Goal: Task Accomplishment & Management: Manage account settings

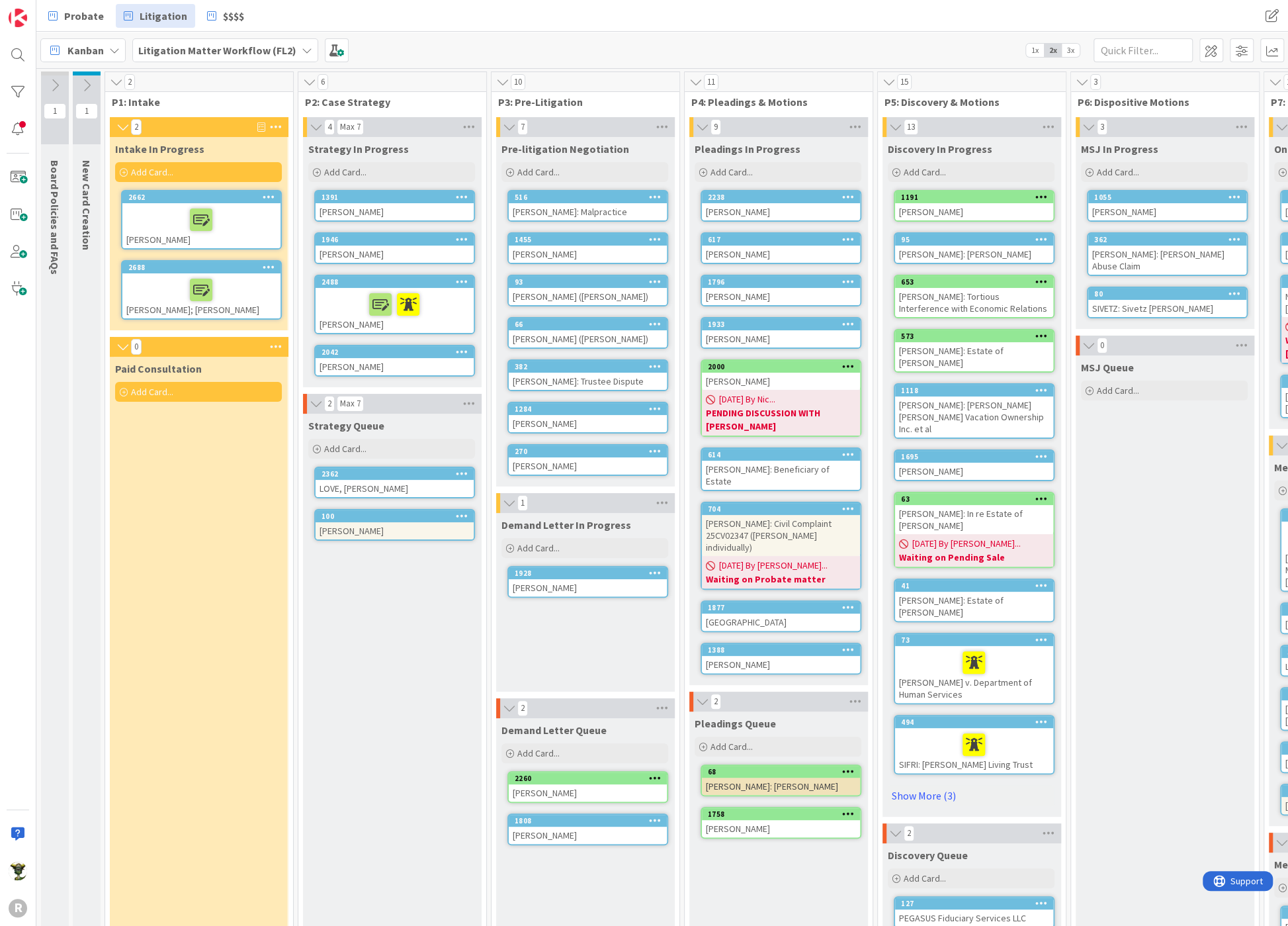
click at [144, 216] on div at bounding box center [201, 220] width 150 height 28
click at [156, 223] on div at bounding box center [201, 220] width 150 height 28
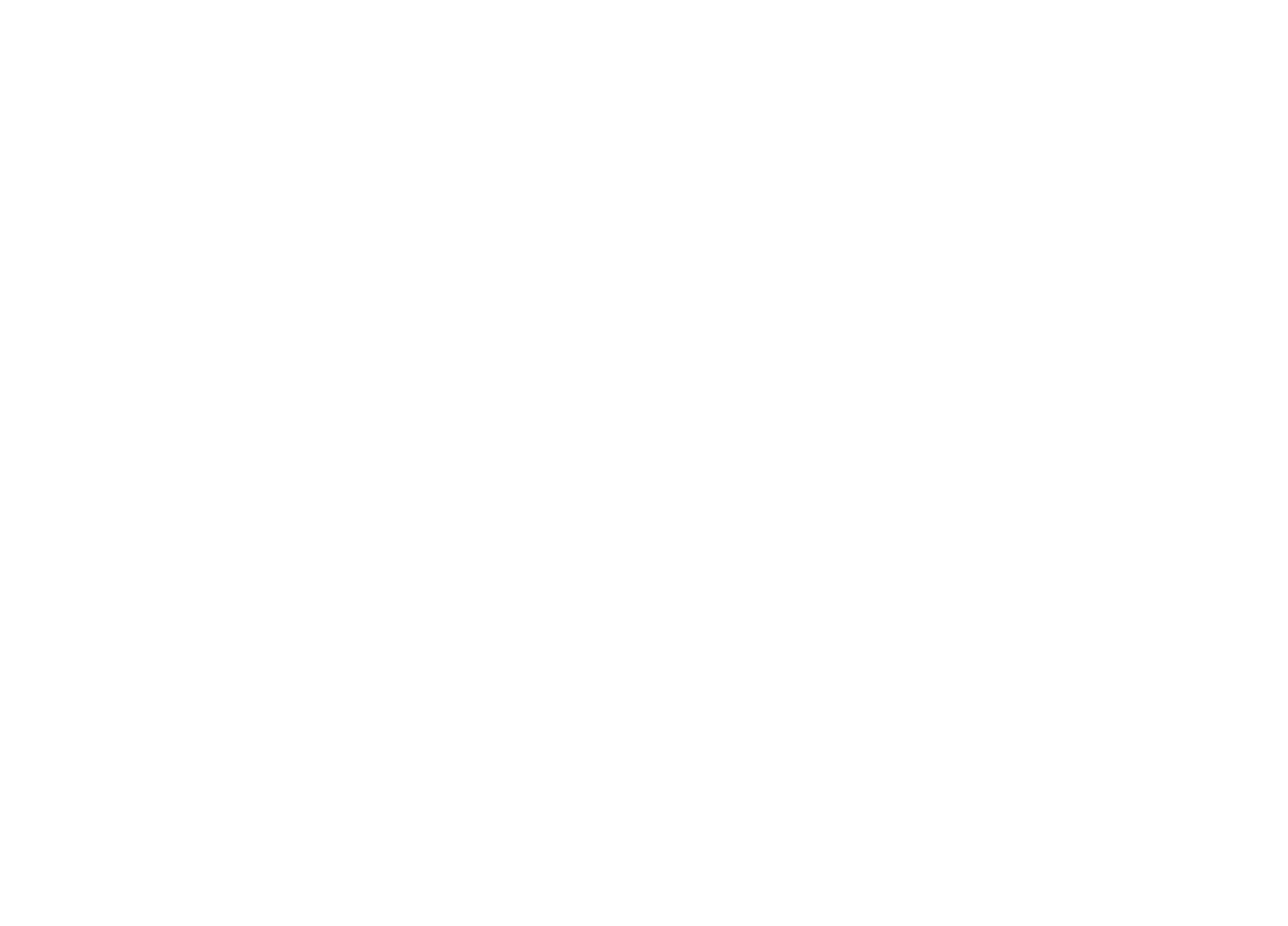
click at [543, 94] on div at bounding box center [644, 463] width 1288 height 926
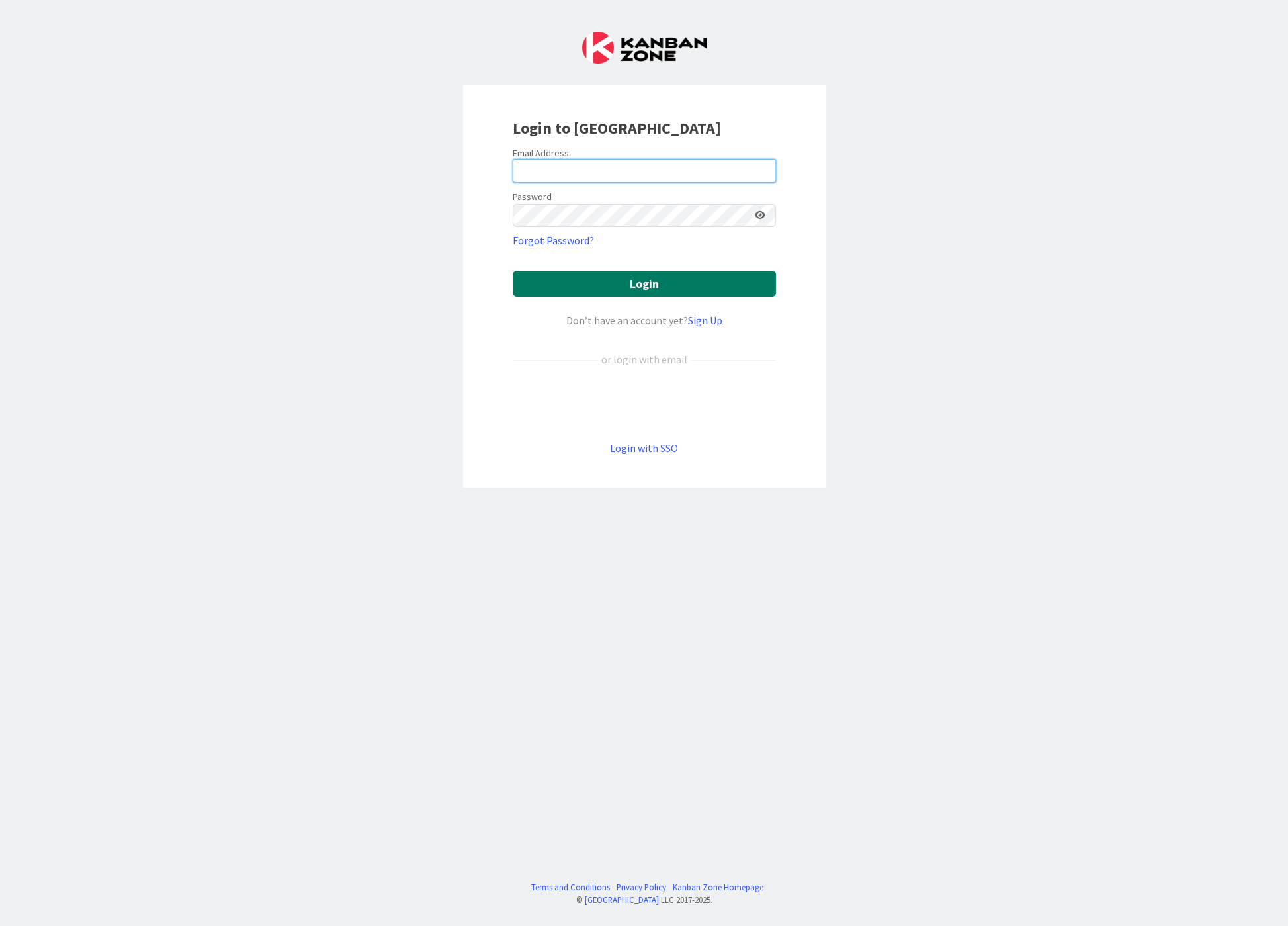
type input "[EMAIL_ADDRESS][DOMAIN_NAME]"
click at [683, 272] on button "Login" at bounding box center [644, 284] width 263 height 26
click at [612, 305] on form "Email Address ncorbett@reutercorbett.com Password Forgot Password? Login Don’t …" at bounding box center [644, 301] width 263 height 309
type input "[EMAIL_ADDRESS][DOMAIN_NAME]"
click at [612, 279] on button "Login" at bounding box center [644, 284] width 263 height 26
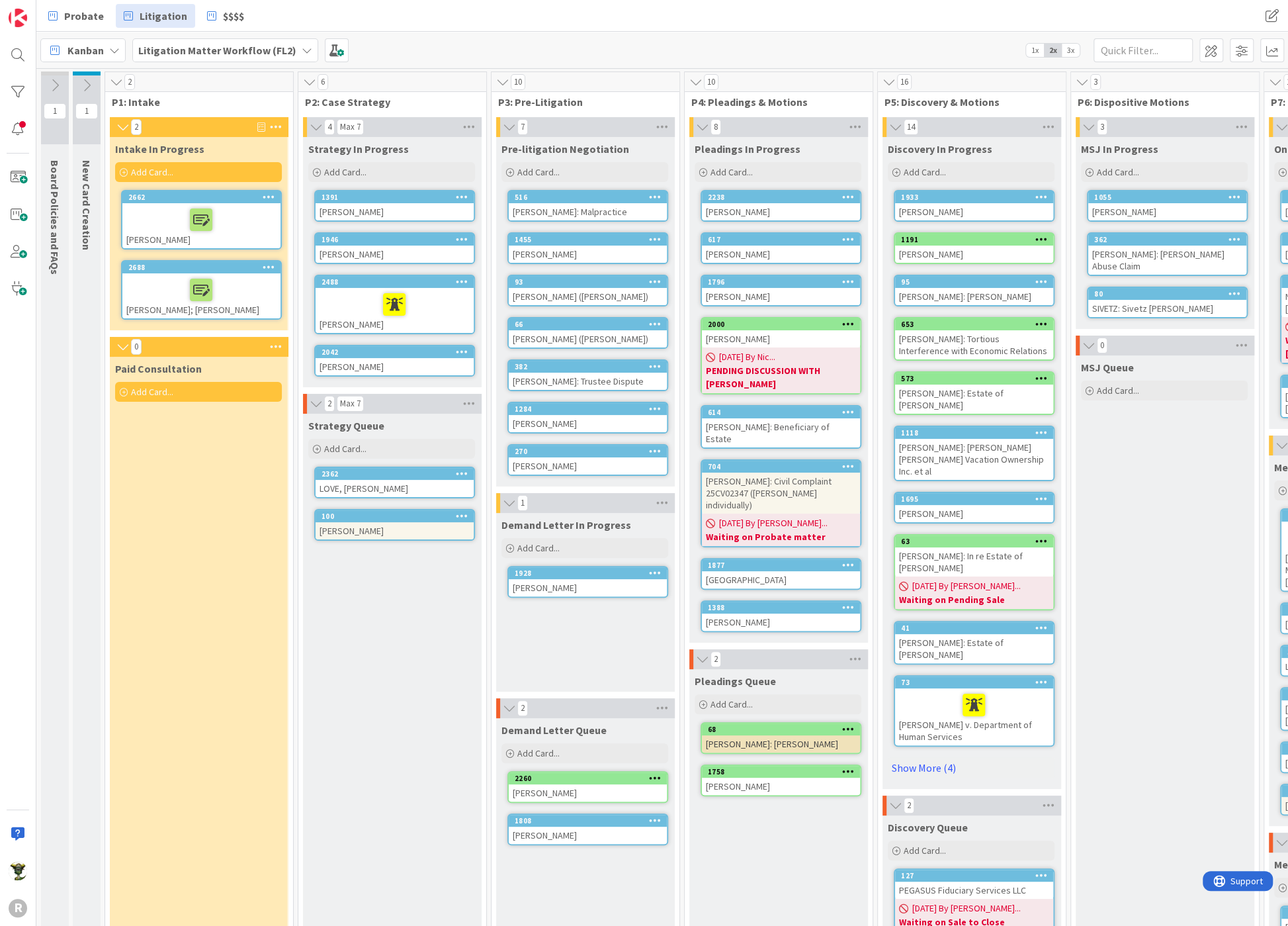
click at [151, 206] on div at bounding box center [201, 220] width 150 height 28
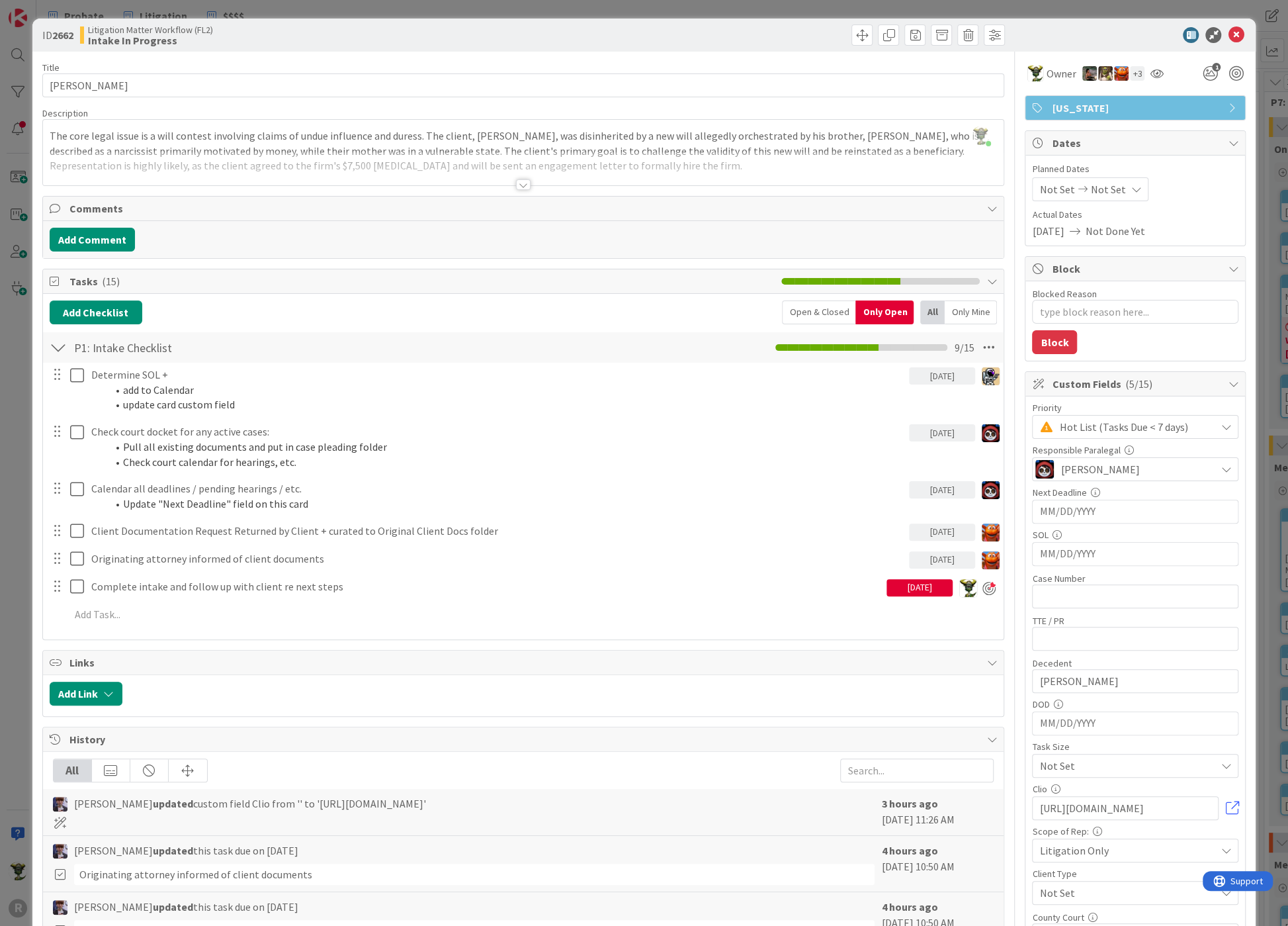
click at [517, 182] on div at bounding box center [523, 185] width 14 height 11
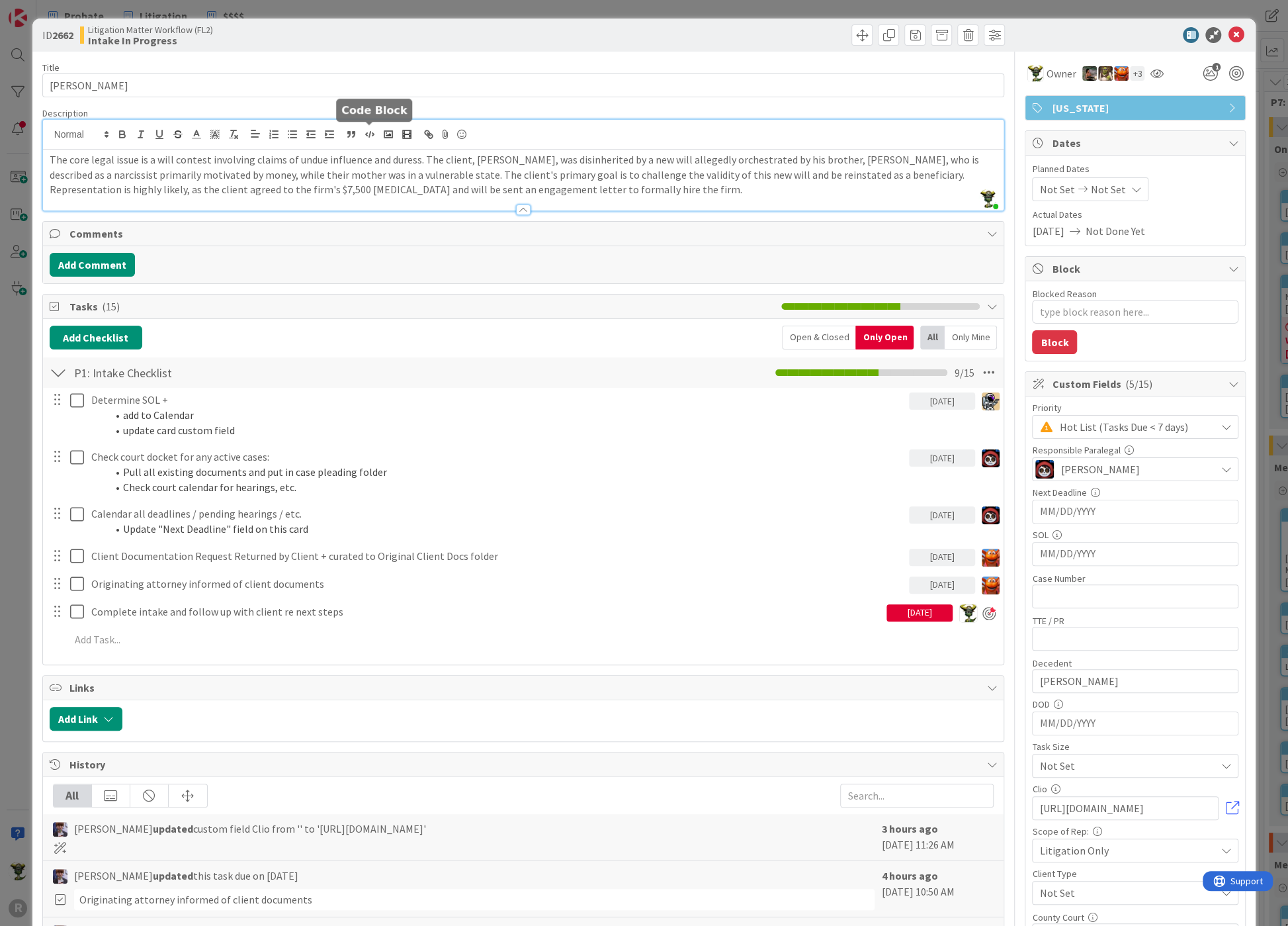
type textarea "x"
click at [1107, 506] on input "MM/DD/YYYY" at bounding box center [1135, 512] width 191 height 23
type input "12"
type textarea "x"
click at [1209, 547] on icon "Move forward to switch to the next month." at bounding box center [1215, 546] width 13 height 13
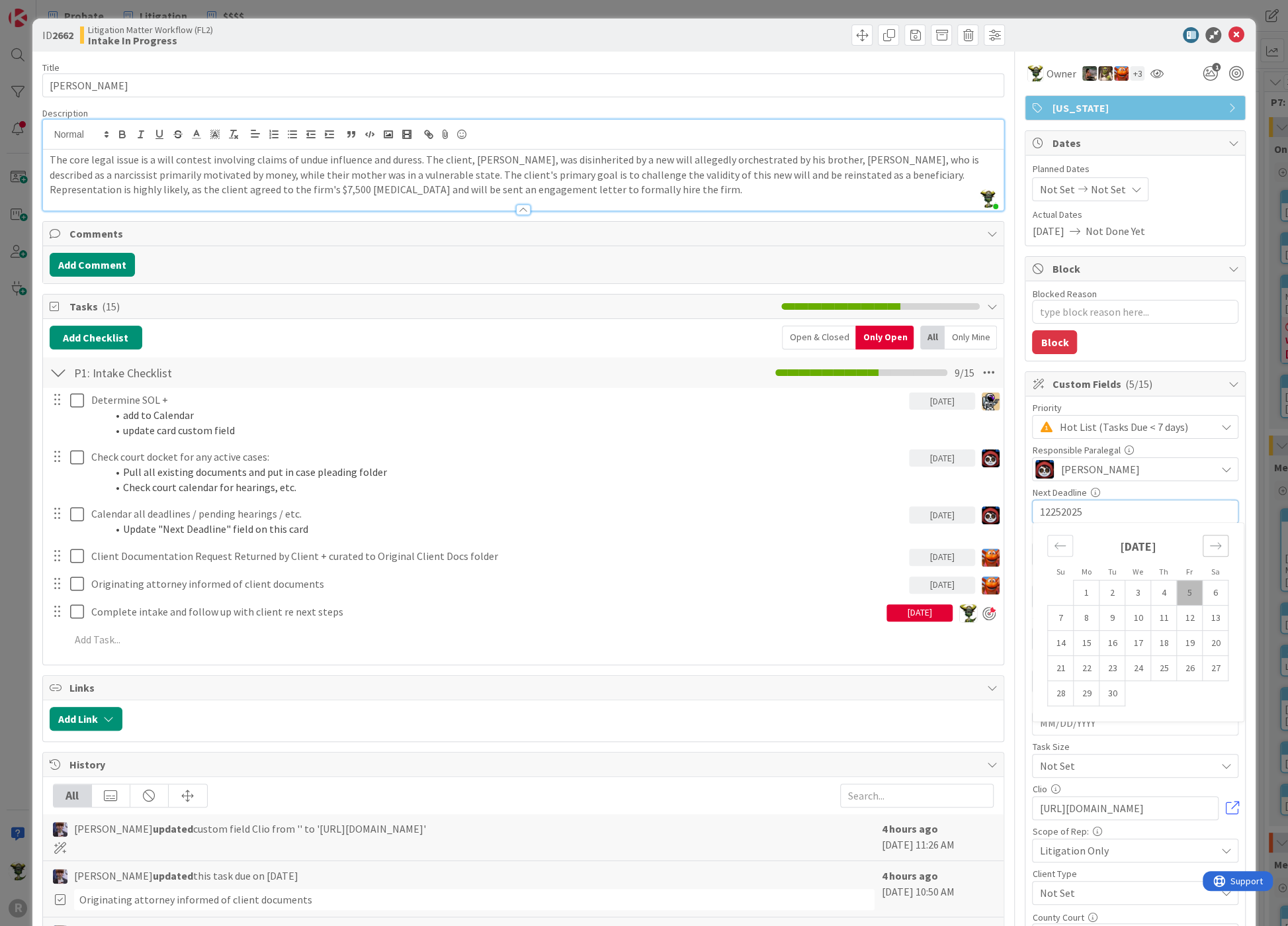
click at [1209, 547] on icon "Move forward to switch to the next month." at bounding box center [1215, 546] width 13 height 13
click at [1156, 662] on td "25" at bounding box center [1164, 668] width 26 height 25
type input "[DATE]"
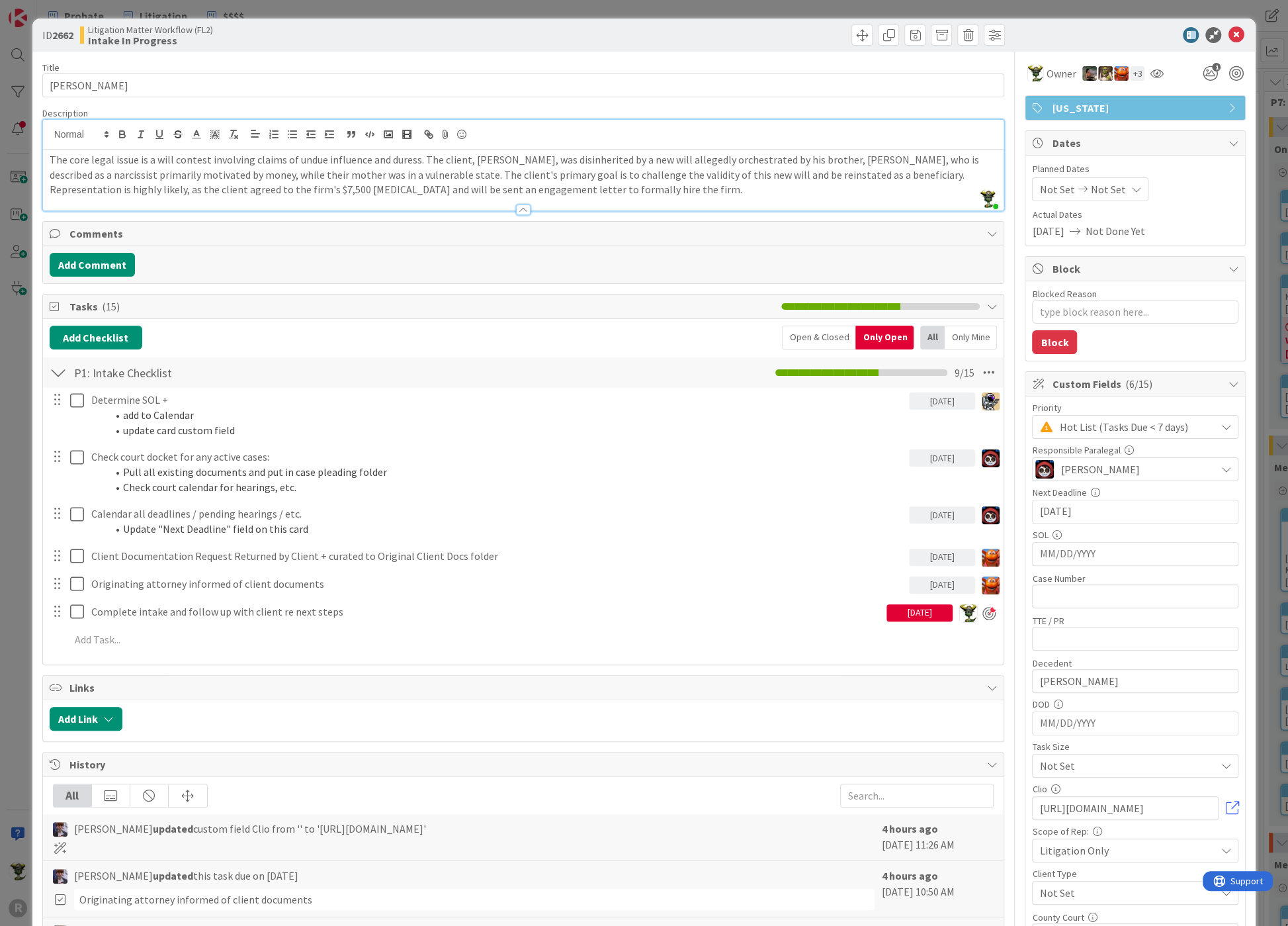
type textarea "x"
click at [1093, 530] on div "SOL" at bounding box center [1135, 534] width 207 height 9
click at [1079, 510] on input "[DATE]" at bounding box center [1135, 512] width 191 height 23
click at [1177, 585] on td "5" at bounding box center [1190, 593] width 26 height 25
type input "[DATE]"
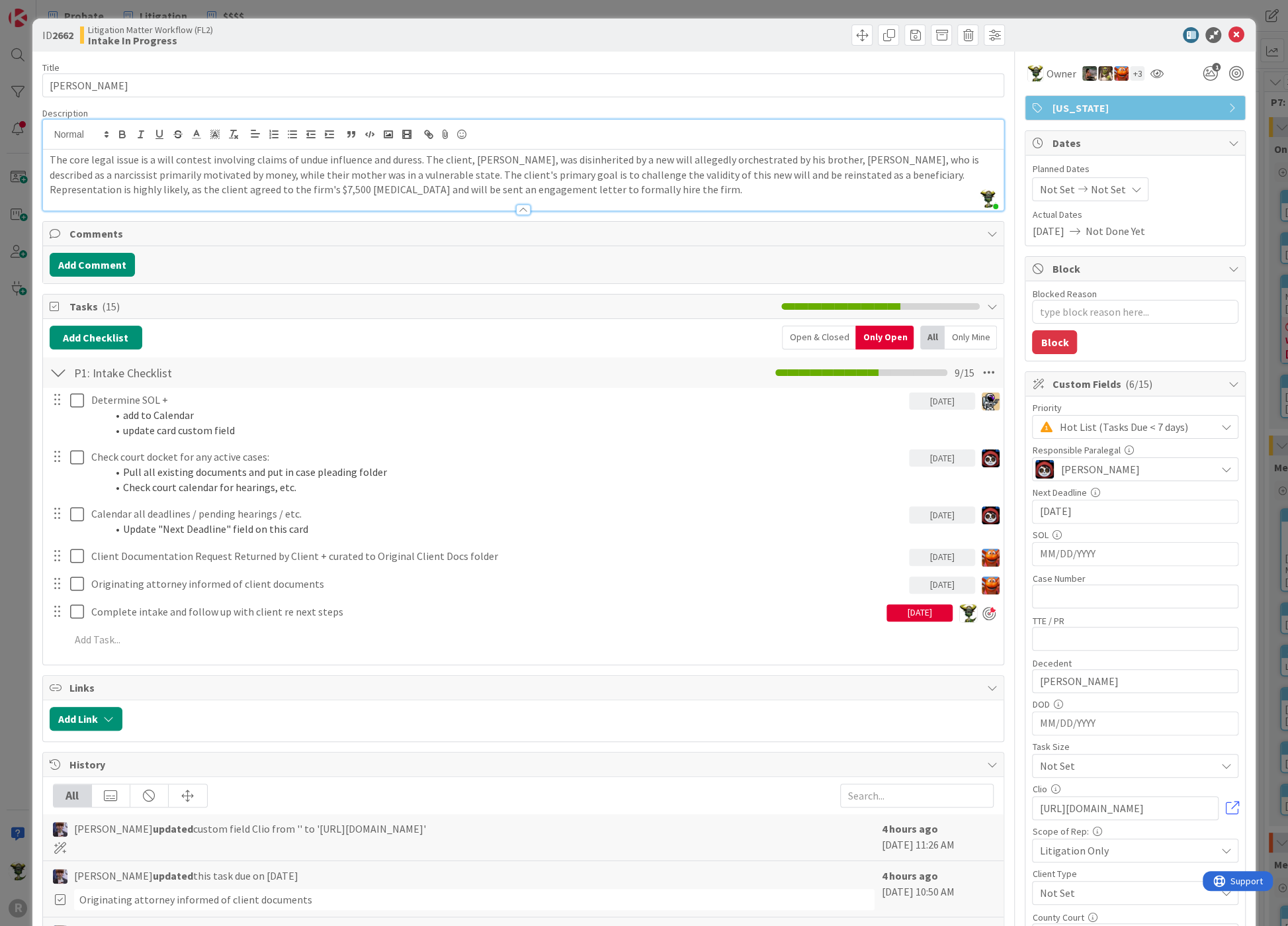
type textarea "x"
drag, startPoint x: 1084, startPoint y: 499, endPoint x: 1020, endPoint y: 499, distance: 64.0
click at [1025, 499] on div "Priority Hot List (Tasks Due < 7 days) Responsible Paralegal [PERSON_NAME] Next…" at bounding box center [1135, 717] width 220 height 642
type textarea "x"
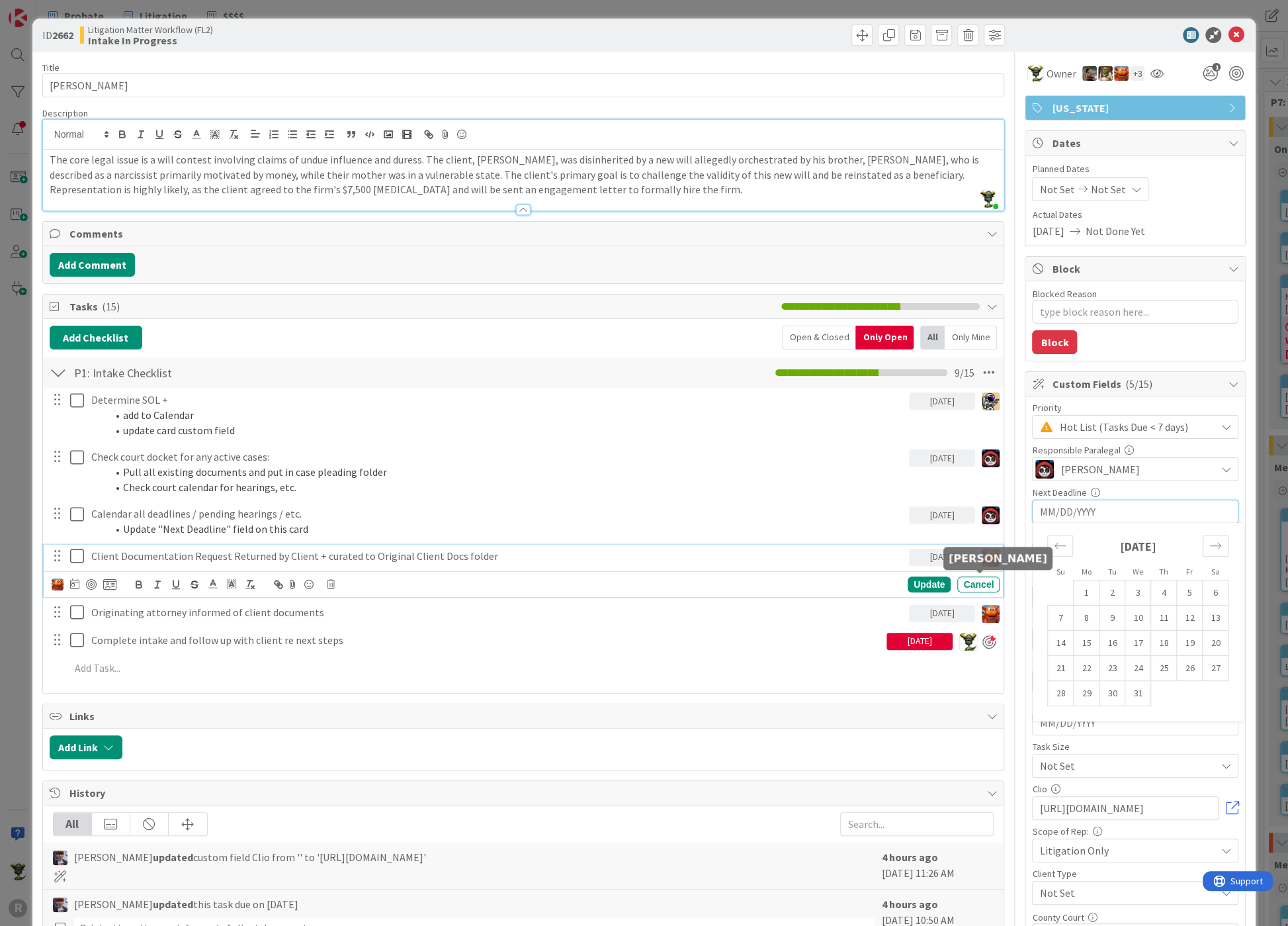
type textarea "x"
drag, startPoint x: 795, startPoint y: 562, endPoint x: 947, endPoint y: 560, distance: 152.0
click at [803, 561] on div "Client Documentation Request Returned by Client + curated to Original Client Do…" at bounding box center [497, 556] width 823 height 23
click at [1077, 547] on input "MM/DD/YYYY" at bounding box center [1135, 554] width 191 height 23
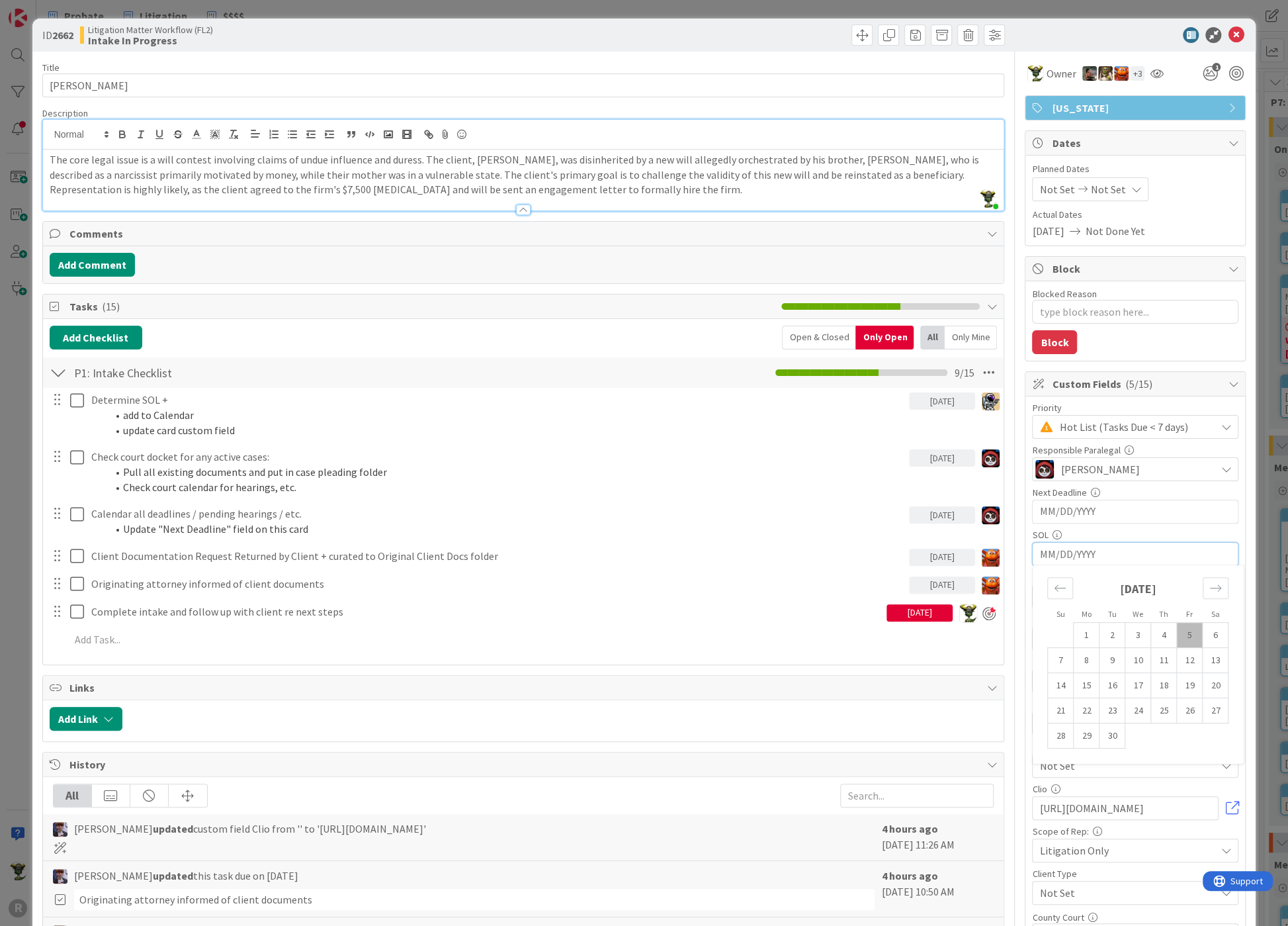
paste input "[DATE]"
type input "[DATE]"
type textarea "x"
type input "[DATE]"
click at [1141, 523] on div "Priority Hot List (Tasks Due < 7 days) Responsible Paralegal [PERSON_NAME] Next…" at bounding box center [1135, 717] width 207 height 629
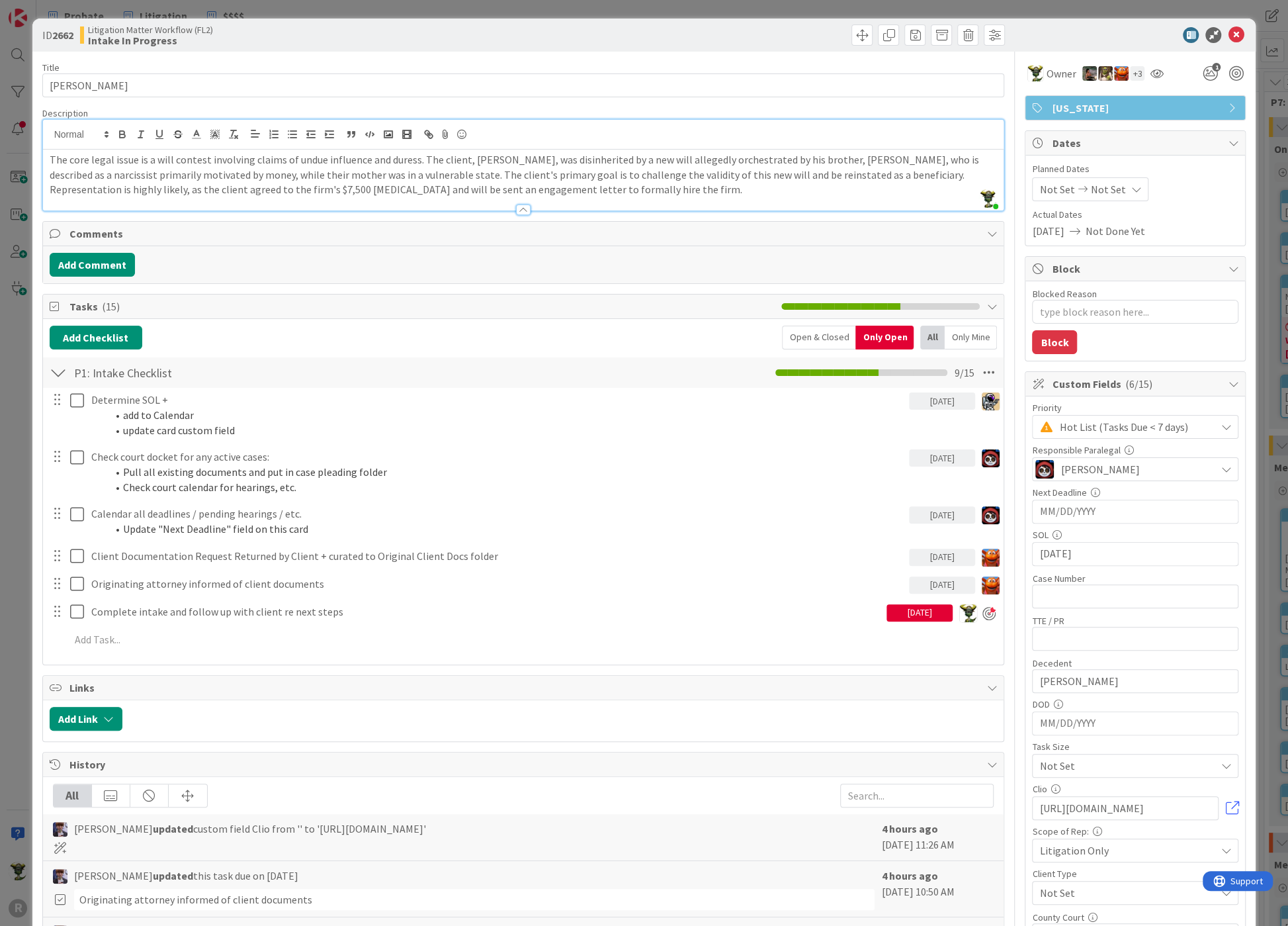
click at [1085, 525] on div "Priority Hot List (Tasks Due < 7 days) Responsible Paralegal [PERSON_NAME] Next…" at bounding box center [1135, 717] width 207 height 629
click at [1114, 482] on div "Priority Hot List (Tasks Due < 7 days) Responsible Paralegal [PERSON_NAME] Next…" at bounding box center [1135, 717] width 207 height 629
click at [1067, 423] on span "Hot List (Tasks Due < 7 days)" at bounding box center [1134, 427] width 150 height 18
click at [1067, 423] on span "Hot List (Tasks Due < 7 days)" at bounding box center [1134, 427] width 148 height 18
click at [1079, 403] on div "Priority" at bounding box center [1135, 408] width 207 height 9
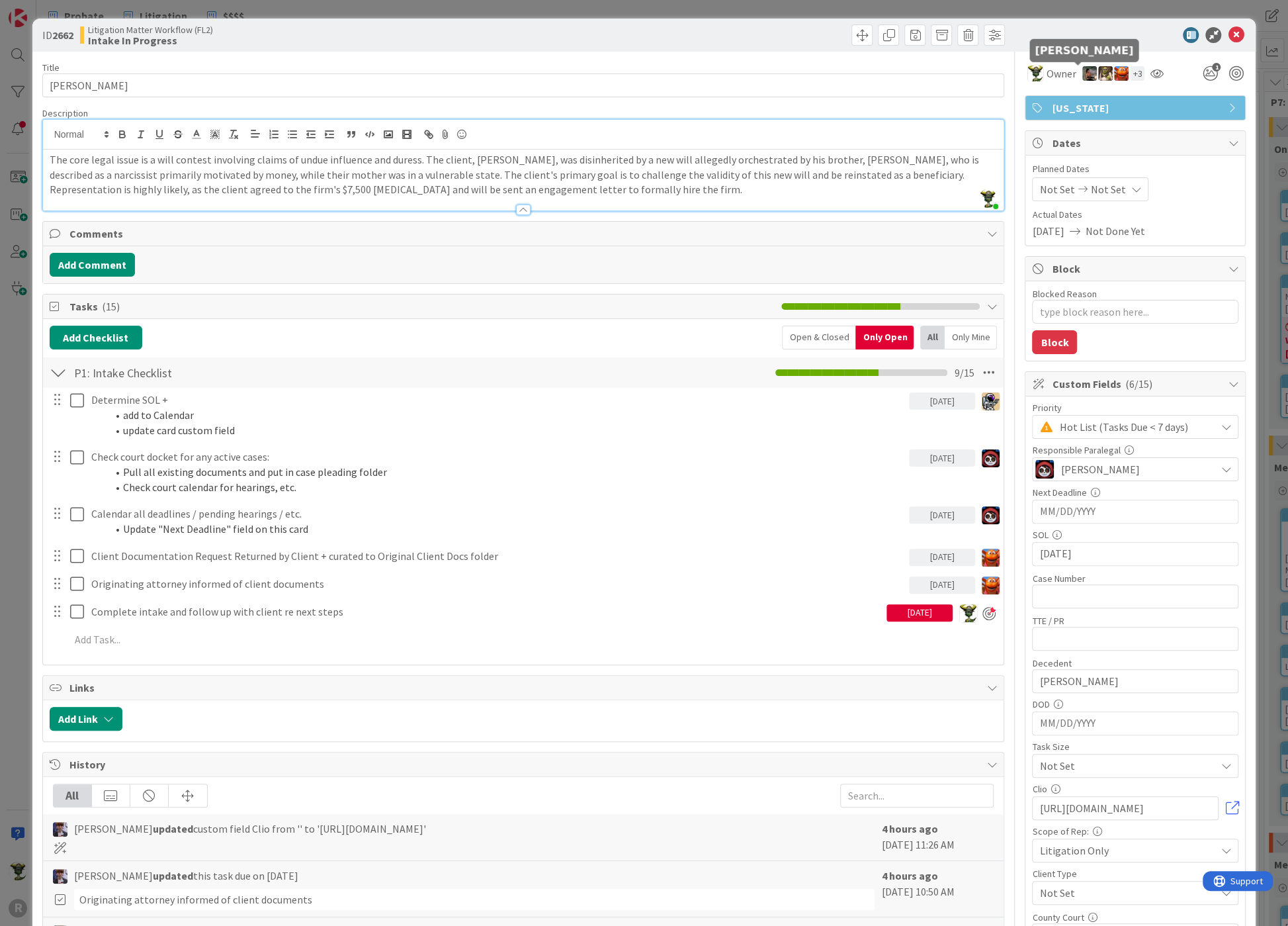
click at [1082, 73] on img at bounding box center [1089, 73] width 14 height 14
click at [1062, 33] on div at bounding box center [1128, 35] width 234 height 16
click at [1047, 77] on span "Owner" at bounding box center [1060, 73] width 30 height 16
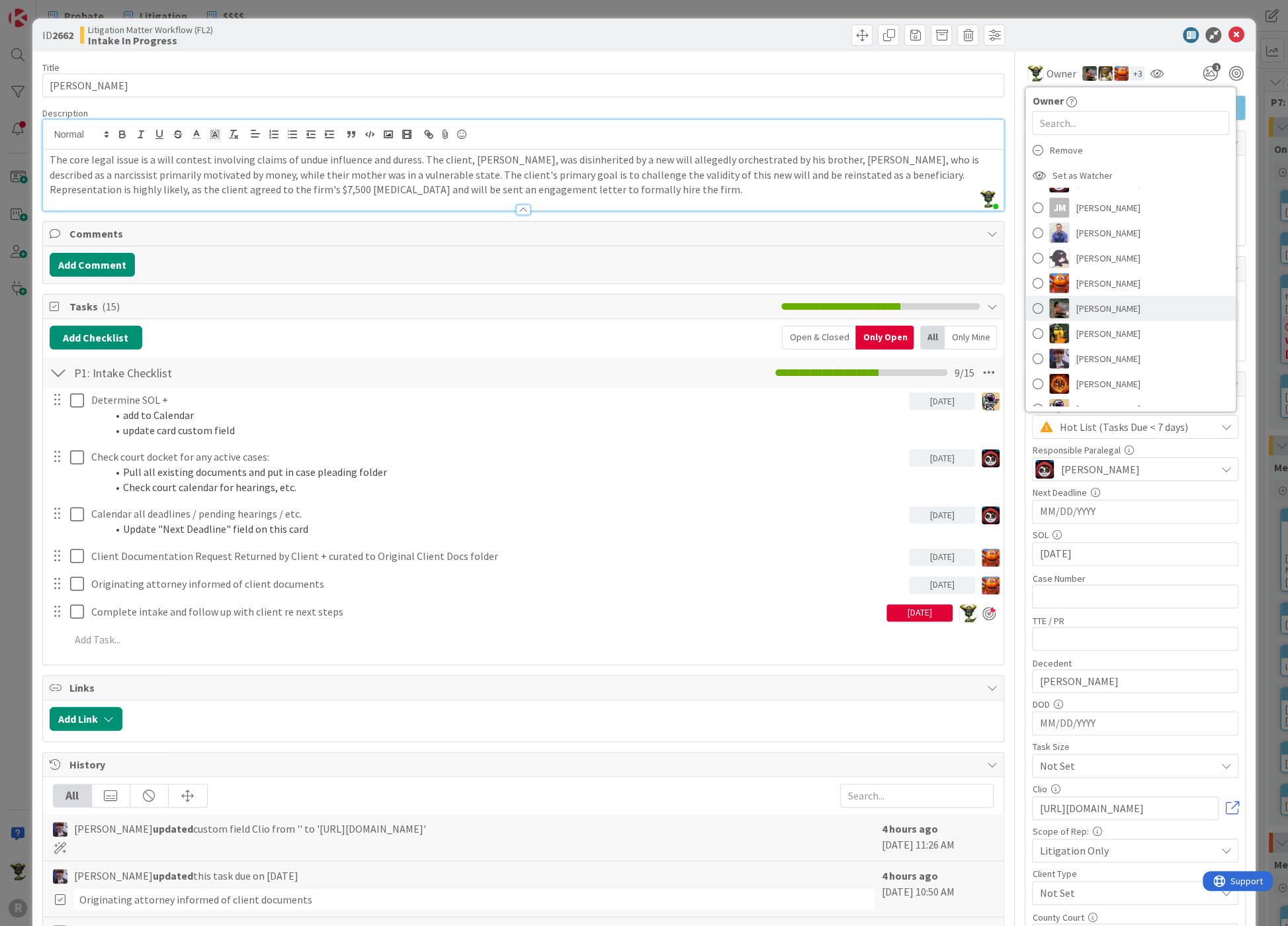
scroll to position [125, 0]
click at [1032, 294] on span at bounding box center [1037, 293] width 11 height 20
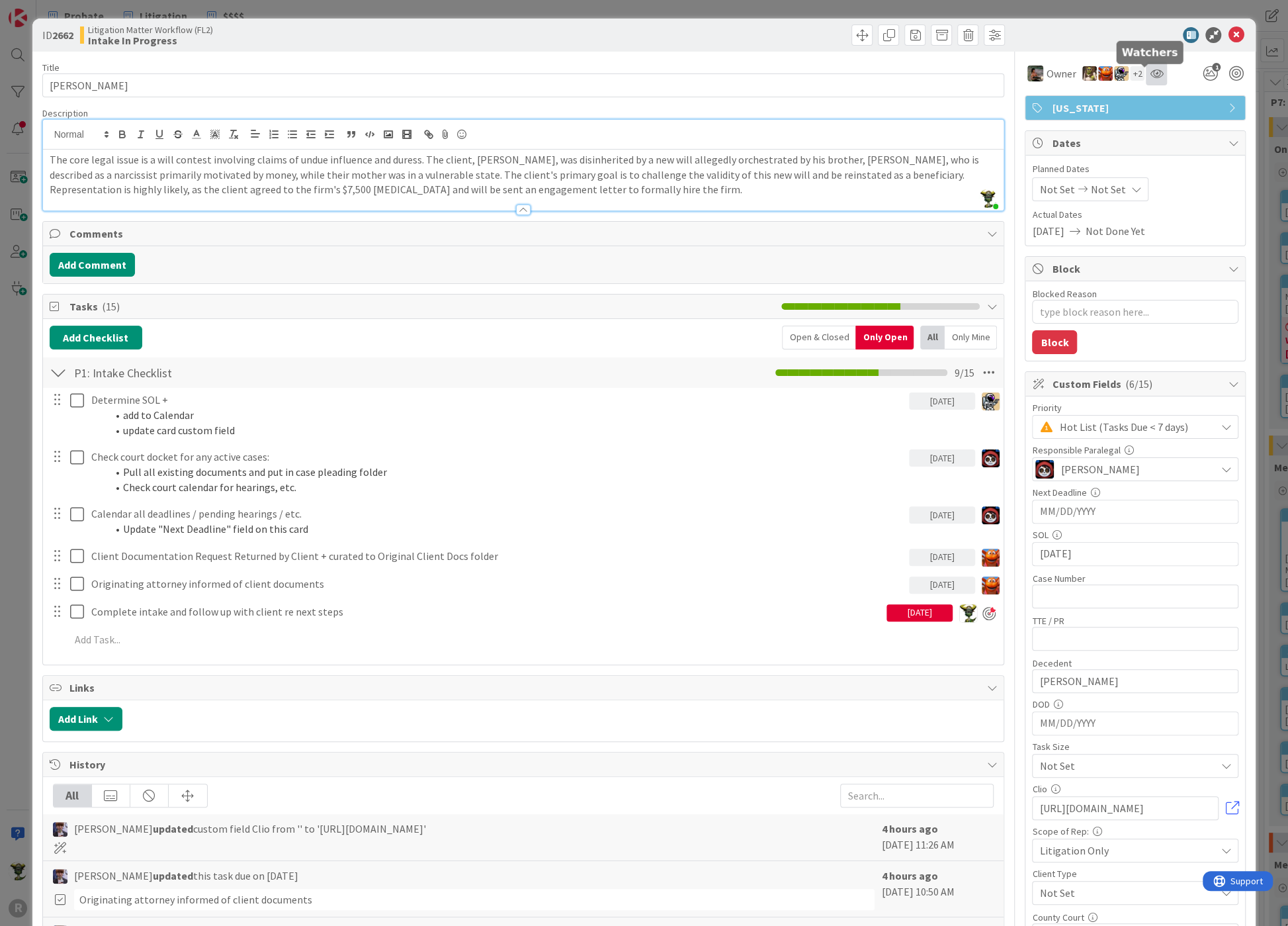
click at [1150, 73] on icon at bounding box center [1156, 74] width 13 height 11
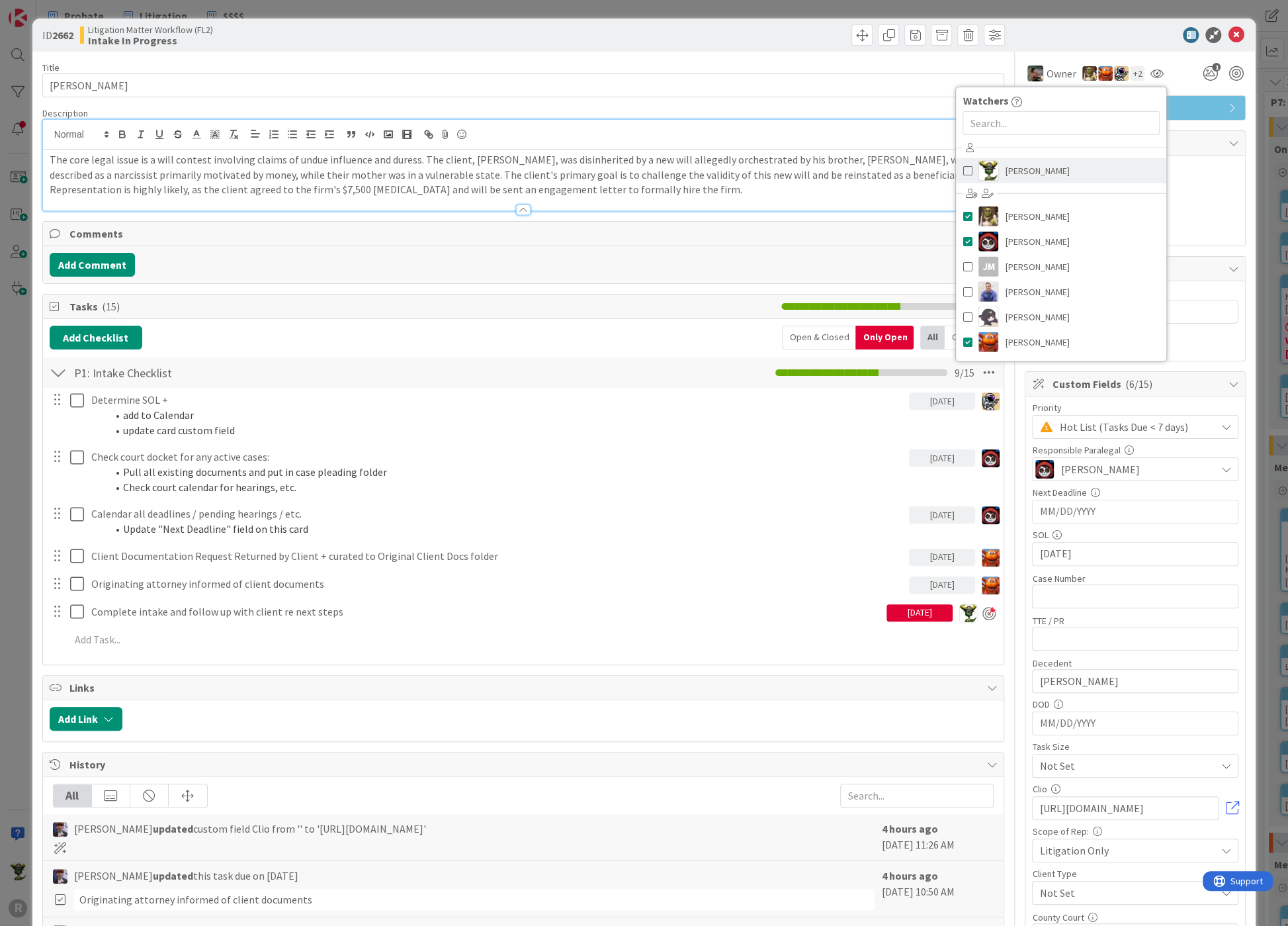
click at [1007, 175] on span "[PERSON_NAME]" at bounding box center [1036, 171] width 64 height 20
click at [1059, 40] on div at bounding box center [1128, 35] width 234 height 16
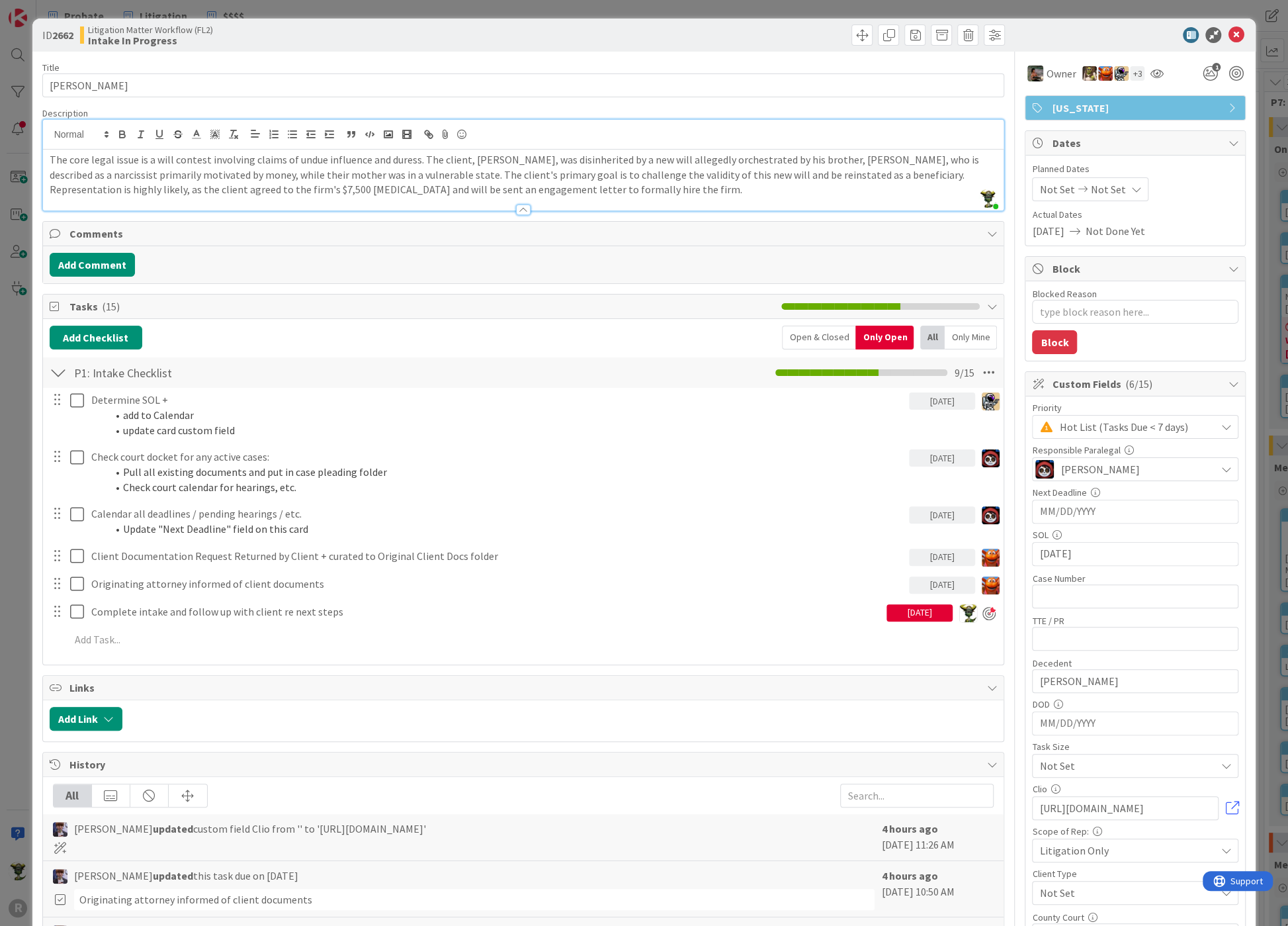
click at [1112, 465] on span "[PERSON_NAME]" at bounding box center [1100, 469] width 79 height 16
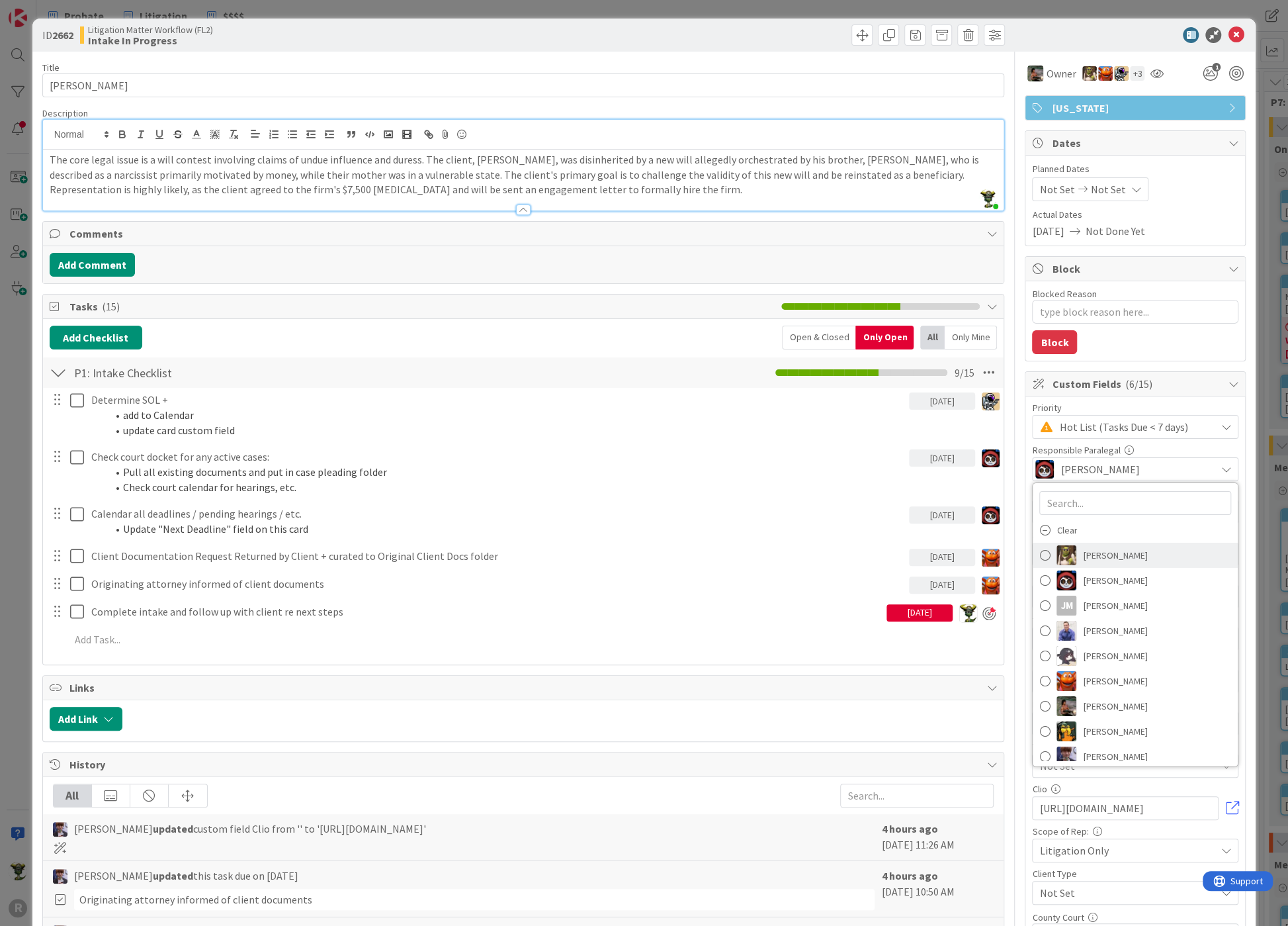
click at [1087, 553] on span "[PERSON_NAME]" at bounding box center [1115, 555] width 64 height 20
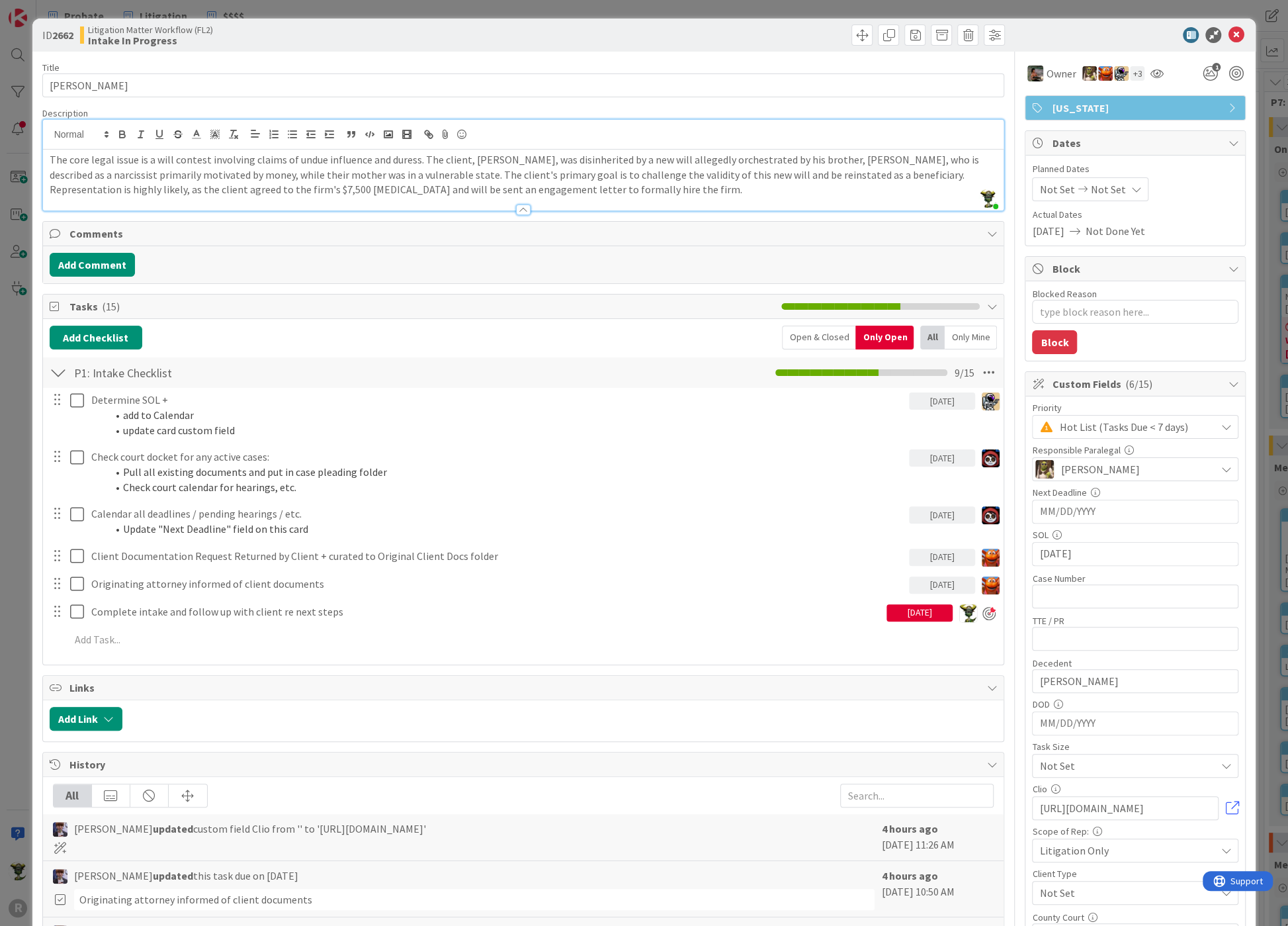
click at [1045, 34] on div at bounding box center [1128, 35] width 234 height 16
click at [982, 455] on img at bounding box center [991, 458] width 18 height 18
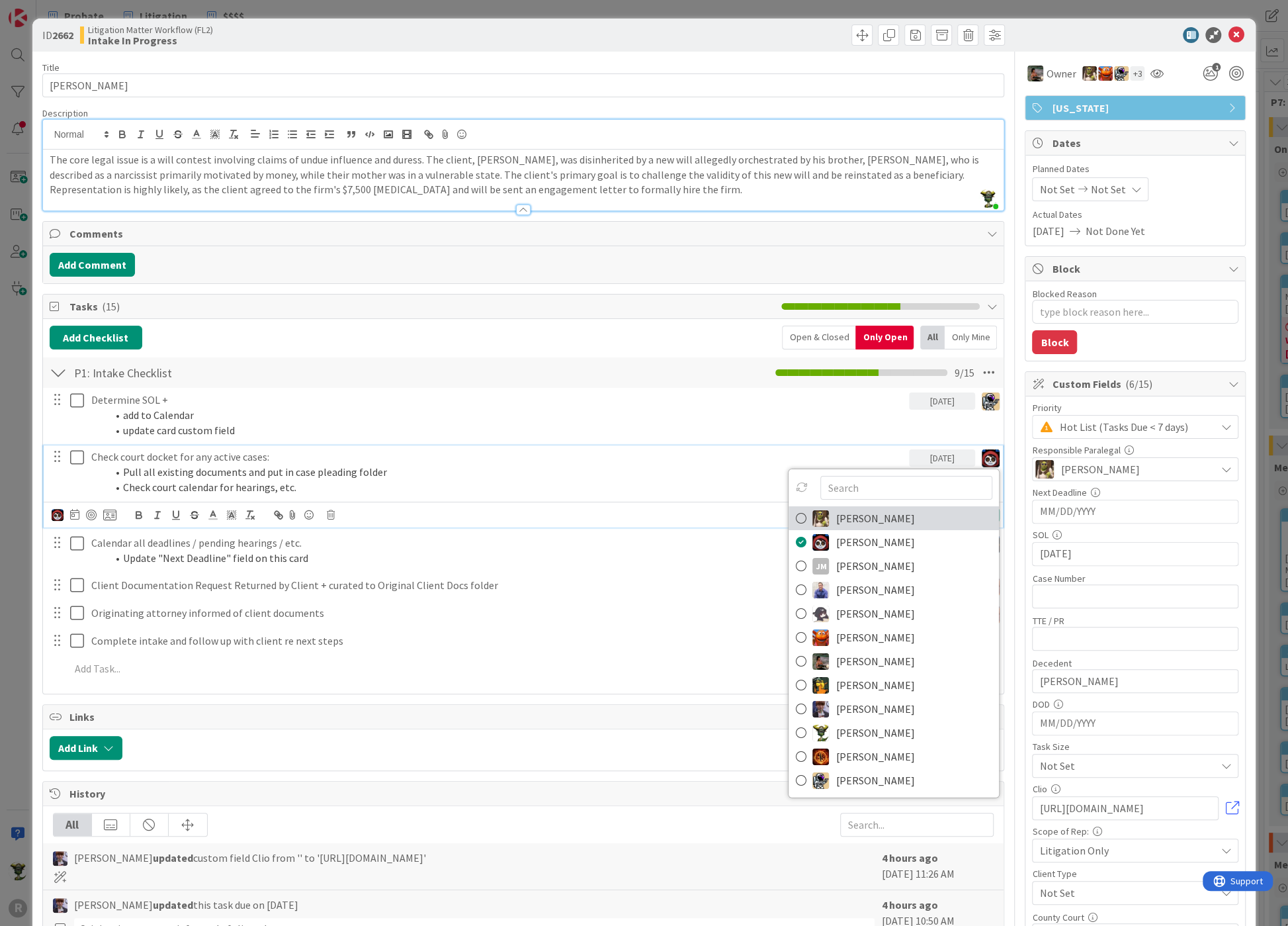
click at [836, 515] on span "[PERSON_NAME]" at bounding box center [875, 518] width 79 height 20
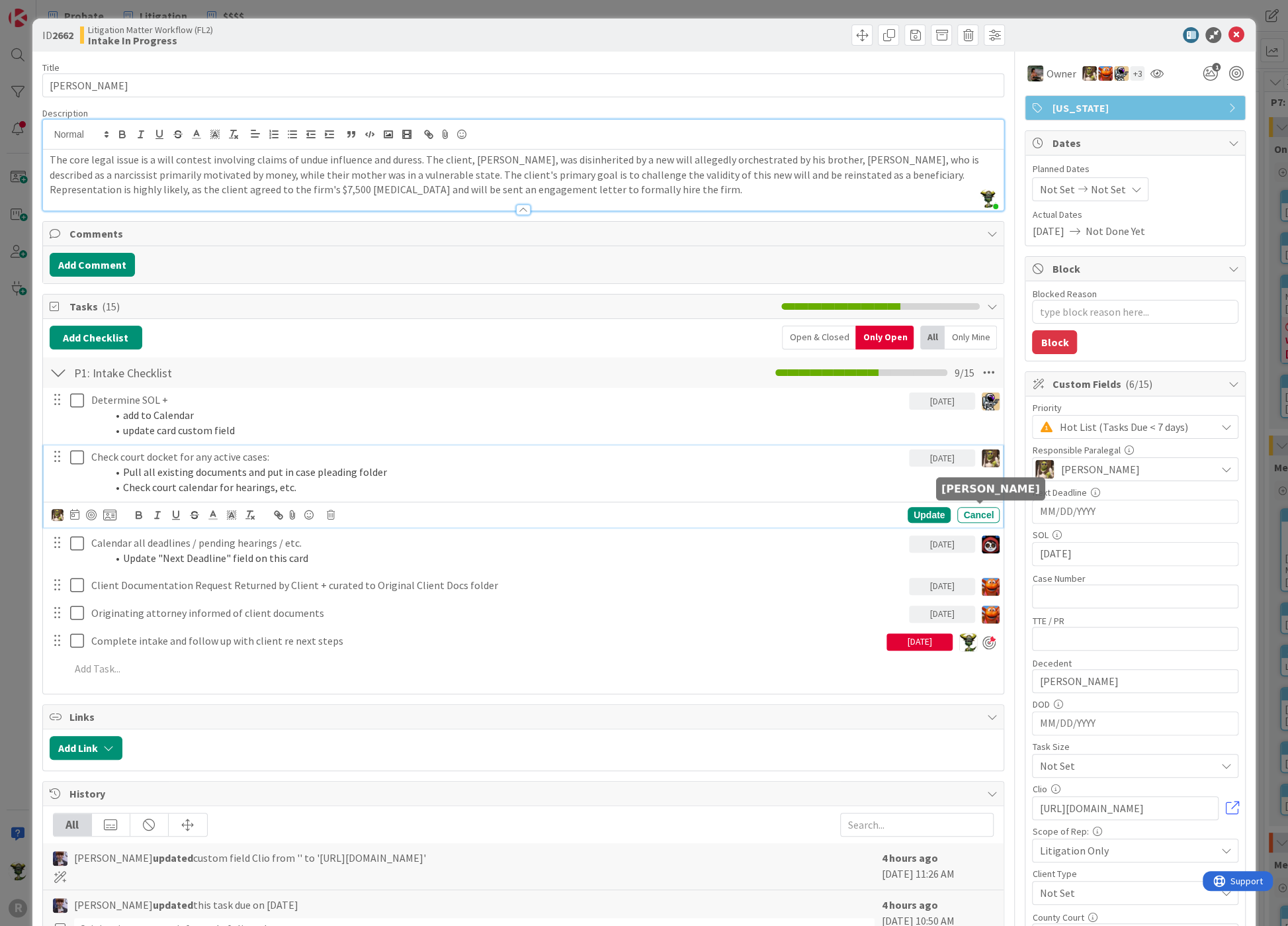
click at [986, 535] on img at bounding box center [991, 544] width 18 height 18
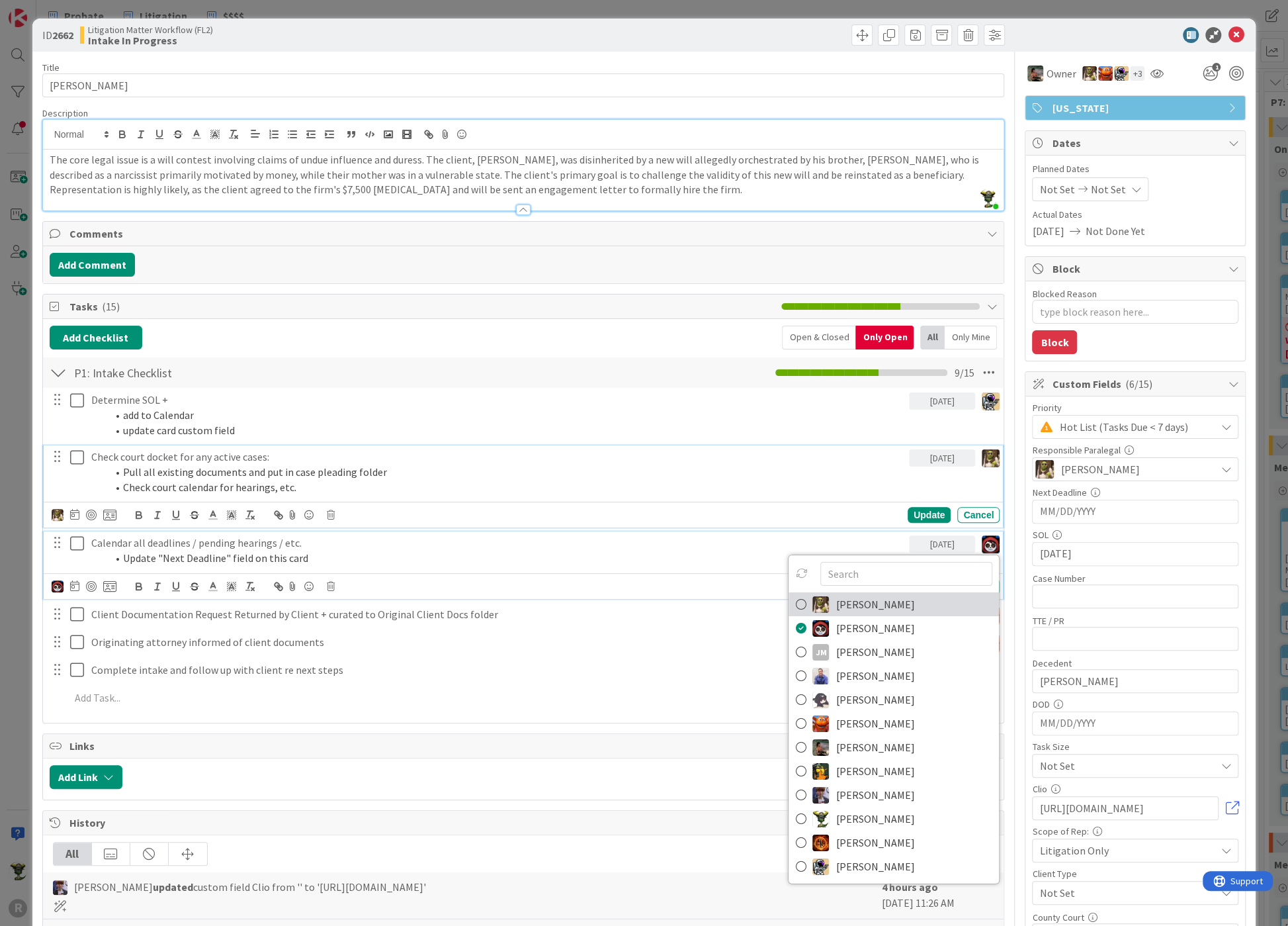
click at [836, 595] on span "[PERSON_NAME]" at bounding box center [875, 604] width 79 height 20
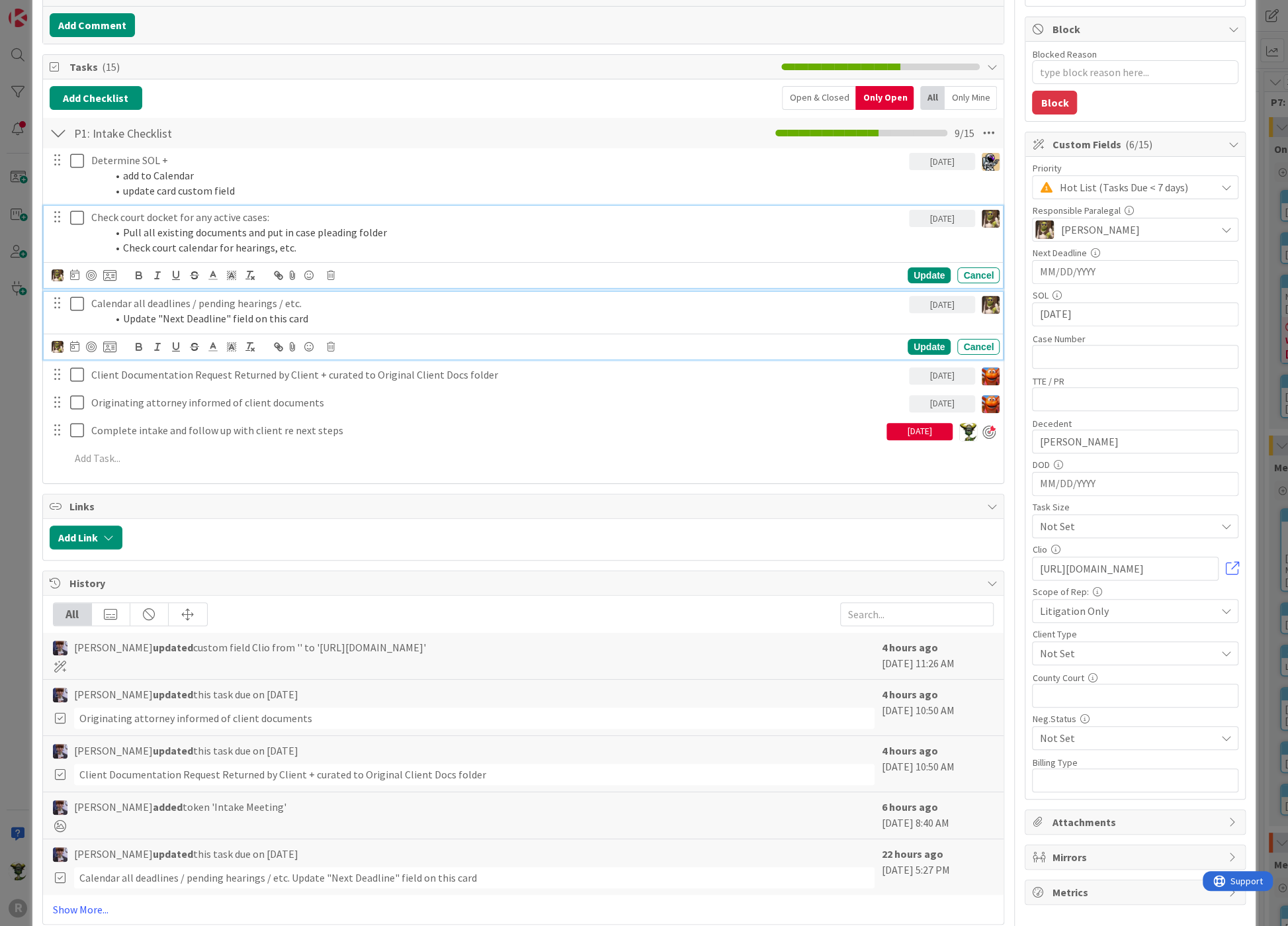
scroll to position [0, 0]
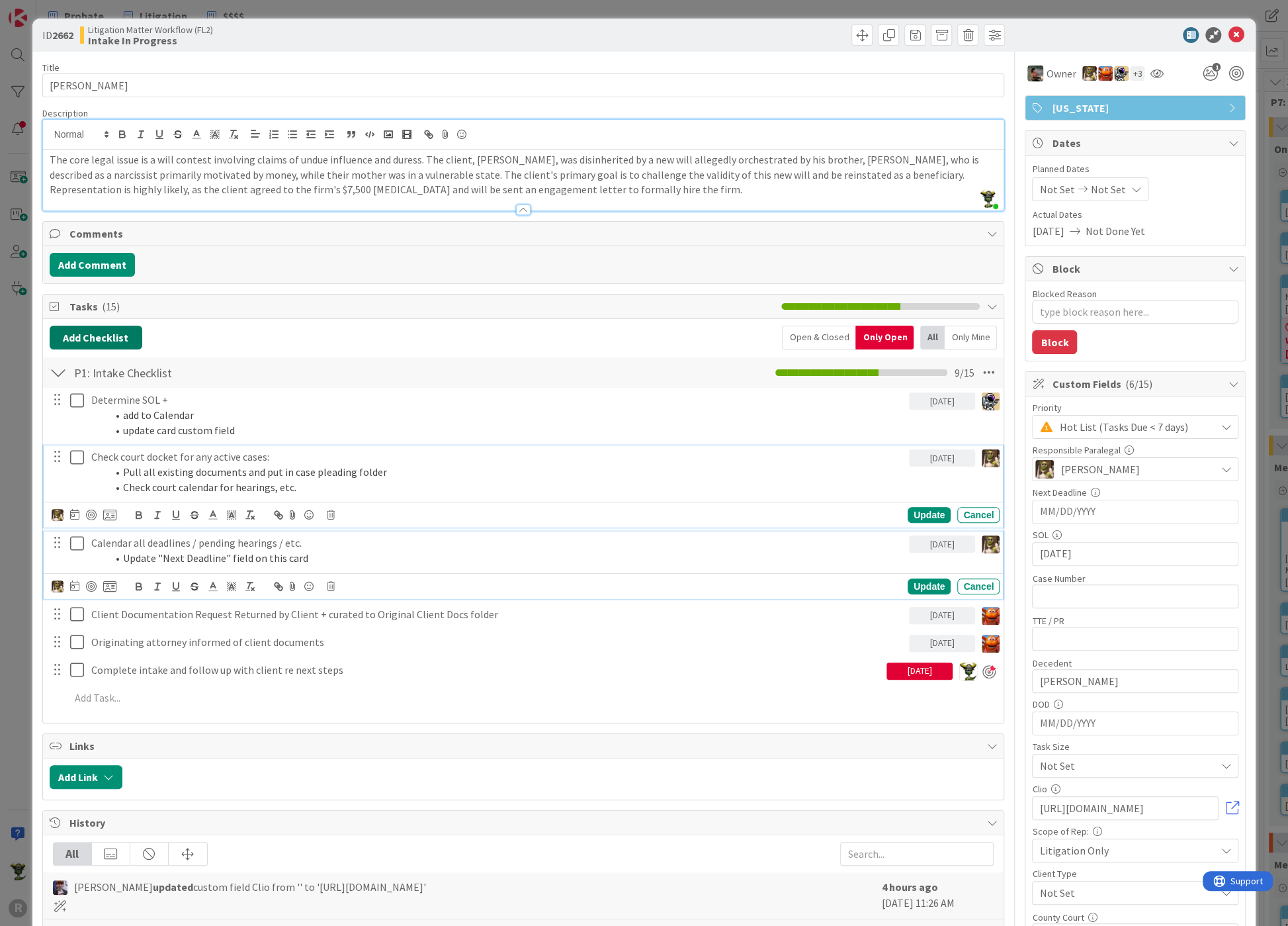
click at [112, 338] on button "Add Checklist" at bounding box center [96, 337] width 93 height 24
click at [76, 427] on button "Add" at bounding box center [74, 431] width 35 height 24
type textarea "x"
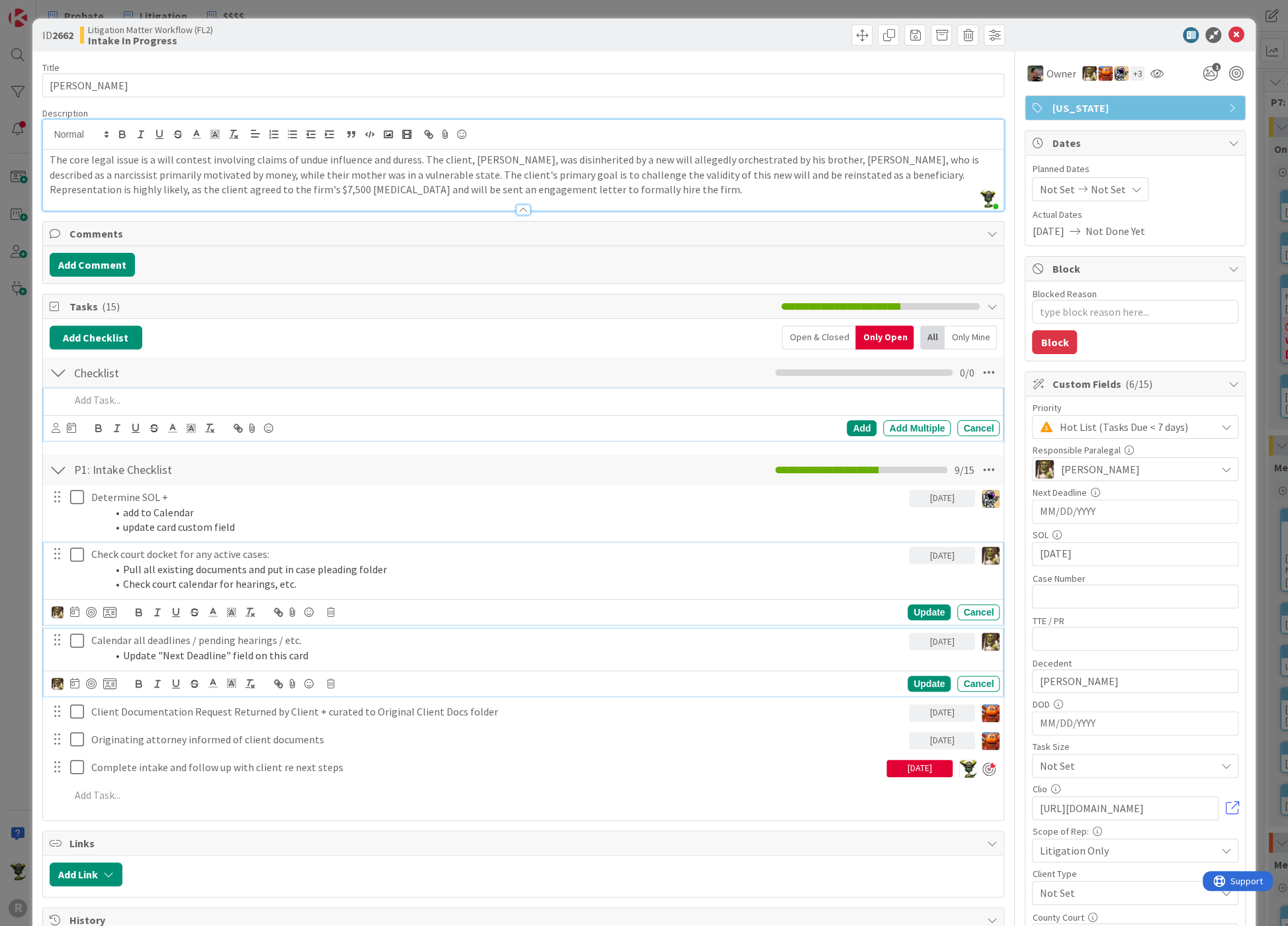
click at [128, 396] on p at bounding box center [532, 400] width 925 height 15
click at [55, 425] on icon at bounding box center [55, 427] width 8 height 10
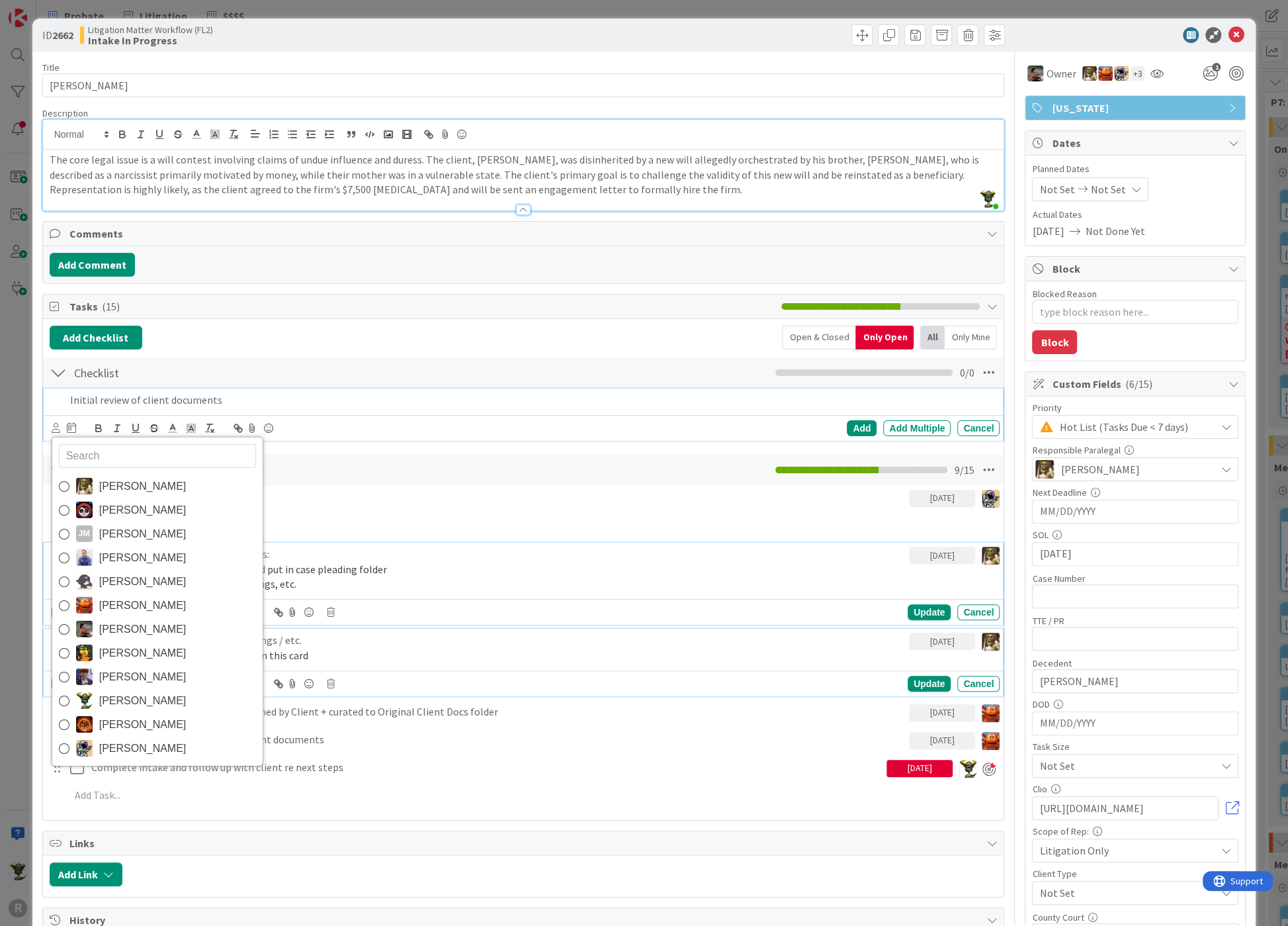
drag, startPoint x: 110, startPoint y: 623, endPoint x: 120, endPoint y: 598, distance: 26.9
click at [110, 623] on span "[PERSON_NAME]" at bounding box center [143, 629] width 87 height 20
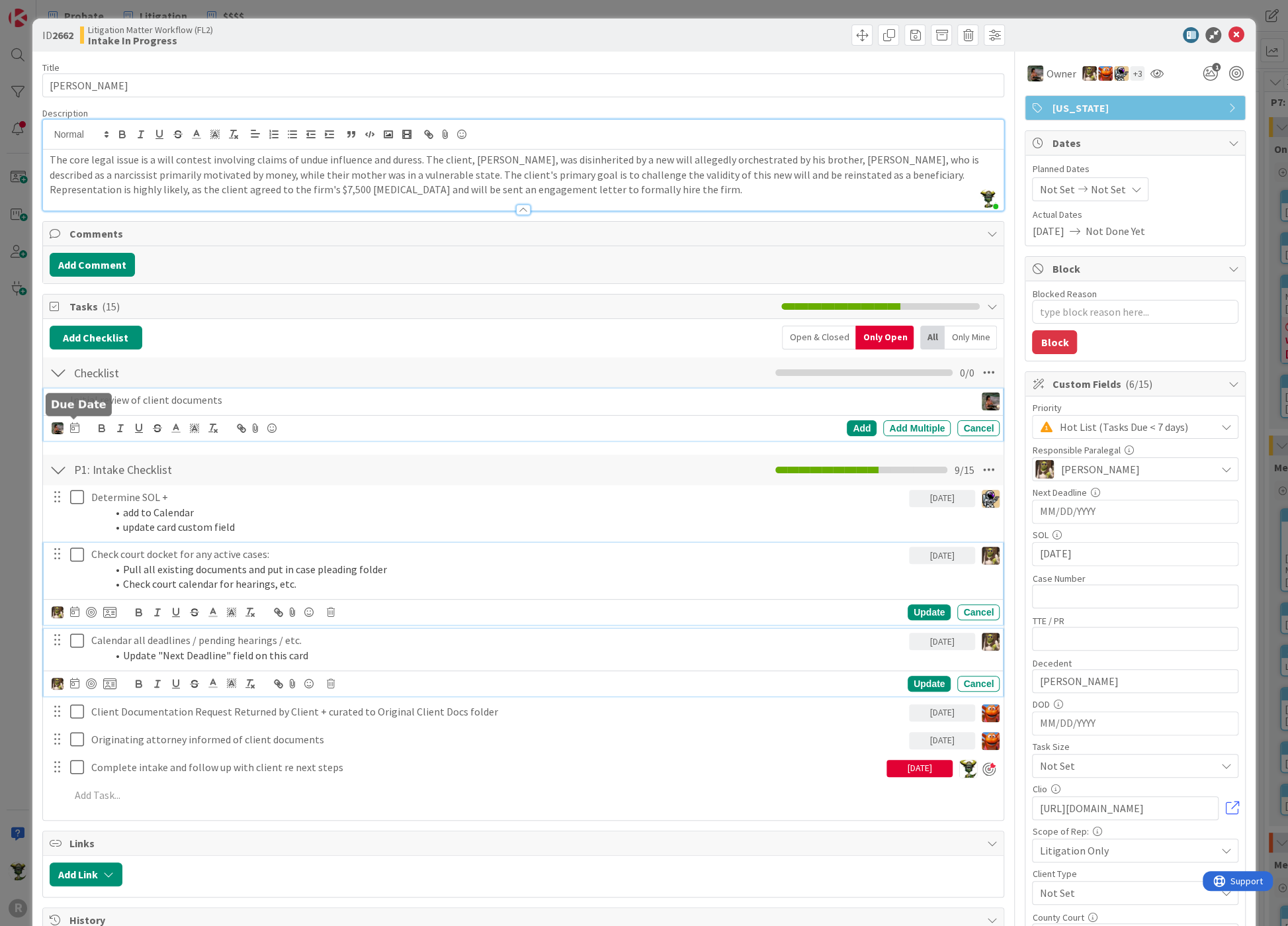
click at [73, 424] on icon at bounding box center [74, 427] width 9 height 11
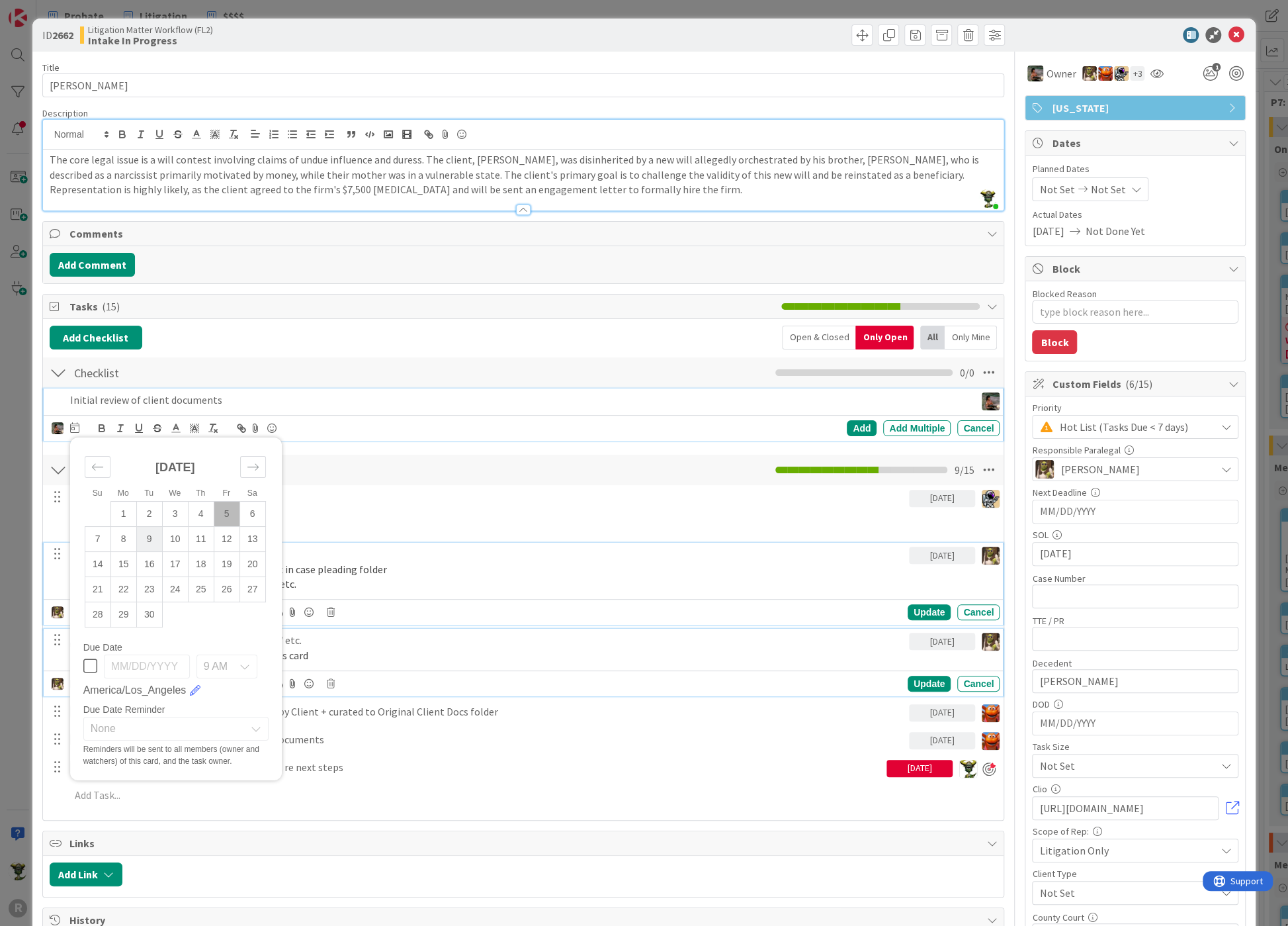
click at [153, 540] on td "9" at bounding box center [149, 538] width 26 height 25
click at [853, 422] on div "Add" at bounding box center [861, 428] width 30 height 16
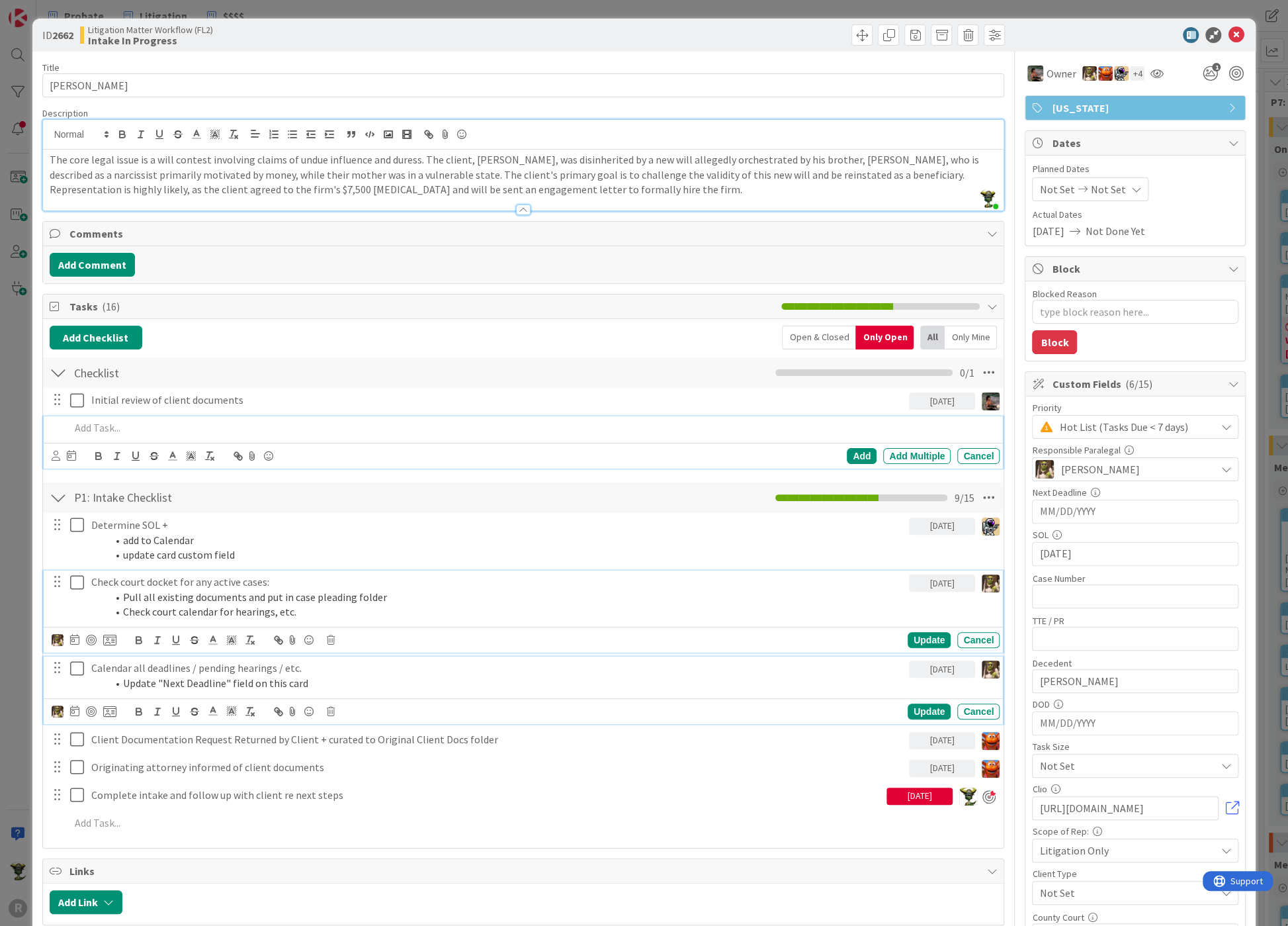
click at [127, 423] on p at bounding box center [532, 428] width 925 height 15
click at [52, 453] on icon at bounding box center [55, 455] width 8 height 10
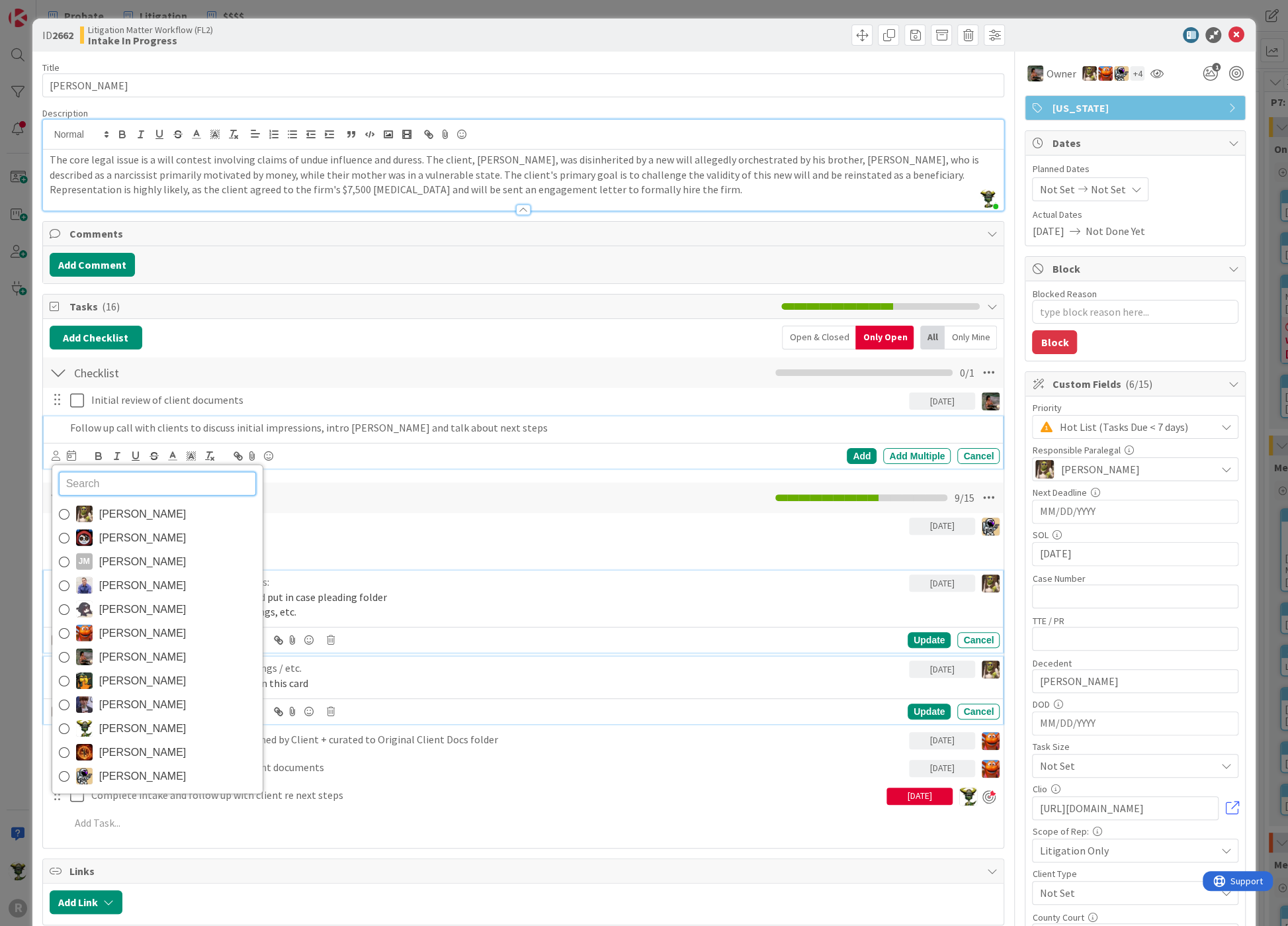
drag, startPoint x: 90, startPoint y: 721, endPoint x: 89, endPoint y: 652, distance: 69.0
click at [90, 721] on img at bounding box center [84, 728] width 17 height 17
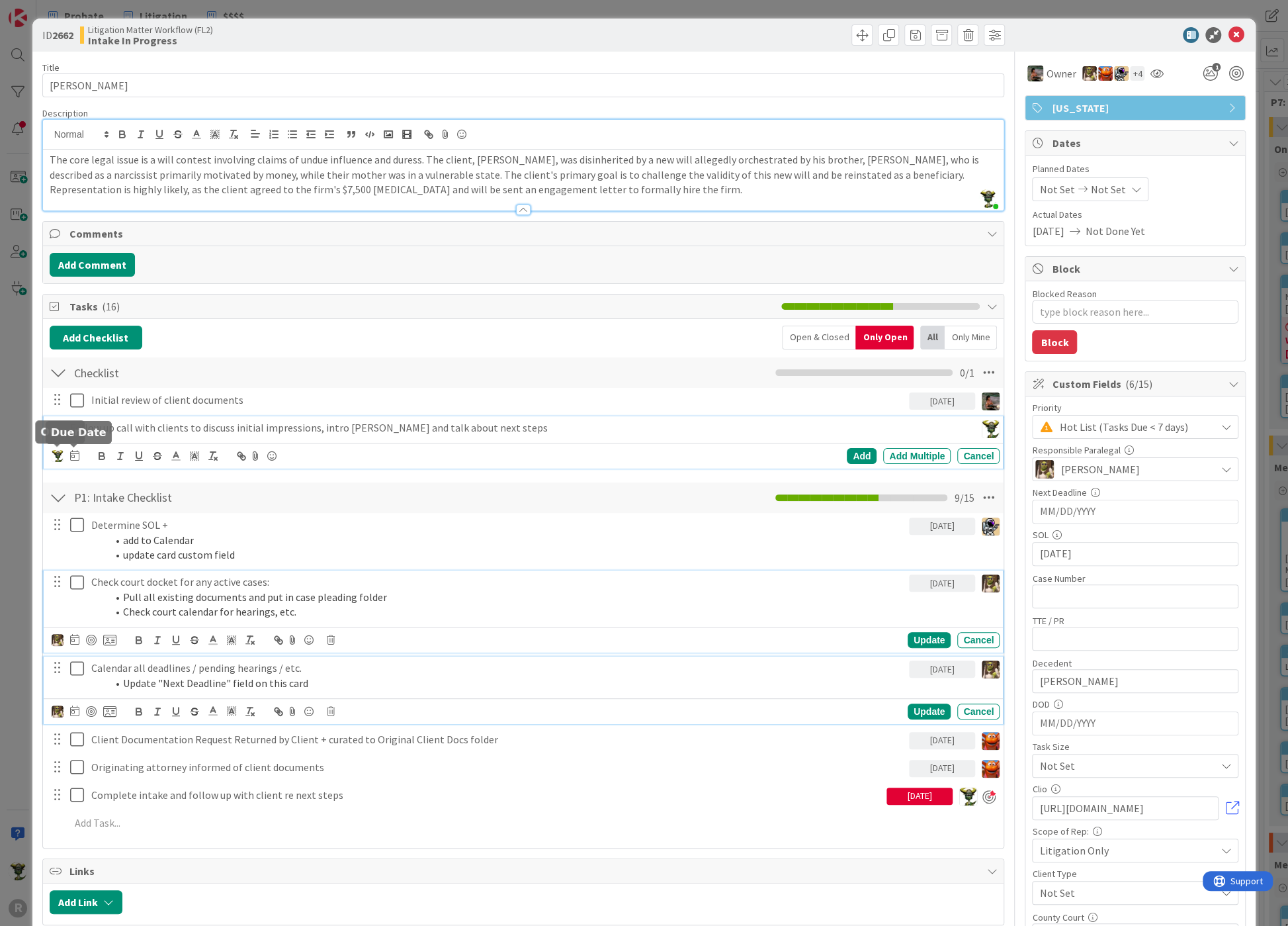
click at [75, 451] on icon at bounding box center [74, 455] width 9 height 11
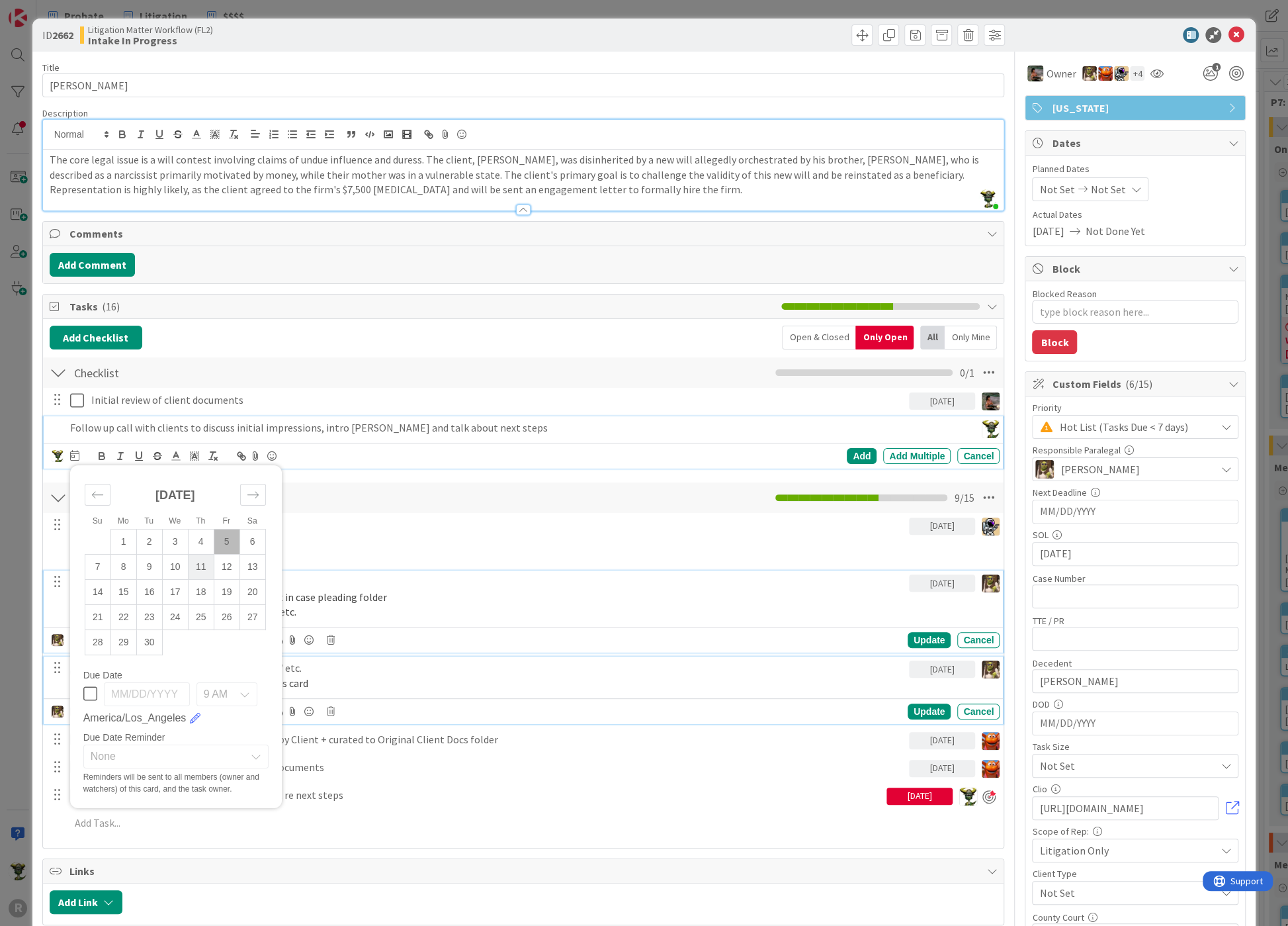
click at [192, 563] on td "11" at bounding box center [201, 566] width 26 height 25
click at [859, 449] on div "Add" at bounding box center [861, 455] width 30 height 16
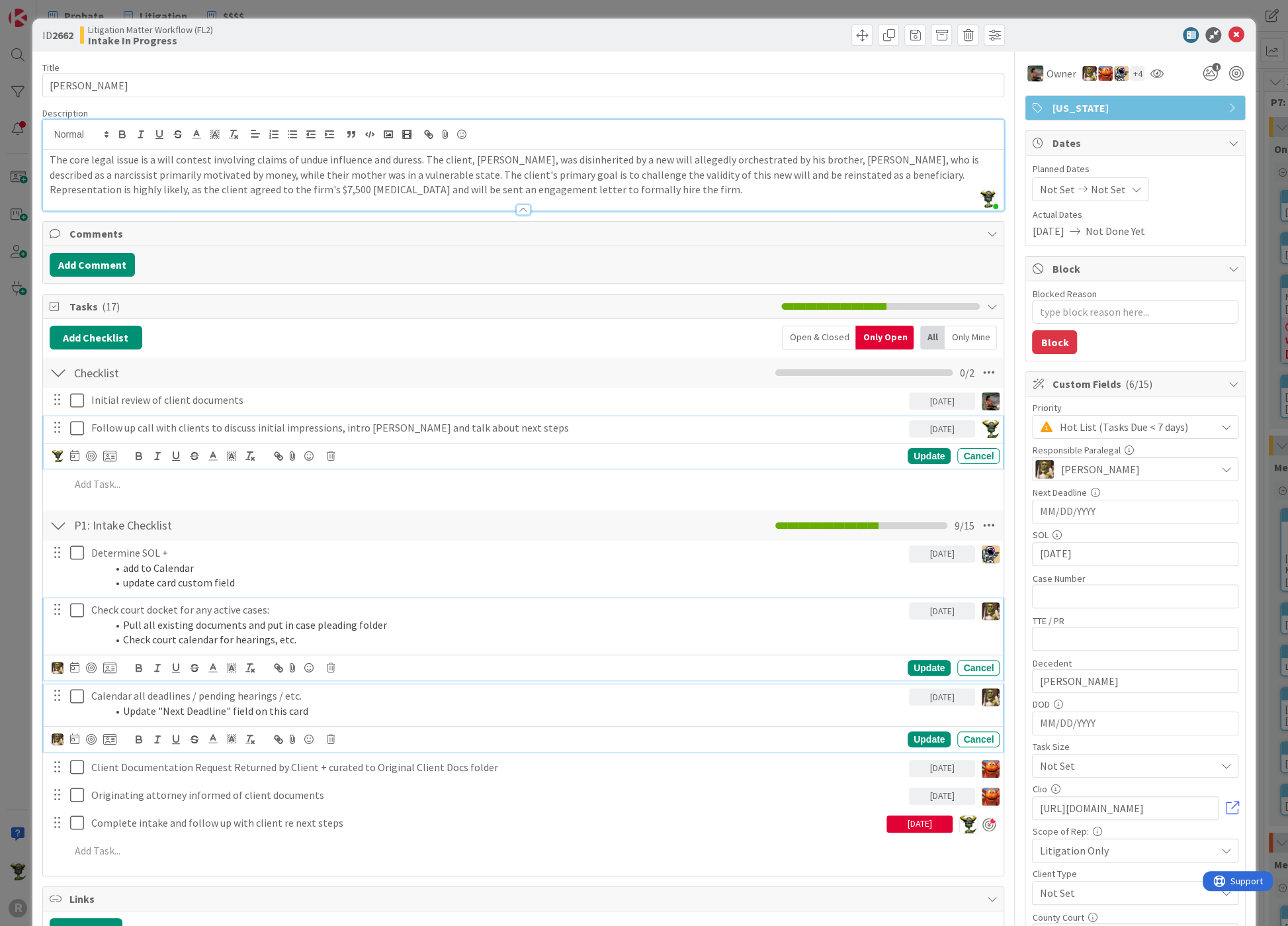
click at [120, 424] on p "Follow up call with clients to discuss initial impressions, intro [PERSON_NAME]…" at bounding box center [497, 428] width 812 height 15
click at [94, 452] on div at bounding box center [91, 456] width 11 height 11
click at [924, 447] on div "Update Cancel" at bounding box center [526, 456] width 948 height 18
click at [918, 452] on div "Update" at bounding box center [929, 455] width 43 height 16
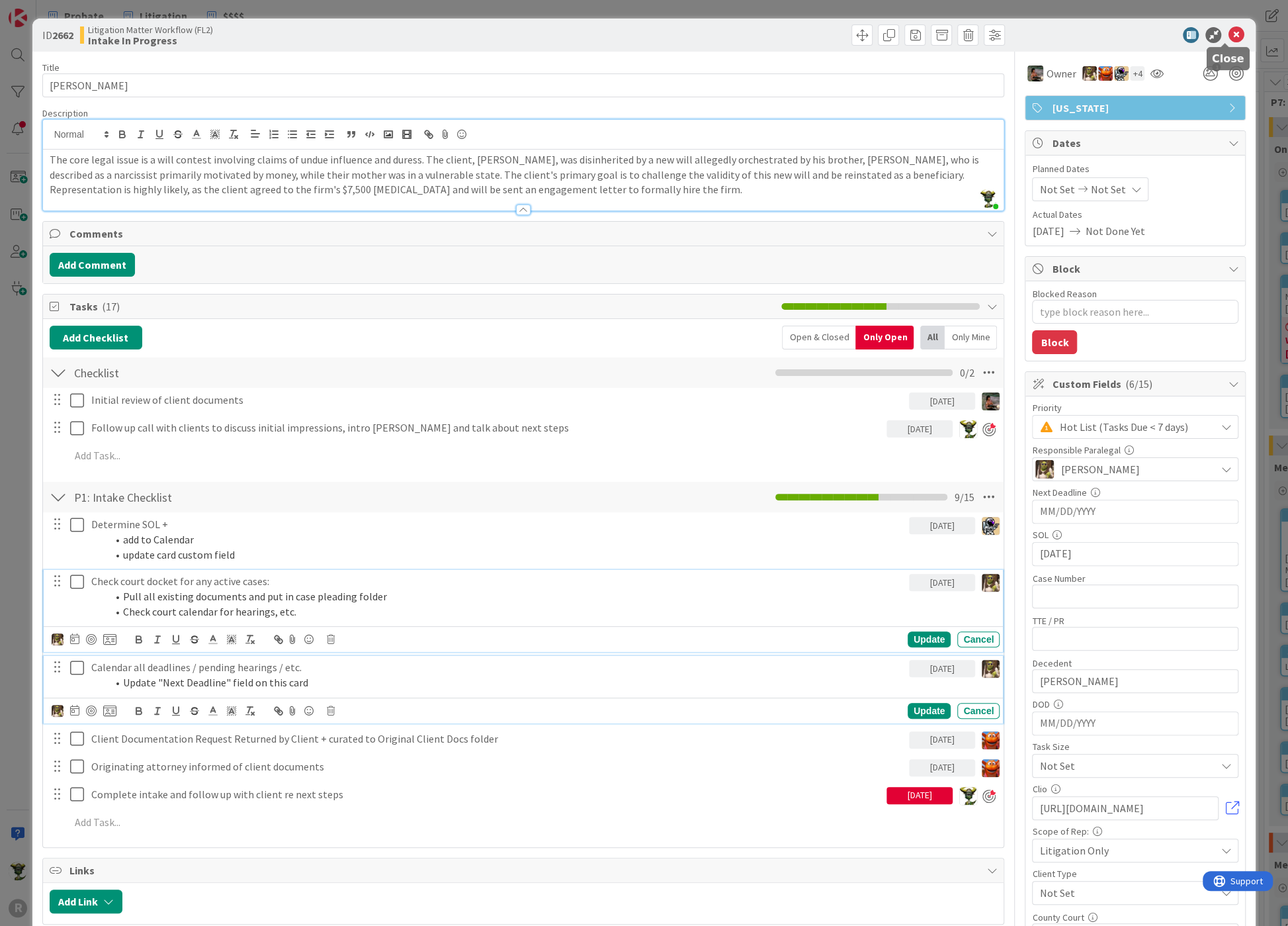
click at [1228, 31] on icon at bounding box center [1236, 35] width 16 height 16
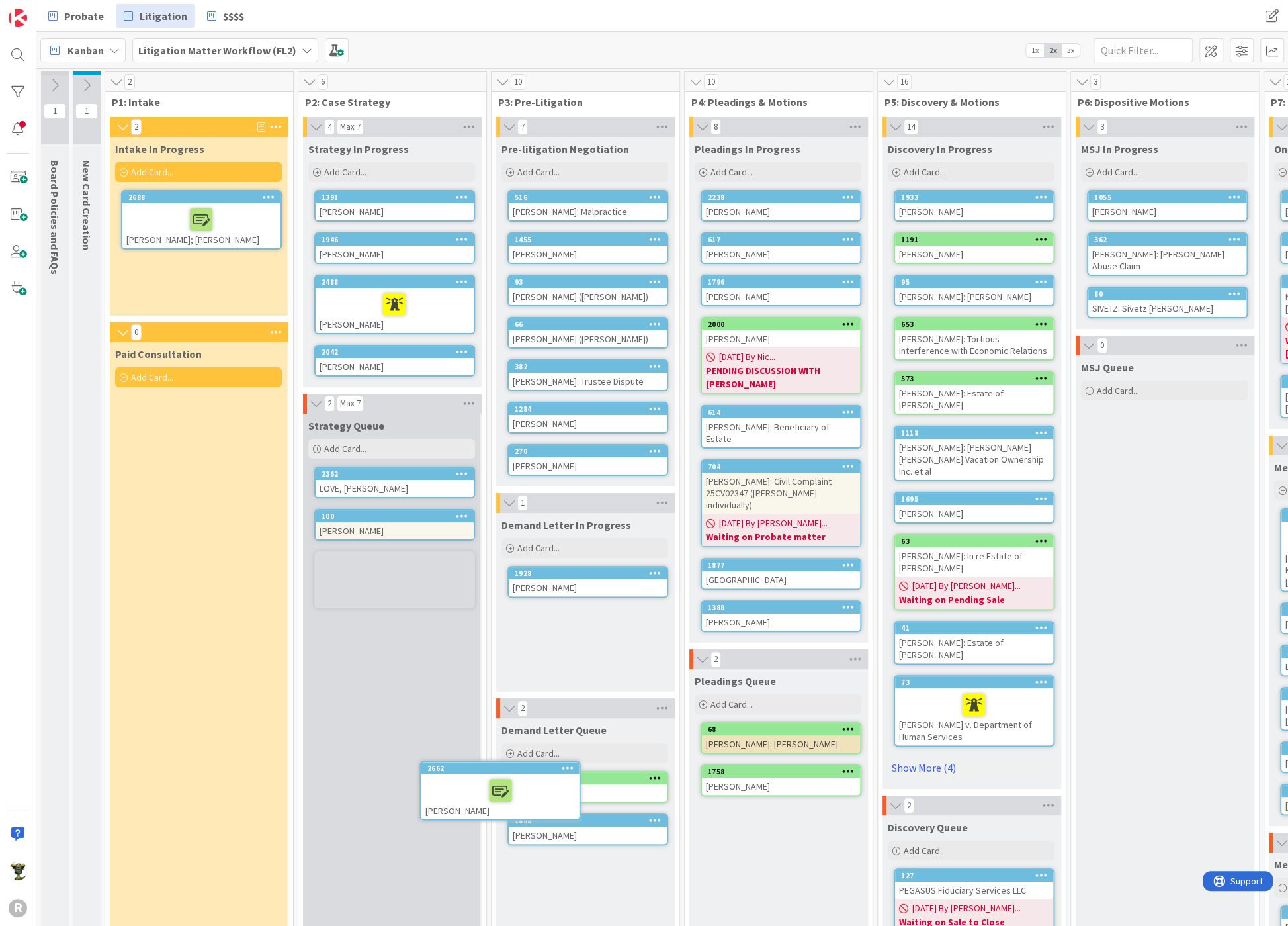
scroll to position [3, 0]
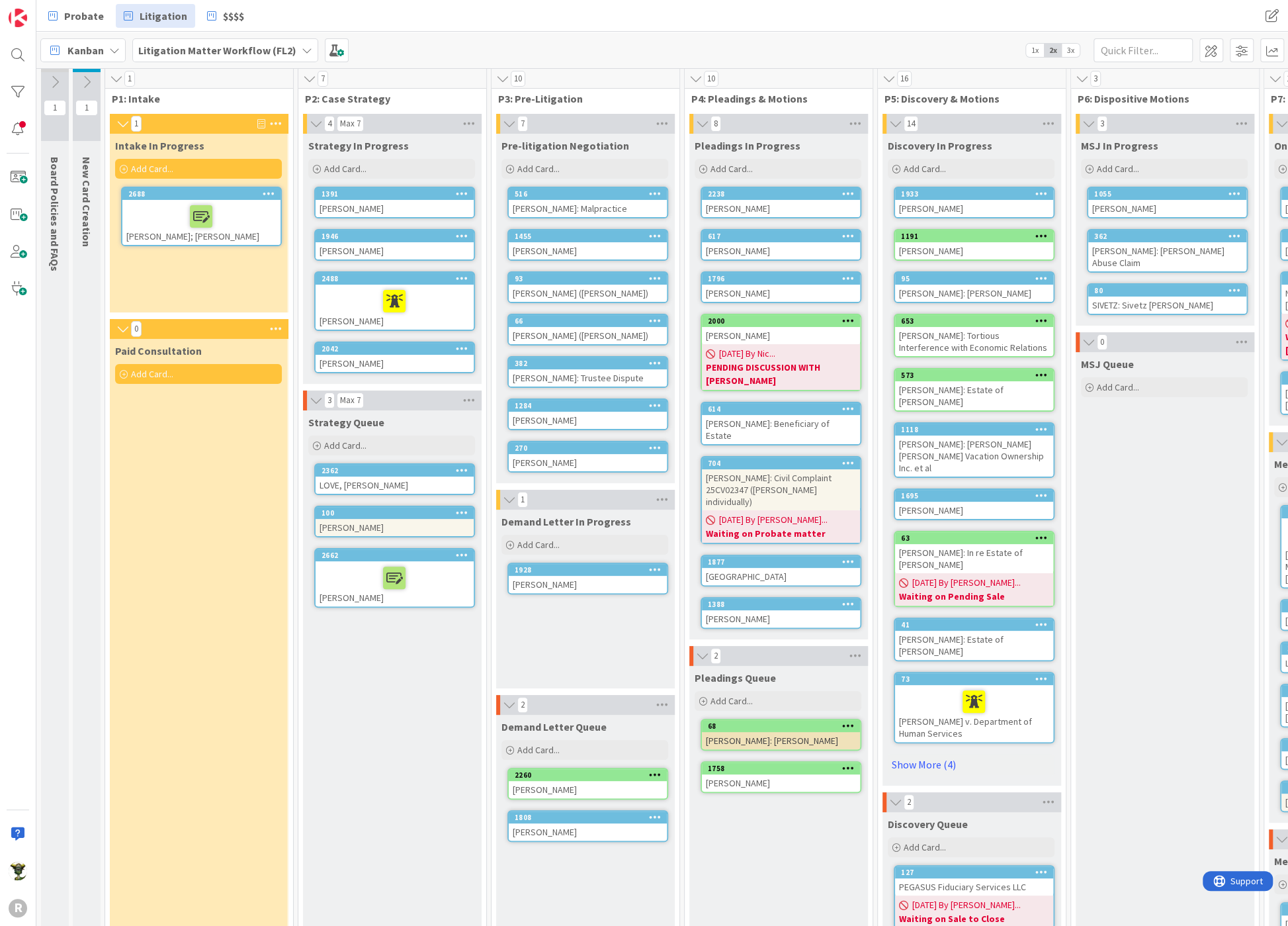
click at [336, 568] on div at bounding box center [394, 578] width 150 height 28
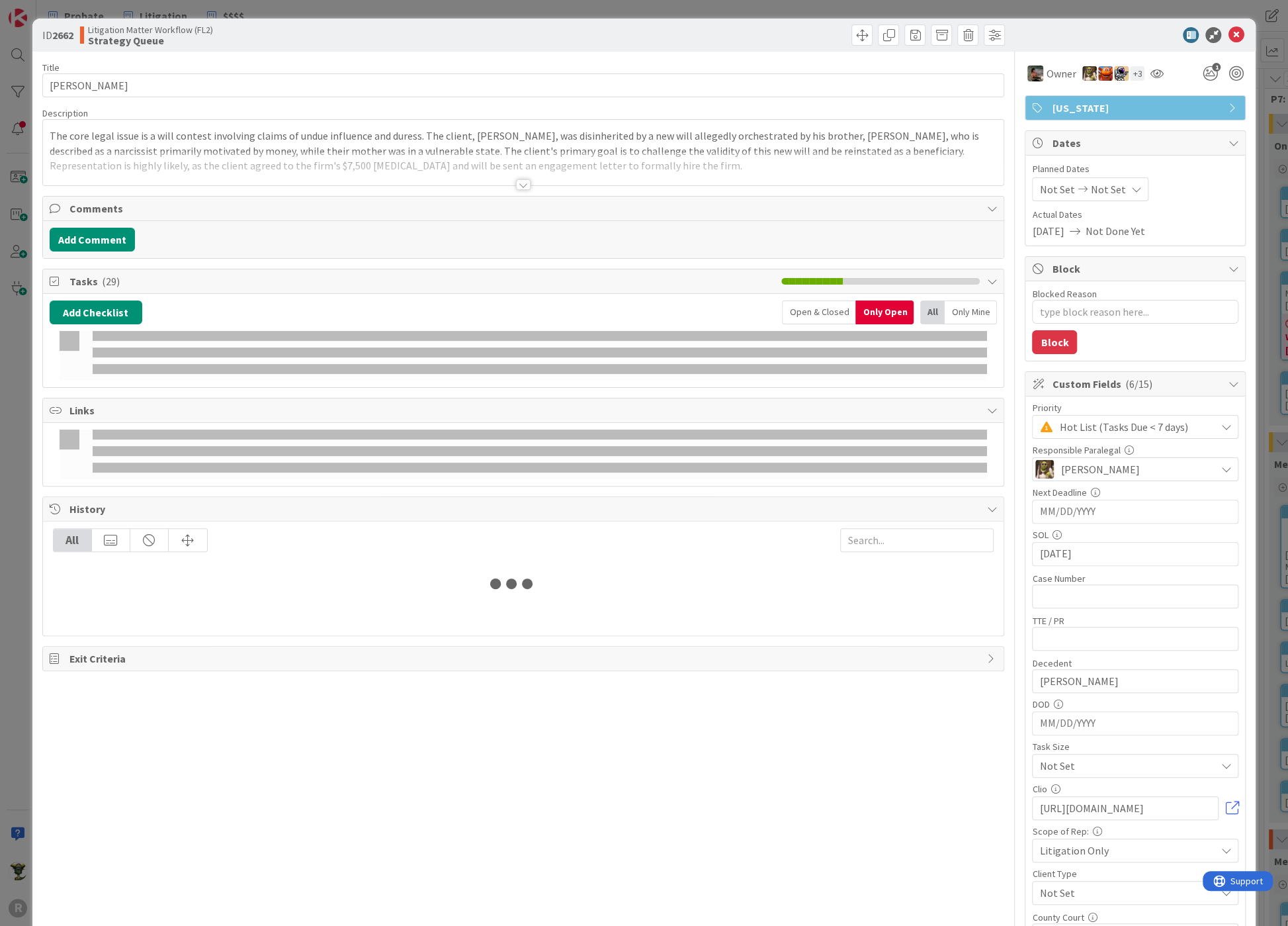
type textarea "x"
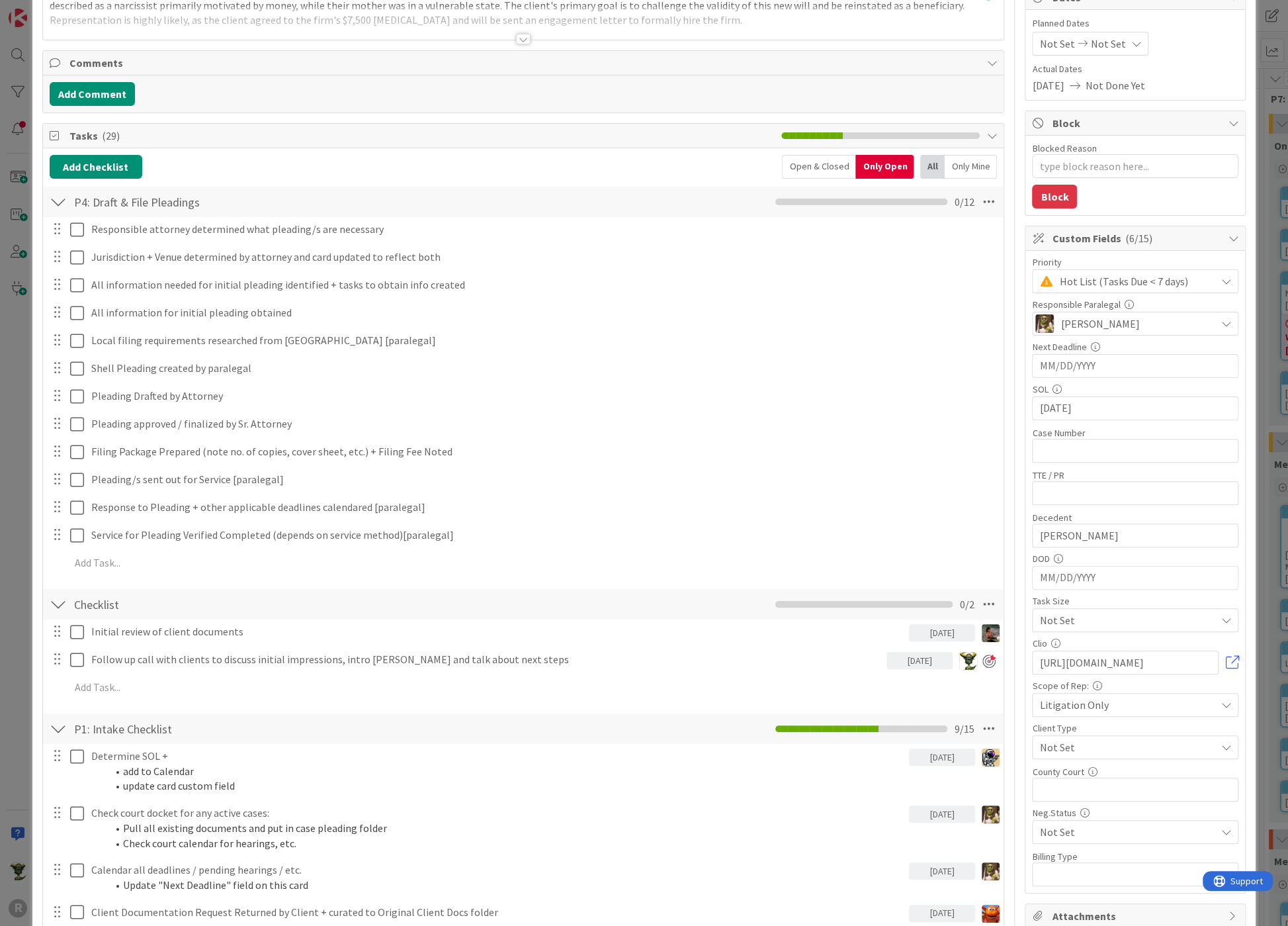
scroll to position [147, 0]
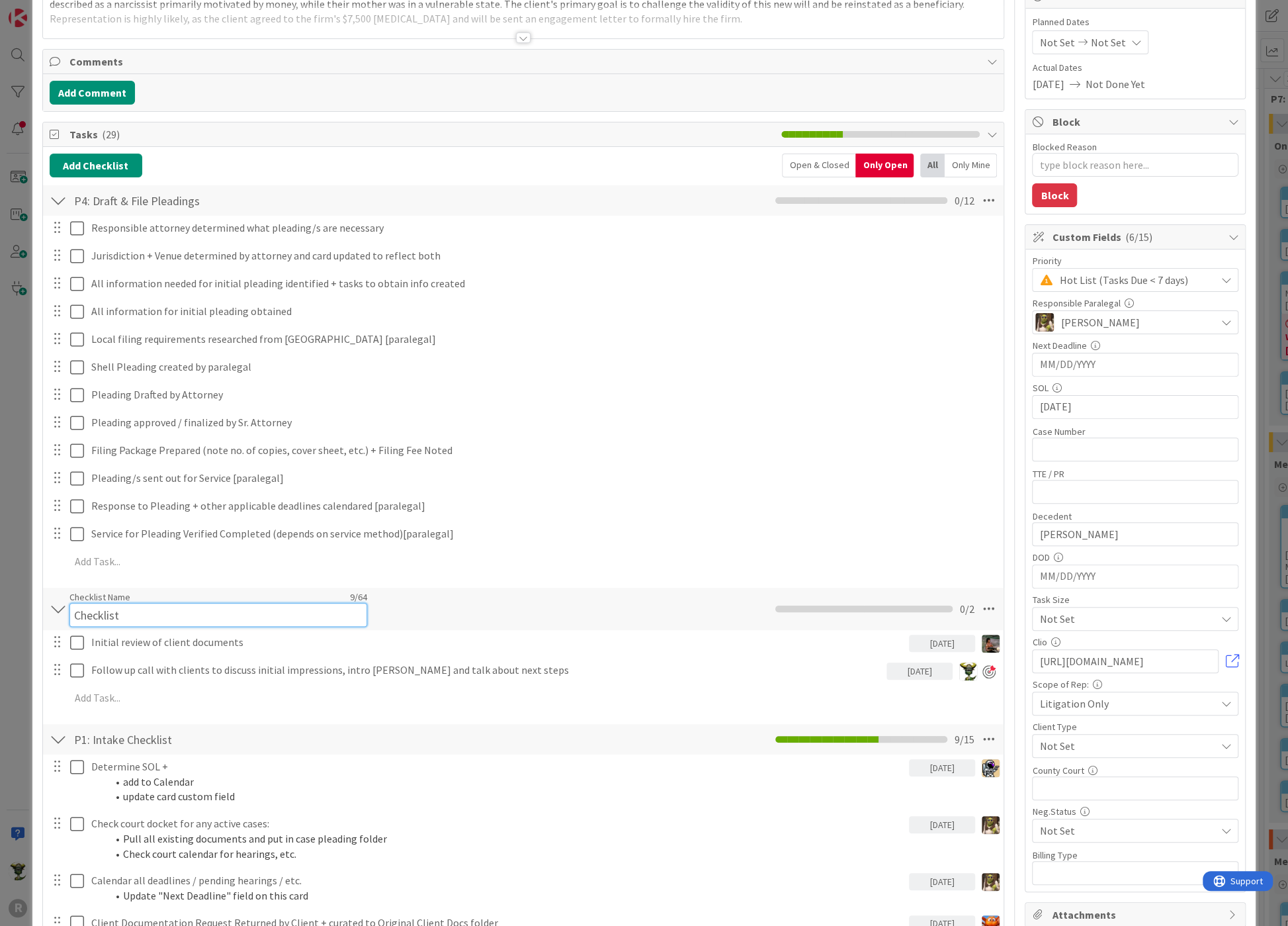
drag, startPoint x: 177, startPoint y: 601, endPoint x: 191, endPoint y: 541, distance: 61.6
click at [191, 541] on div "Add Checklist Open & Closed Only Open All Only Mine P4: Draft & File Pleadings …" at bounding box center [524, 589] width 948 height 871
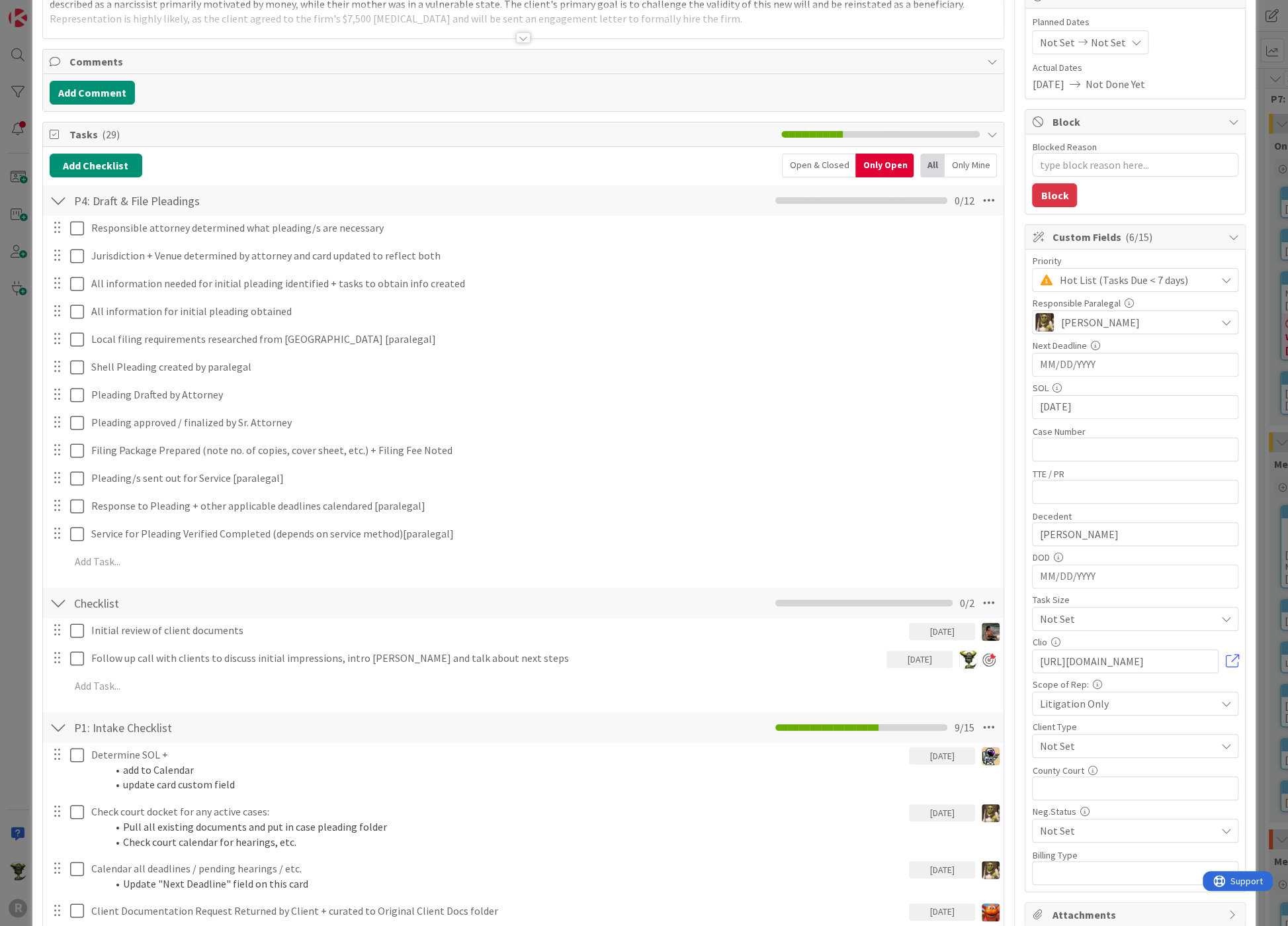
click at [599, 607] on div "Checklist Checklist Name 9 / 64 Checklist 0 / 2" at bounding box center [524, 603] width 961 height 30
click at [979, 604] on icon at bounding box center [988, 602] width 24 height 24
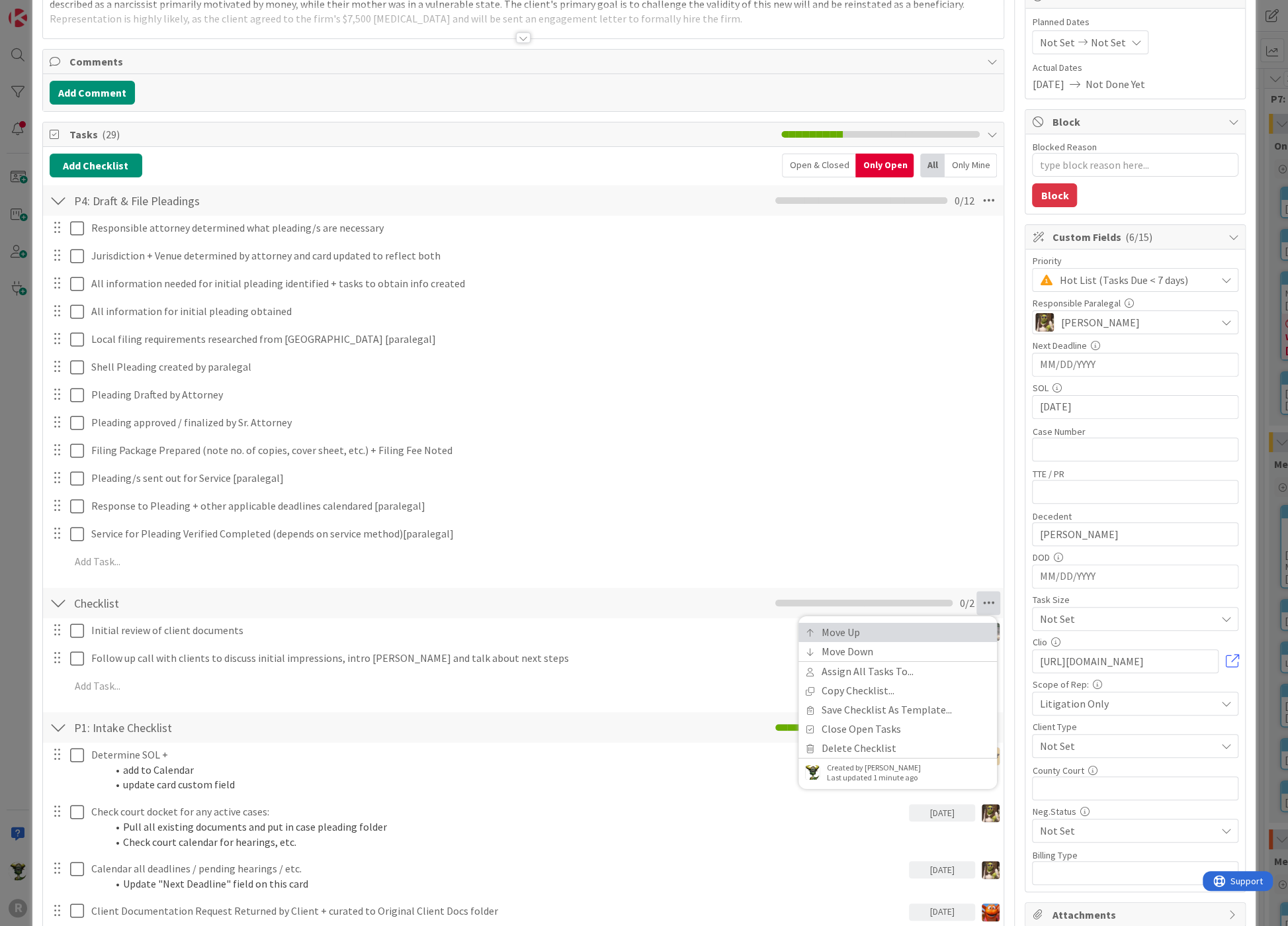
click at [840, 632] on link "Move Up" at bounding box center [897, 632] width 198 height 19
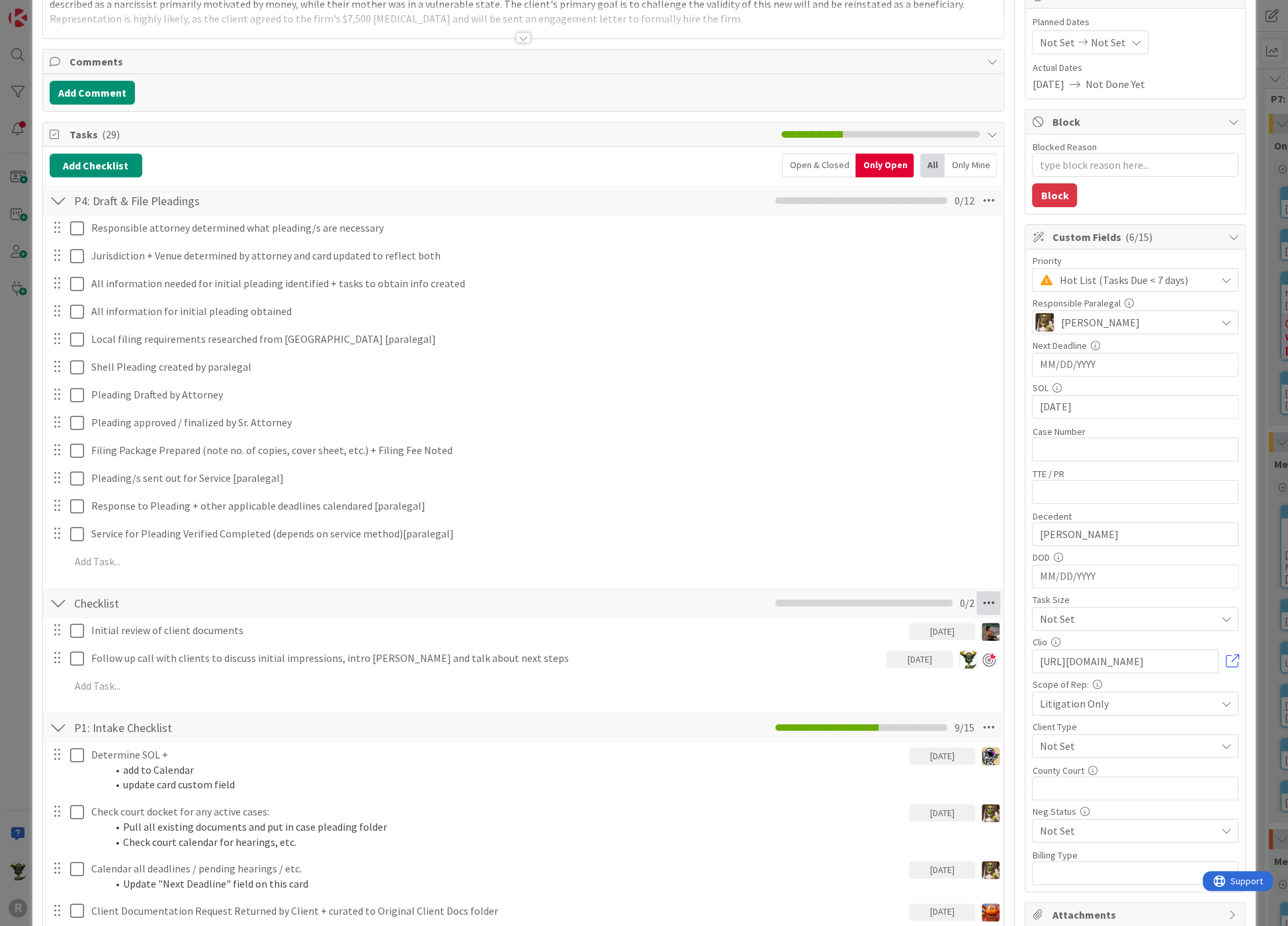
click at [976, 598] on icon at bounding box center [988, 602] width 24 height 24
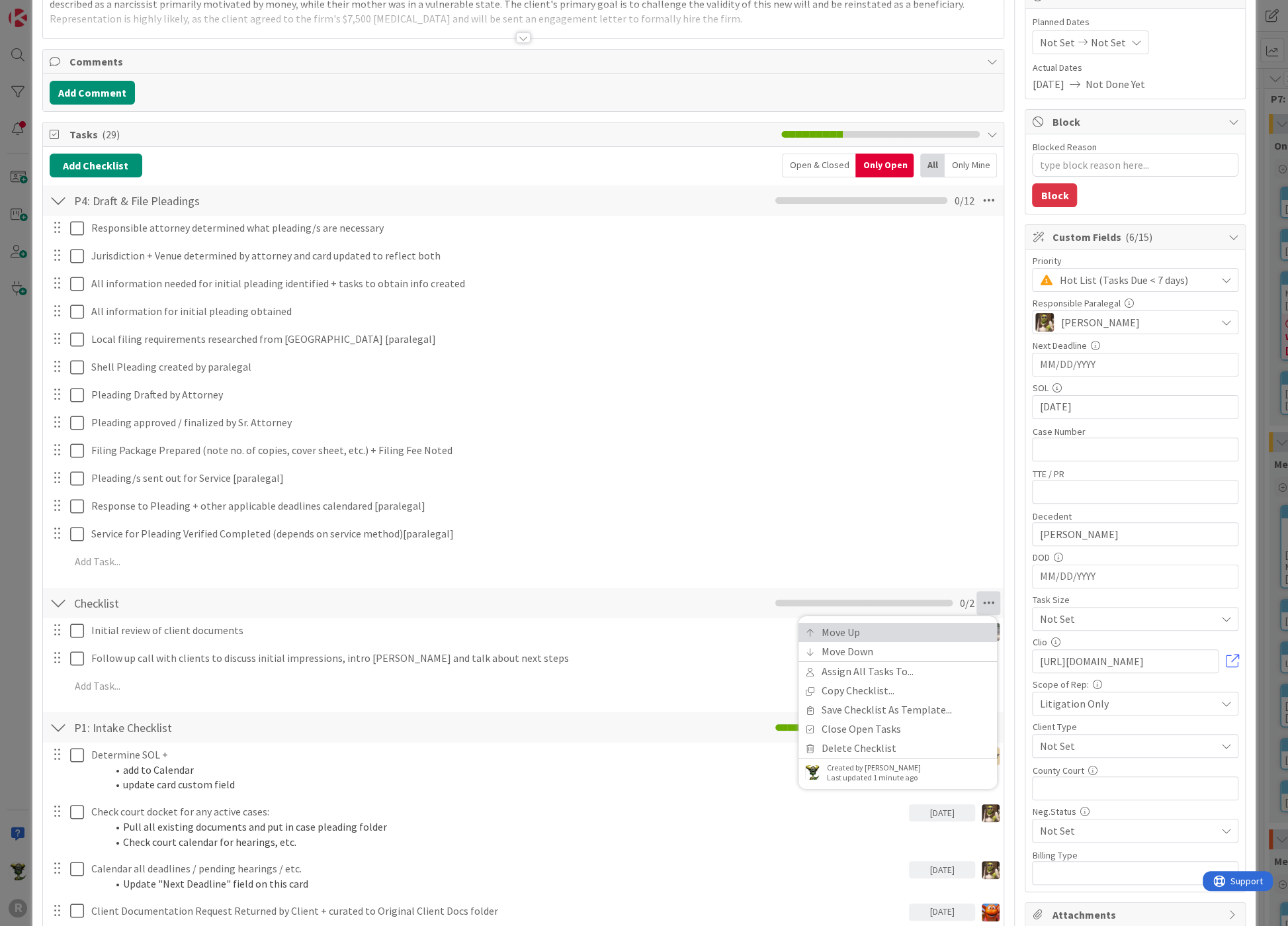
click at [850, 627] on link "Move Up" at bounding box center [897, 632] width 198 height 19
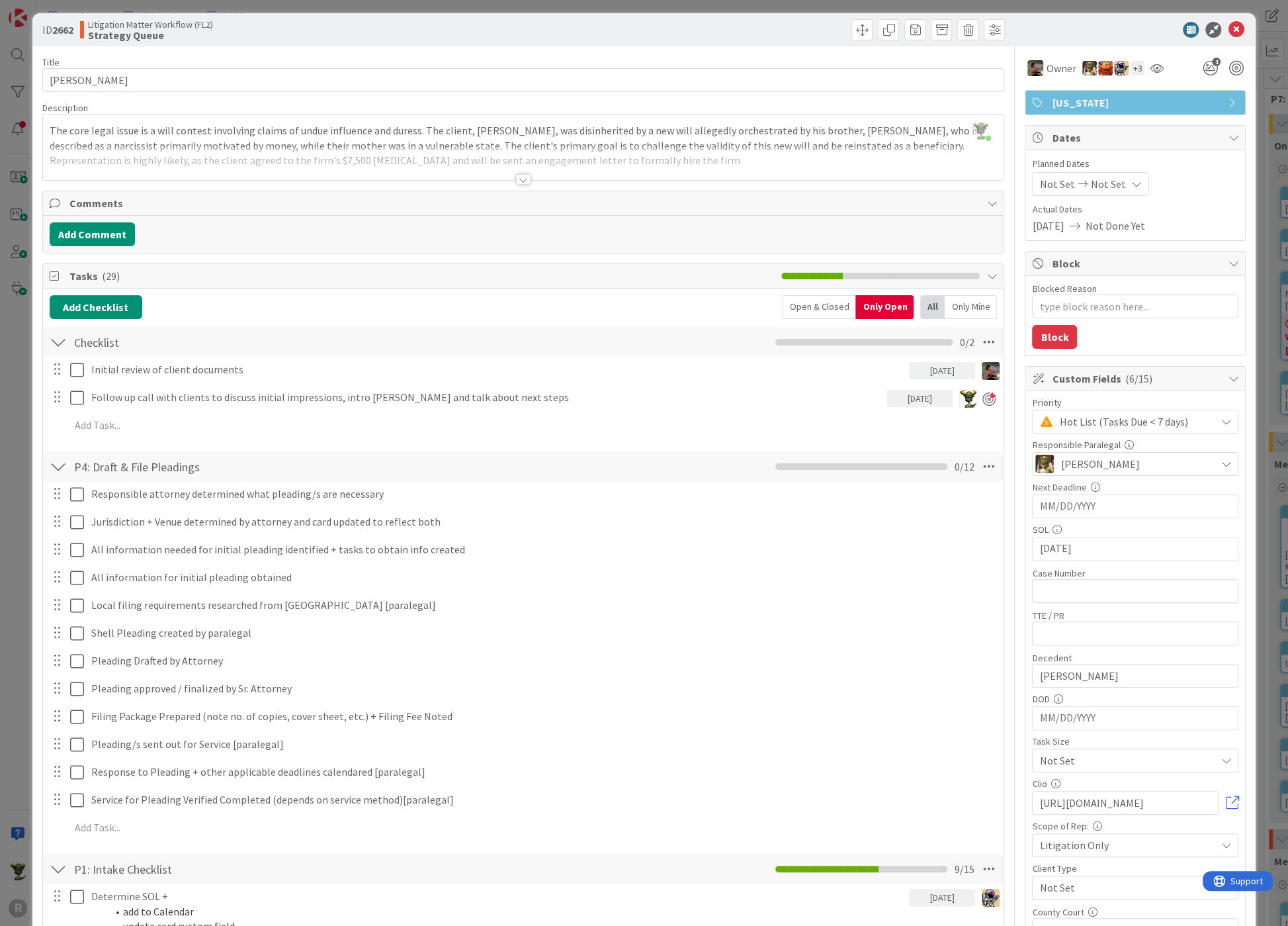
scroll to position [0, 0]
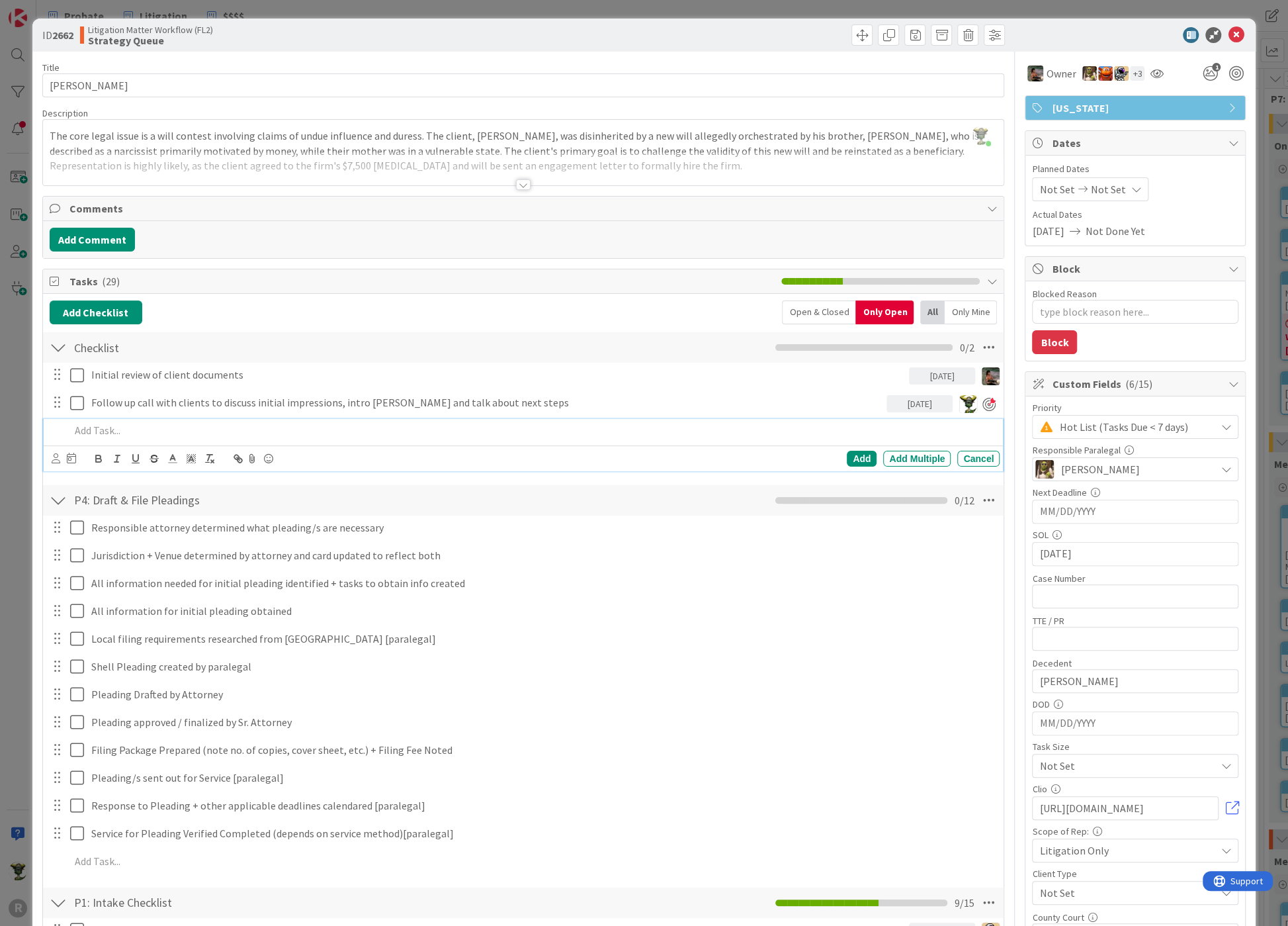
click at [160, 419] on div at bounding box center [532, 430] width 935 height 23
click at [54, 454] on icon at bounding box center [55, 458] width 8 height 10
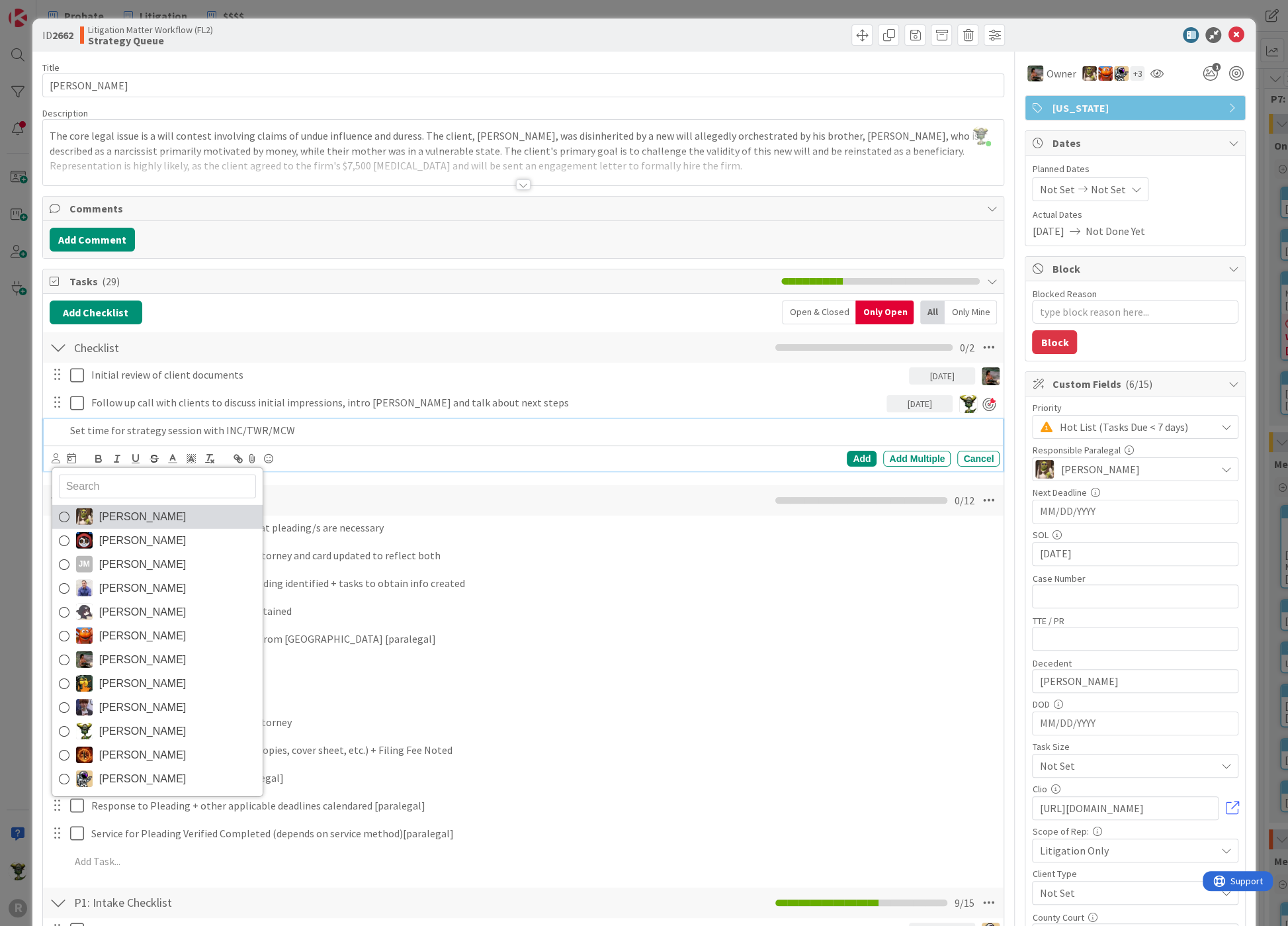
click at [89, 511] on img at bounding box center [84, 517] width 17 height 17
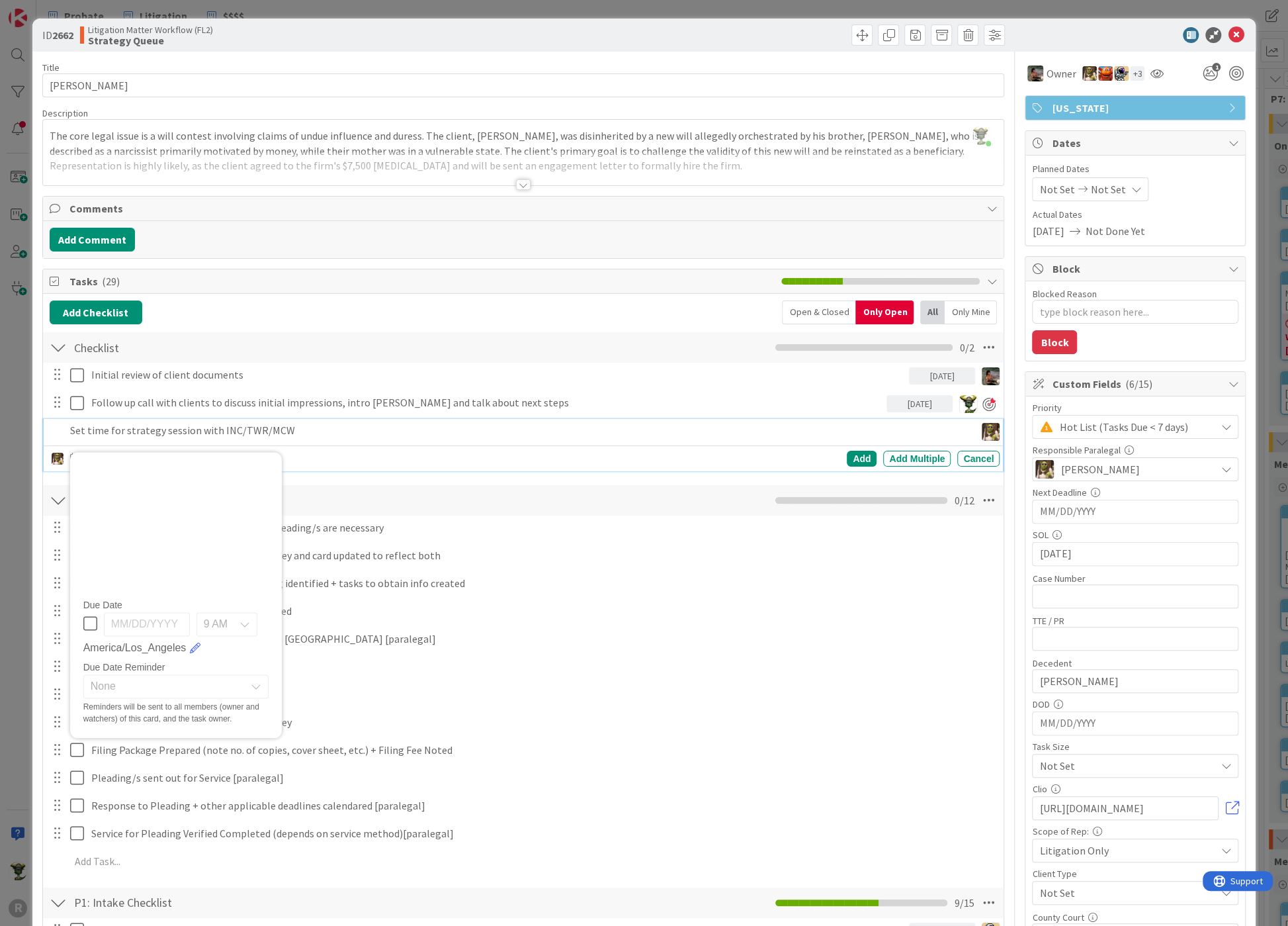
click at [66, 430] on div "Set time for strategy session with INC/TWR/MCW" at bounding box center [520, 430] width 911 height 23
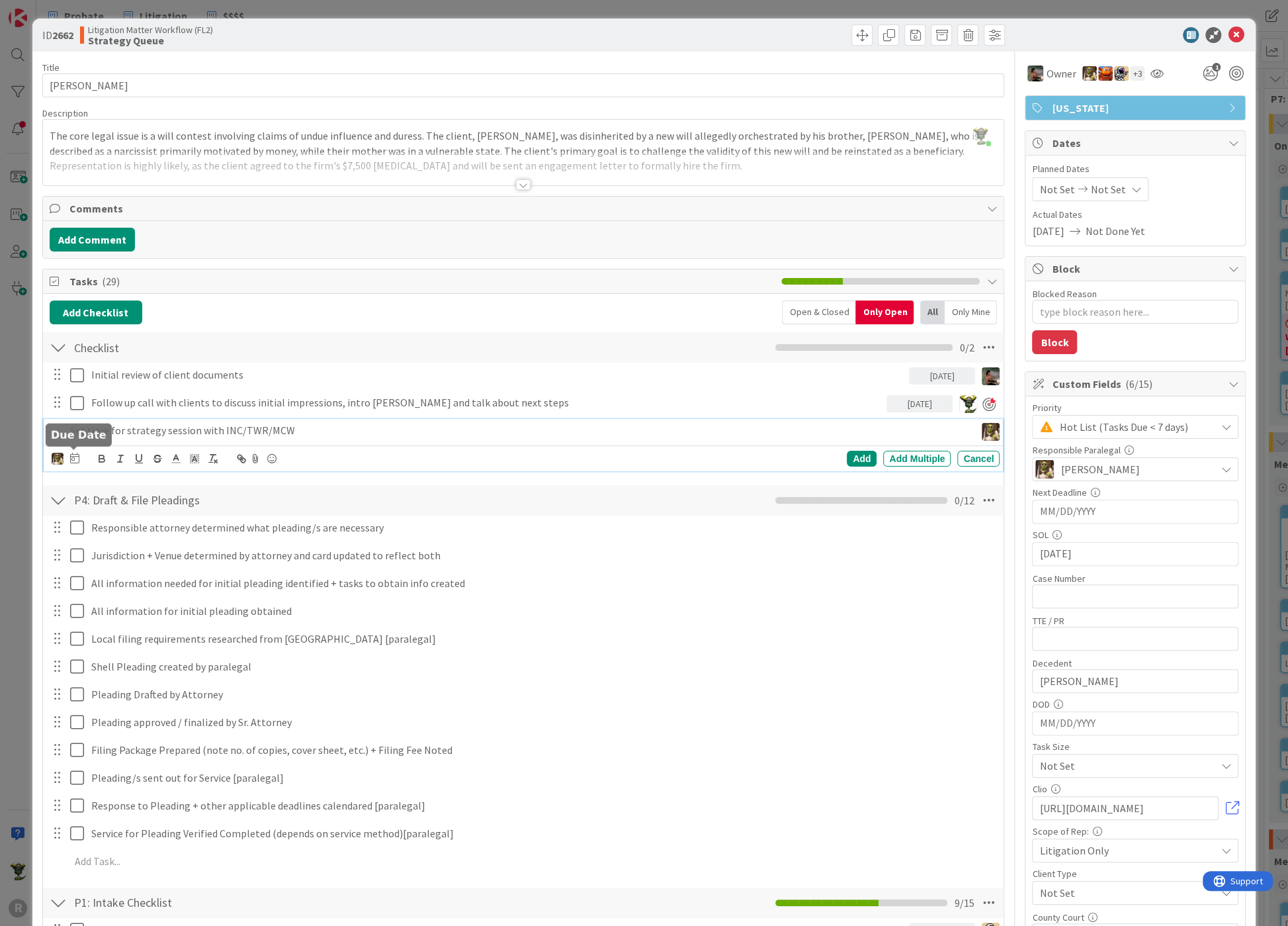
click at [73, 455] on icon at bounding box center [74, 458] width 9 height 11
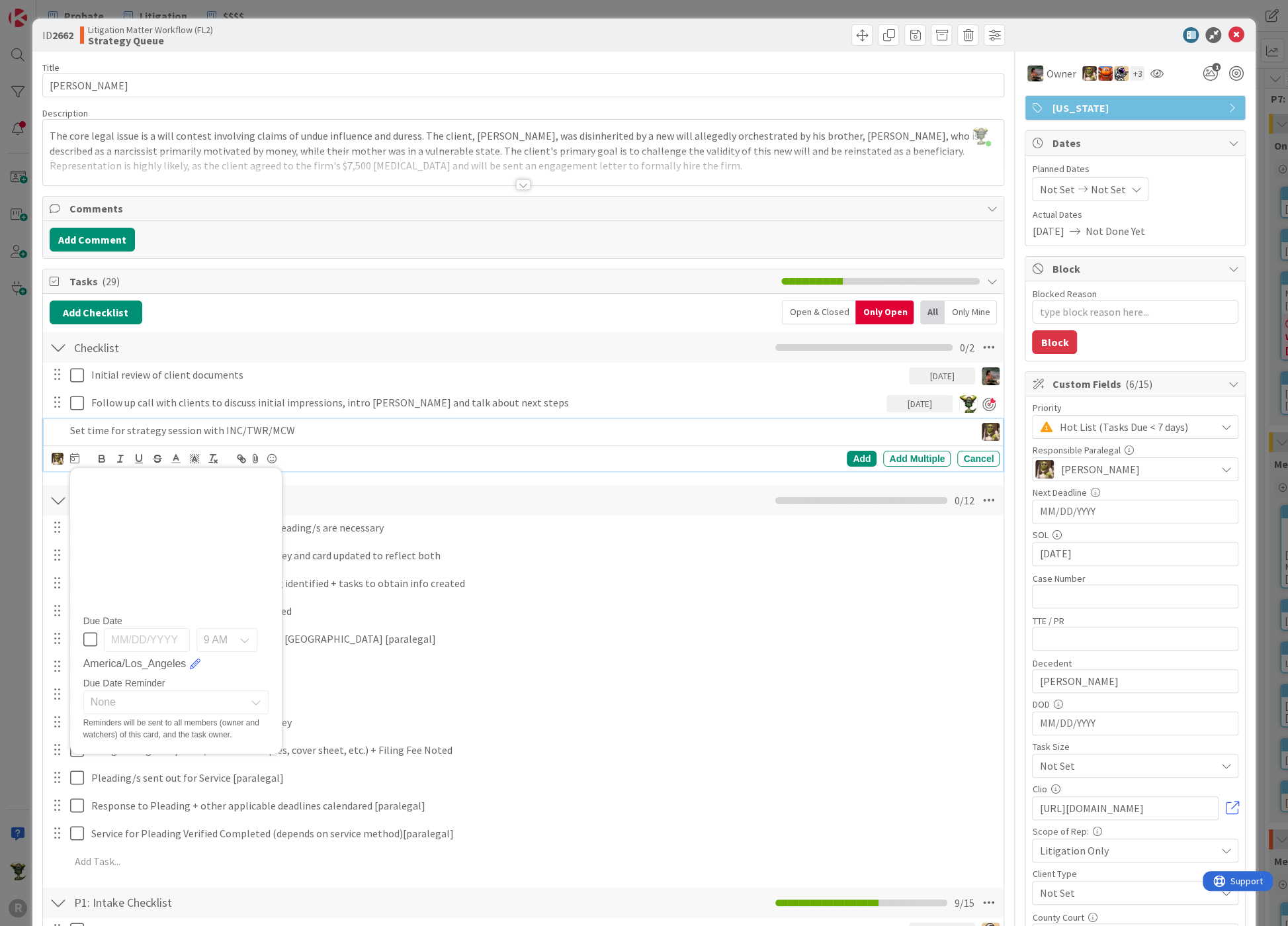
click at [488, 461] on div "[PERSON_NAME] [PERSON_NAME] [PERSON_NAME] [PERSON_NAME] [PERSON_NAME] [PERSON_N…" at bounding box center [526, 458] width 948 height 18
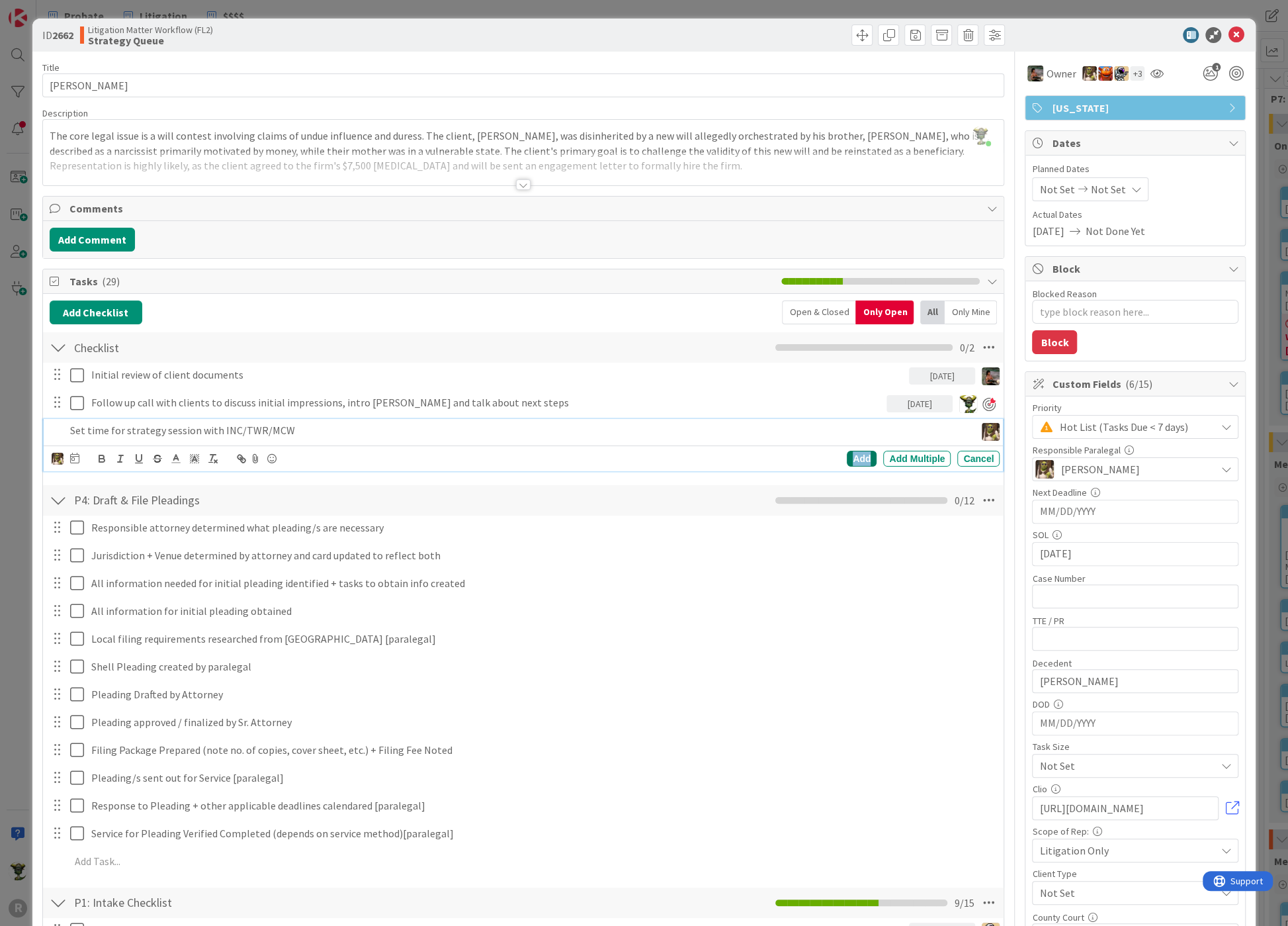
click at [854, 451] on div "Add" at bounding box center [861, 458] width 30 height 16
type textarea "x"
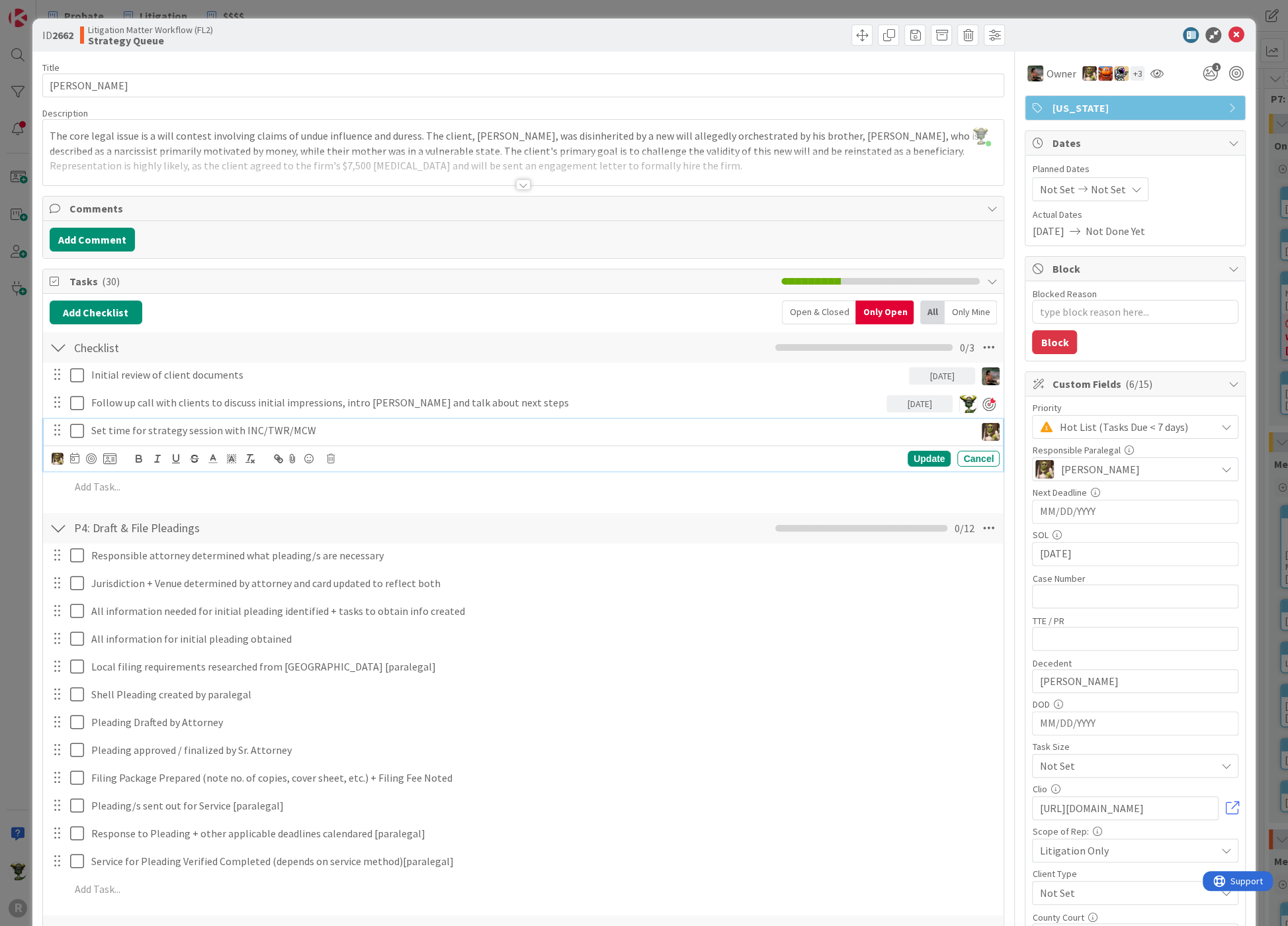
click at [173, 431] on p "Set time for strategy session with INC/TWR/MCW" at bounding box center [530, 430] width 878 height 15
click at [72, 455] on icon at bounding box center [74, 458] width 9 height 11
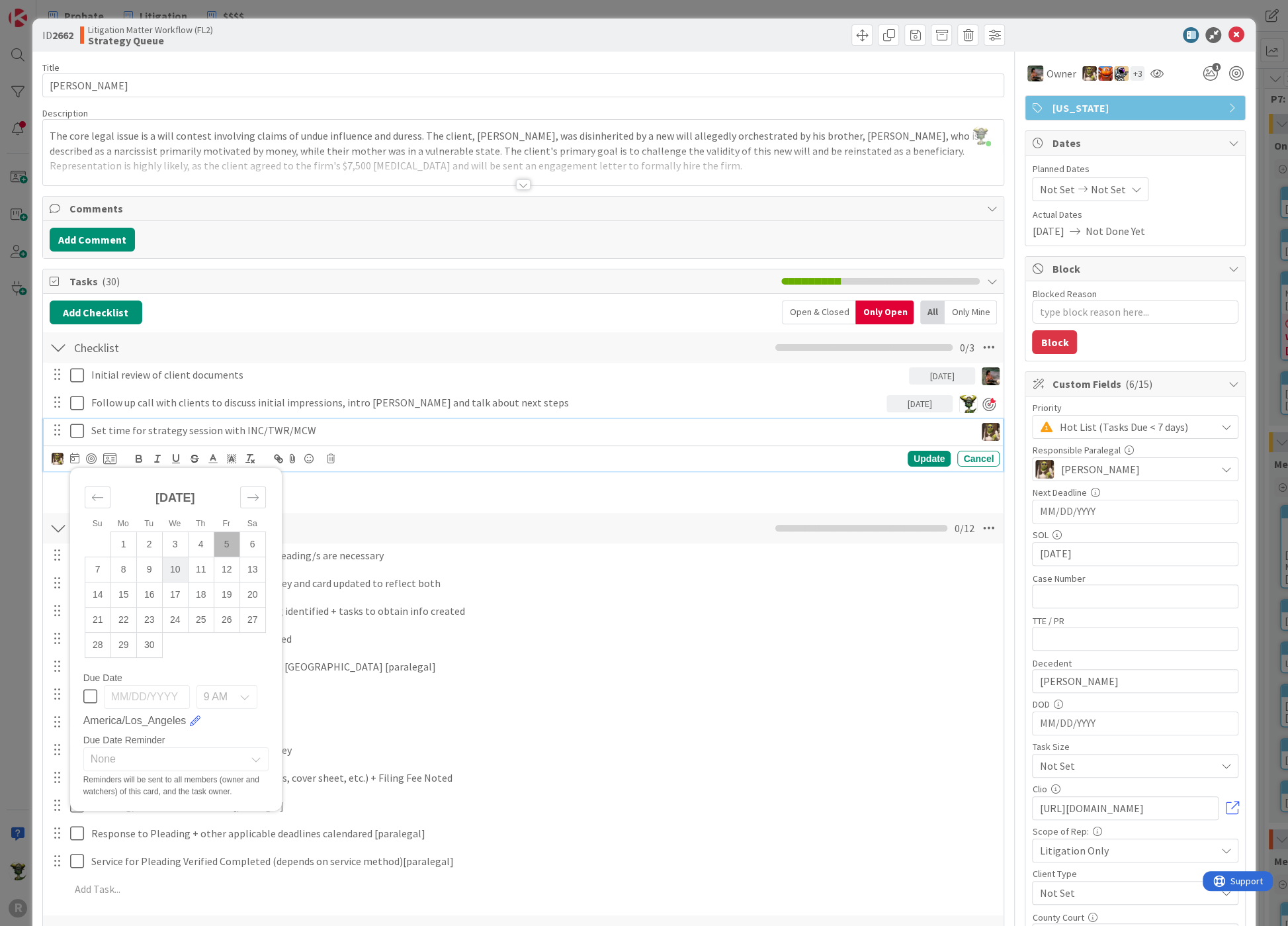
click at [162, 565] on td "10" at bounding box center [175, 569] width 26 height 25
type input "[DATE]"
click at [929, 452] on div "Update" at bounding box center [929, 458] width 43 height 16
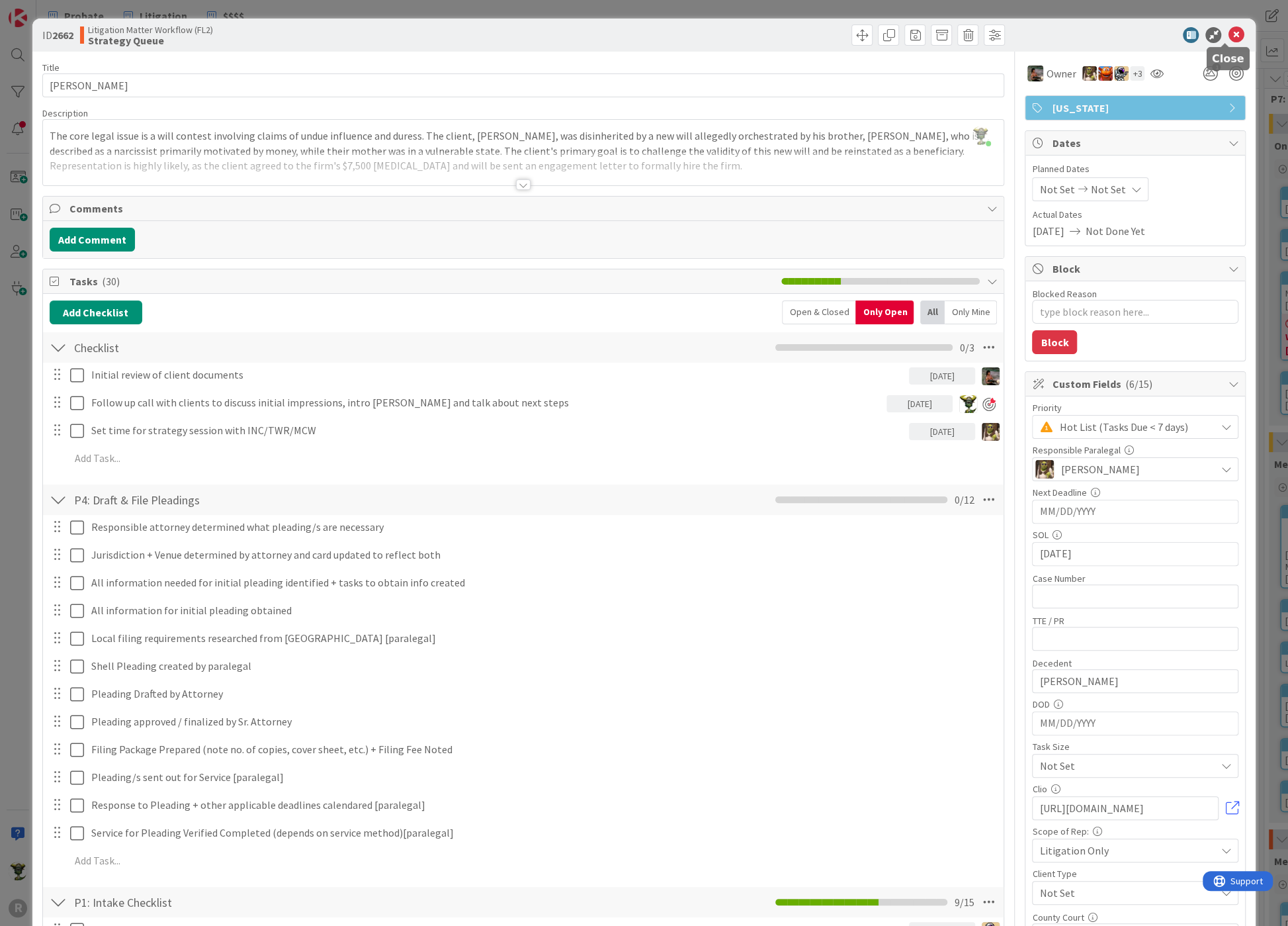
click at [1228, 28] on icon at bounding box center [1236, 35] width 16 height 16
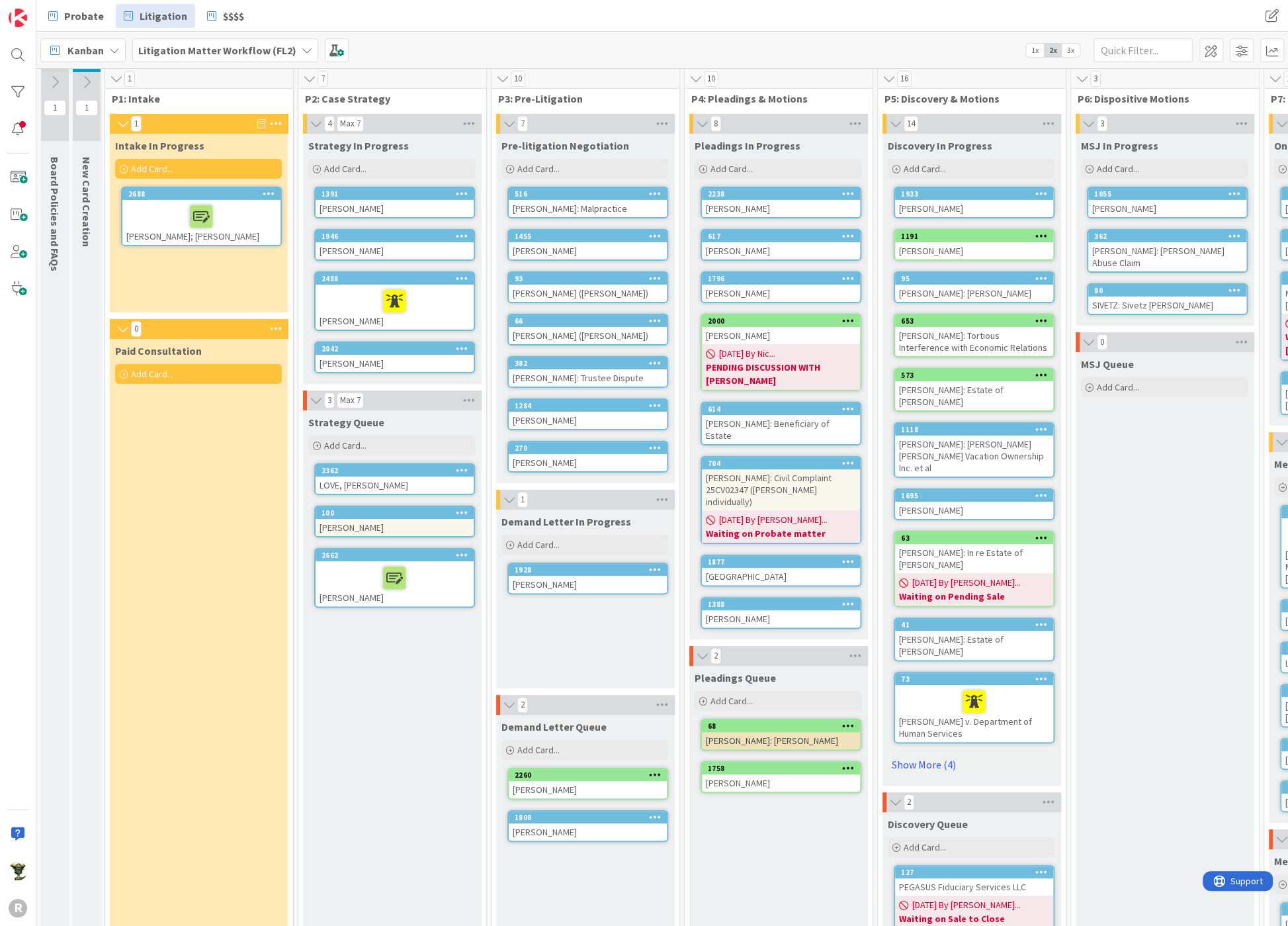
click at [159, 222] on div at bounding box center [201, 216] width 150 height 28
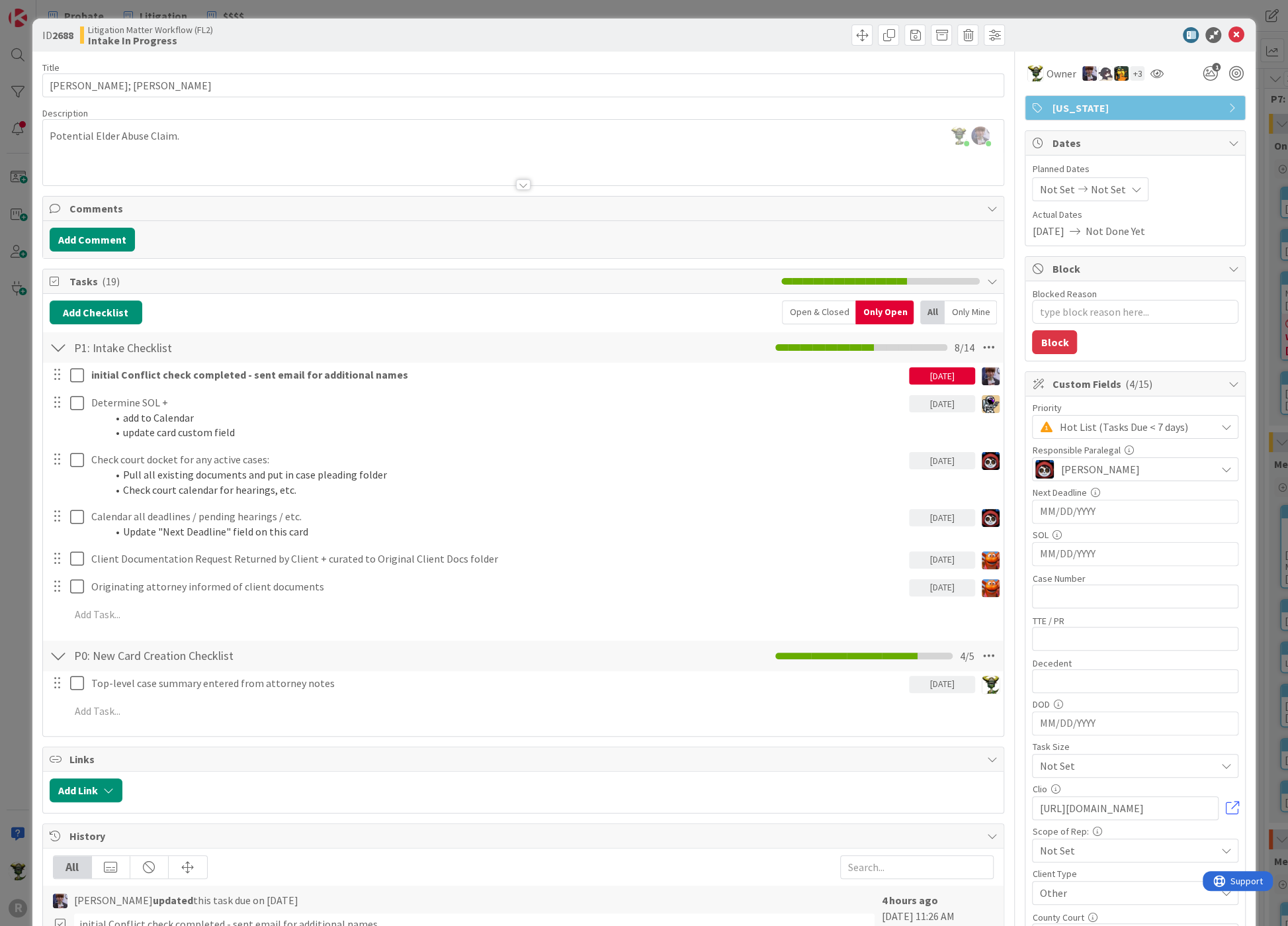
click at [1077, 25] on div "ID 2688 Litigation Matter Workflow (FL2) Intake In Progress" at bounding box center [644, 35] width 1224 height 33
click at [1030, 75] on img at bounding box center [1035, 73] width 16 height 16
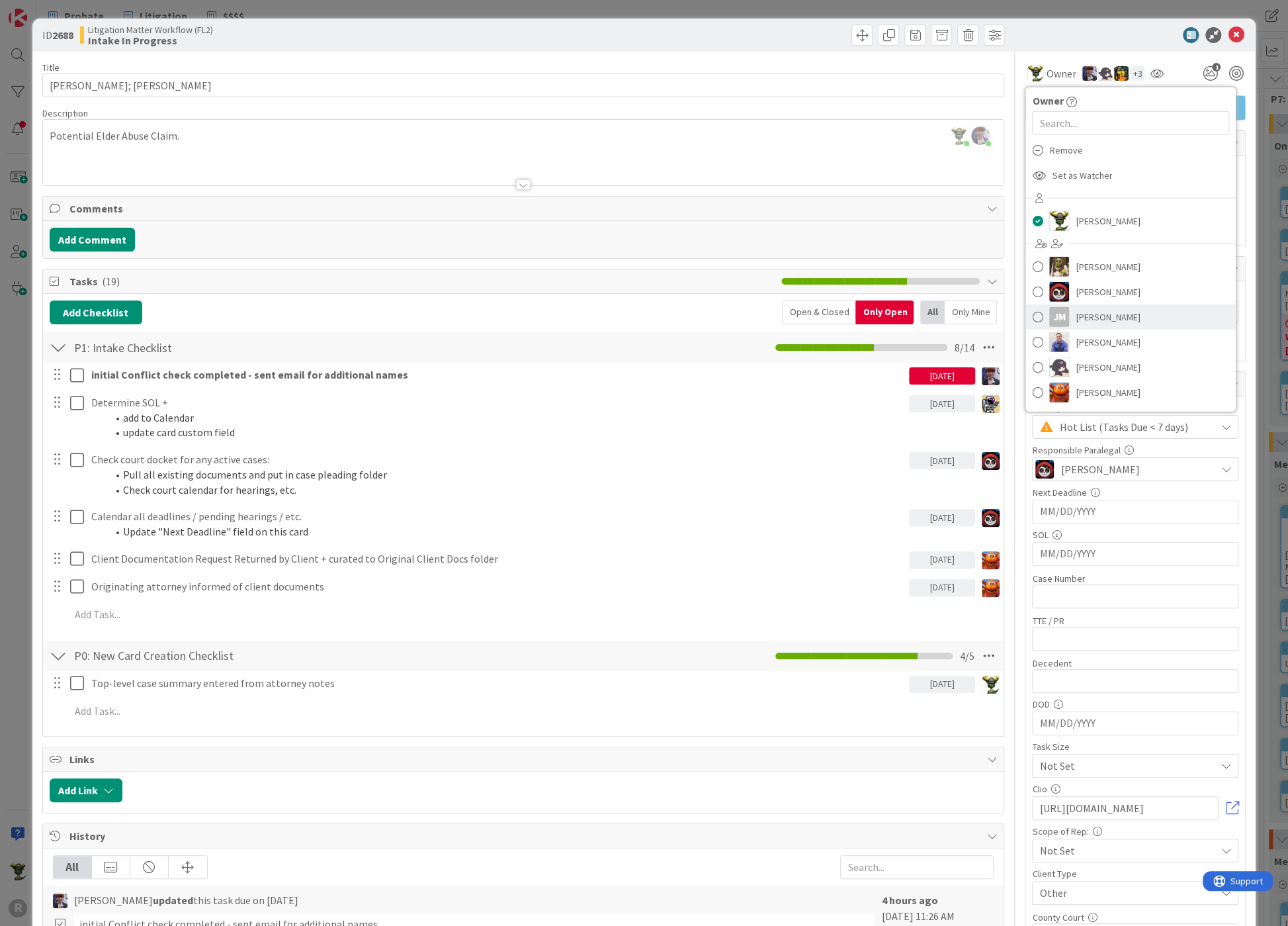
click at [1032, 315] on span at bounding box center [1037, 317] width 11 height 20
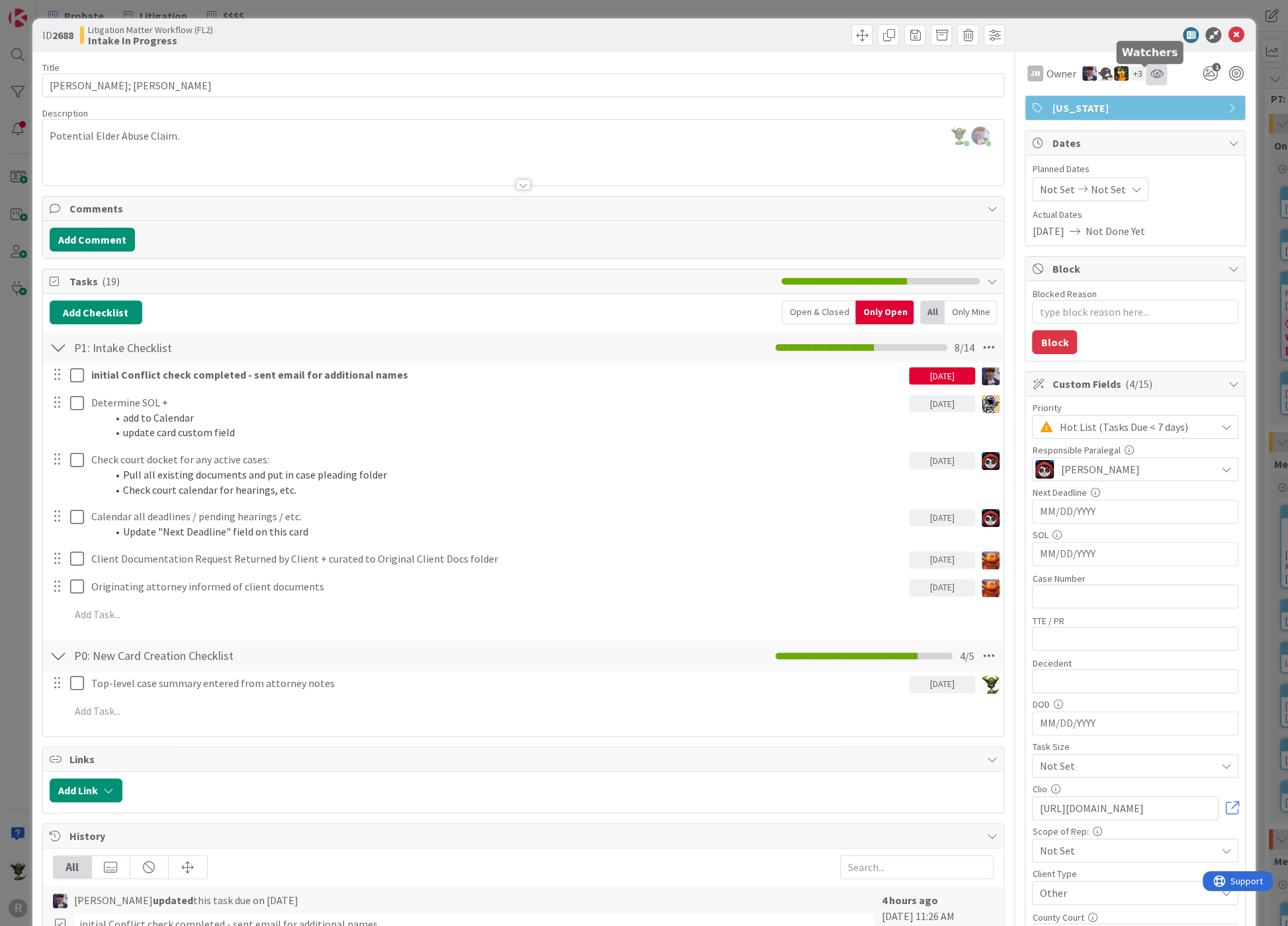
click at [1150, 71] on icon at bounding box center [1156, 74] width 13 height 11
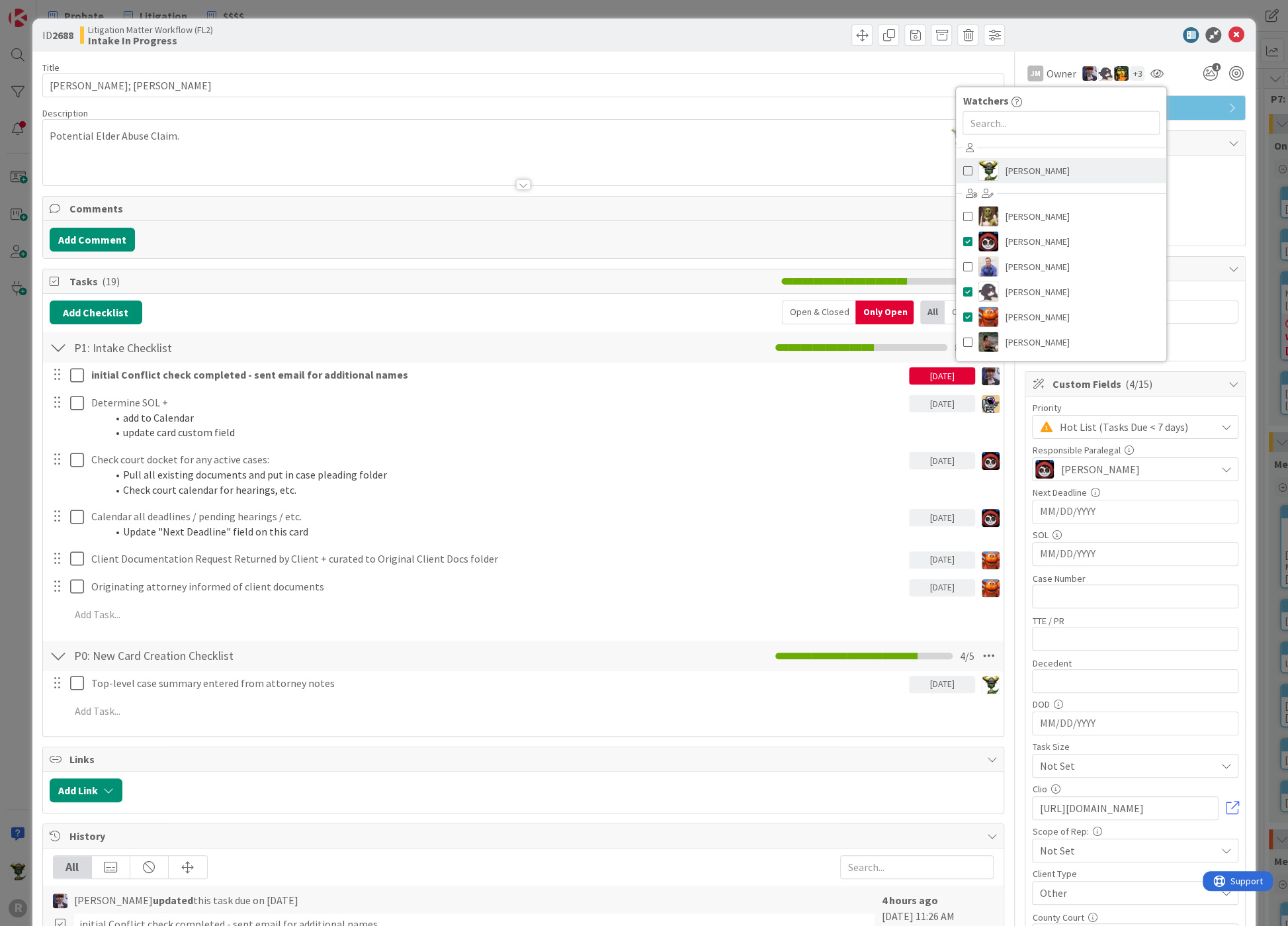
click at [1010, 171] on span "[PERSON_NAME]" at bounding box center [1036, 171] width 64 height 20
type textarea "x"
click at [1086, 41] on div at bounding box center [1128, 35] width 234 height 16
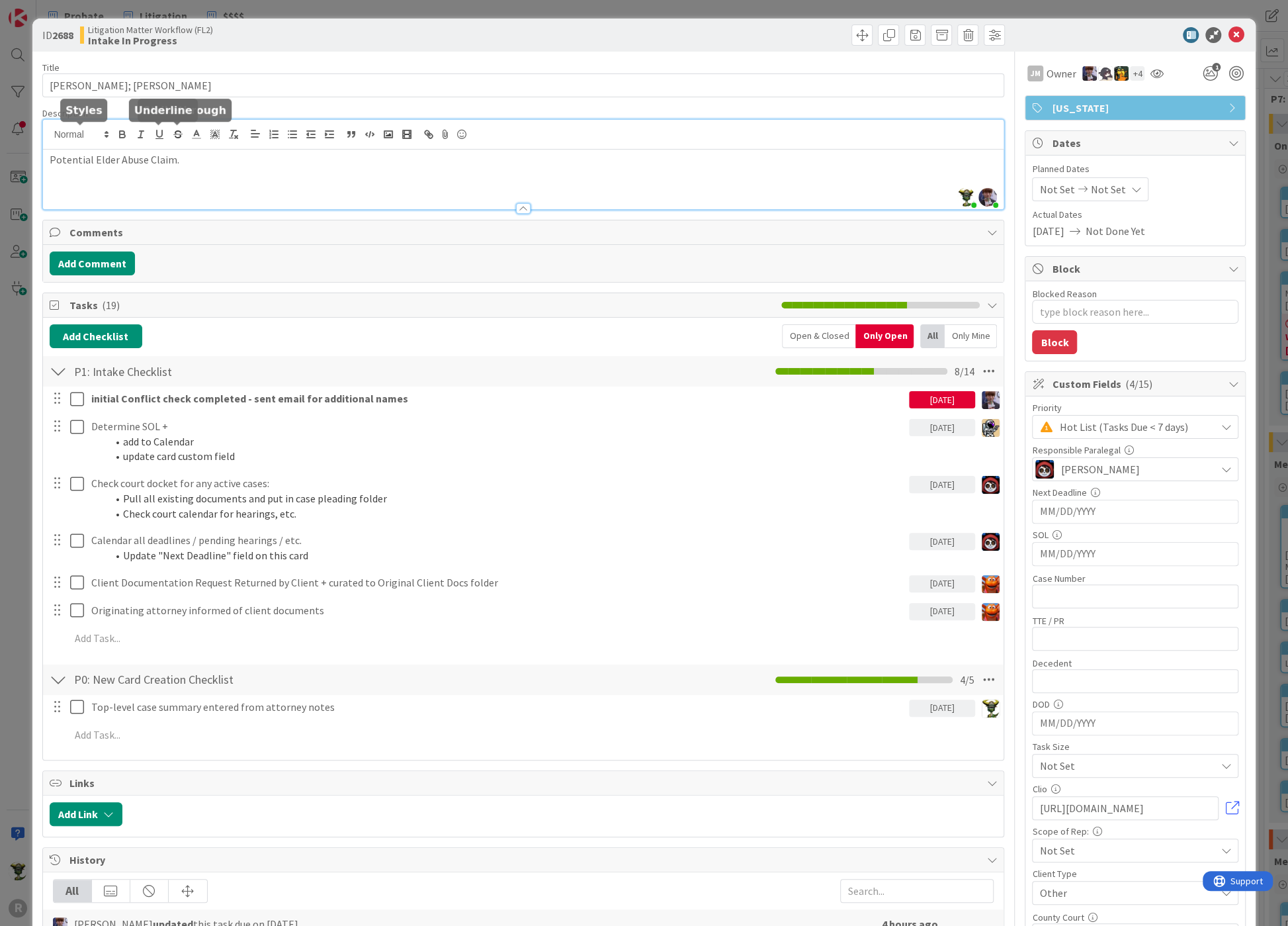
drag, startPoint x: 182, startPoint y: 132, endPoint x: -234, endPoint y: 105, distance: 416.9
click at [0, 105] on html "R Probate Litigation $$$$ Probate Litigation $$$$ Kanban Litigation Matter Work…" at bounding box center [644, 463] width 1288 height 926
click at [162, 159] on p "APS neglect complaint" at bounding box center [524, 160] width 948 height 15
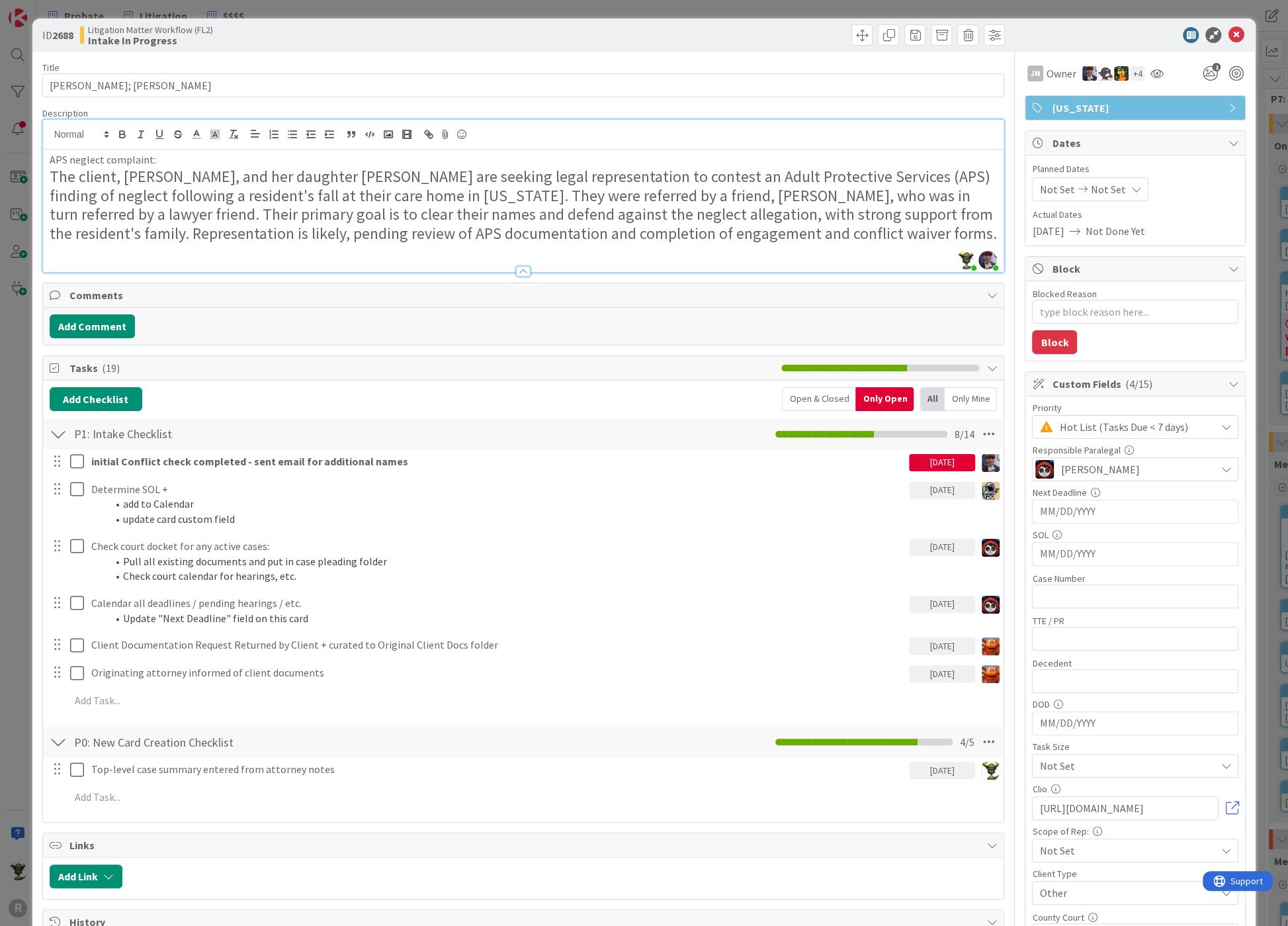
click at [157, 176] on h2 "The client, [PERSON_NAME], and her daughter [PERSON_NAME] are seeking legal rep…" at bounding box center [524, 205] width 948 height 76
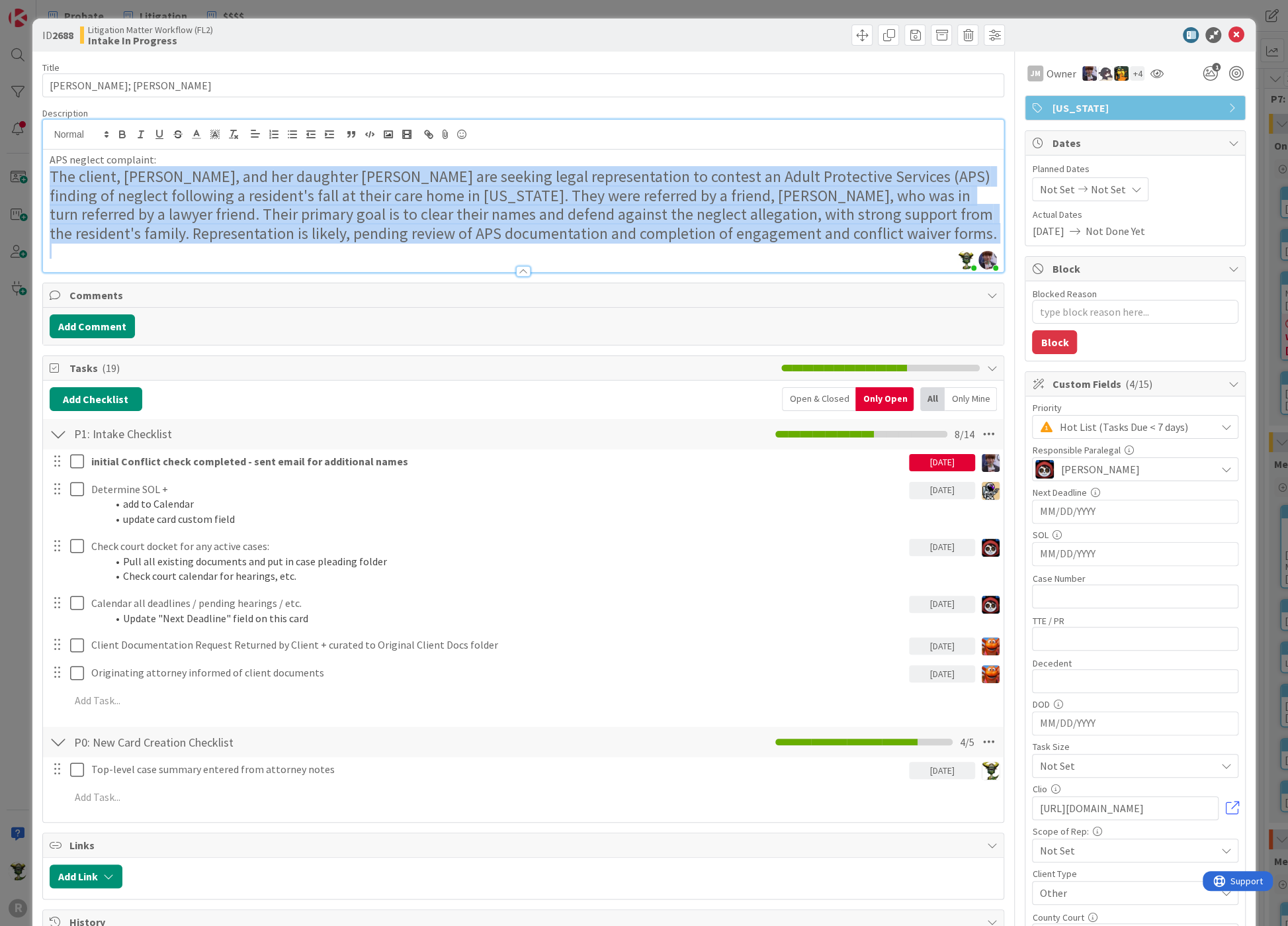
click at [157, 176] on h2 "The client, [PERSON_NAME], and her daughter [PERSON_NAME] are seeking legal rep…" at bounding box center [524, 205] width 948 height 76
click at [157, 173] on h2 "The client, [PERSON_NAME], and her daughter [PERSON_NAME] are seeking legal rep…" at bounding box center [524, 205] width 948 height 76
click at [109, 128] on icon at bounding box center [106, 135] width 12 height 12
click at [78, 151] on span at bounding box center [81, 155] width 53 height 21
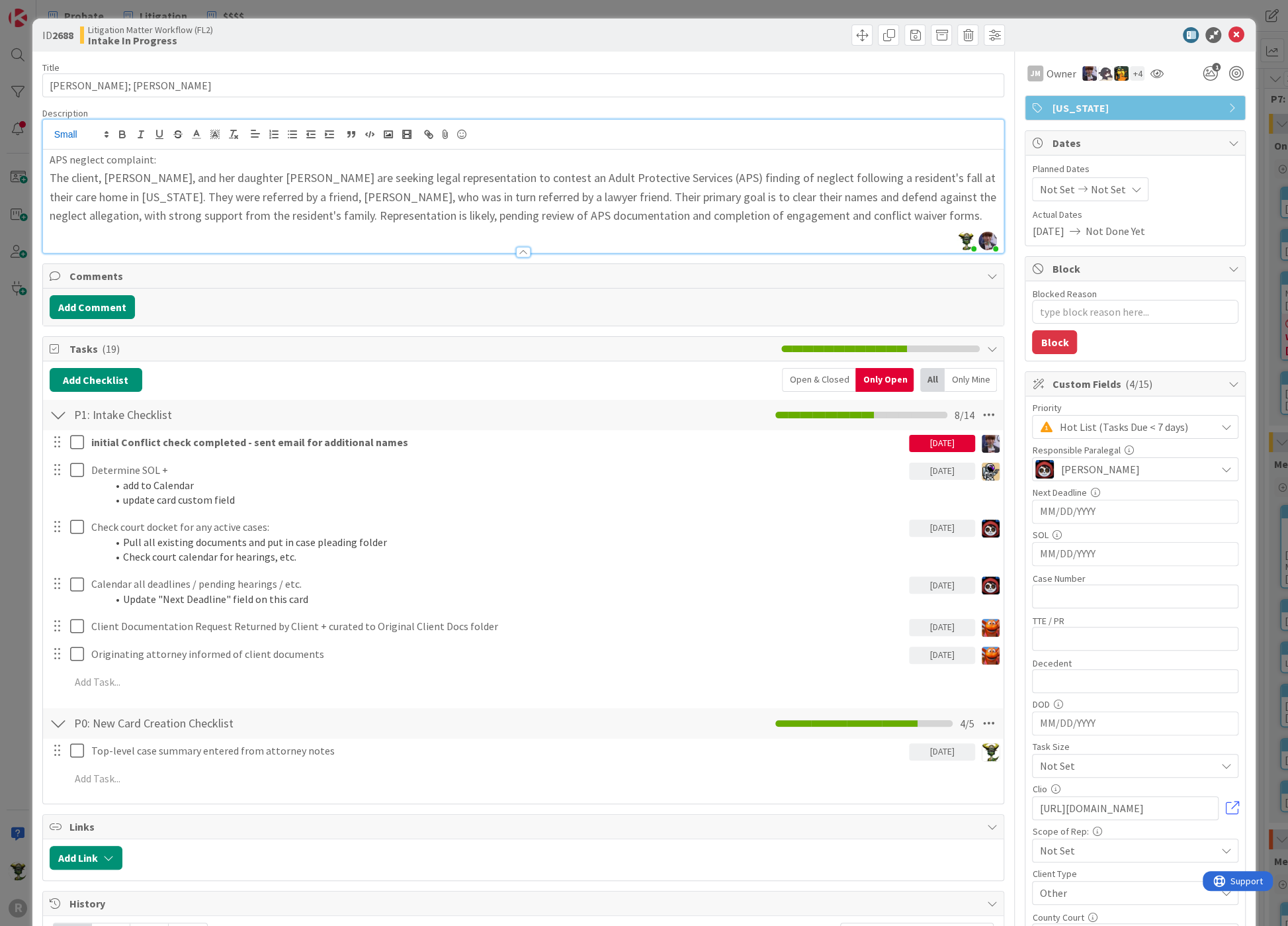
click at [149, 161] on p "APS neglect complaint:" at bounding box center [524, 160] width 948 height 15
click at [982, 621] on img at bounding box center [991, 628] width 18 height 18
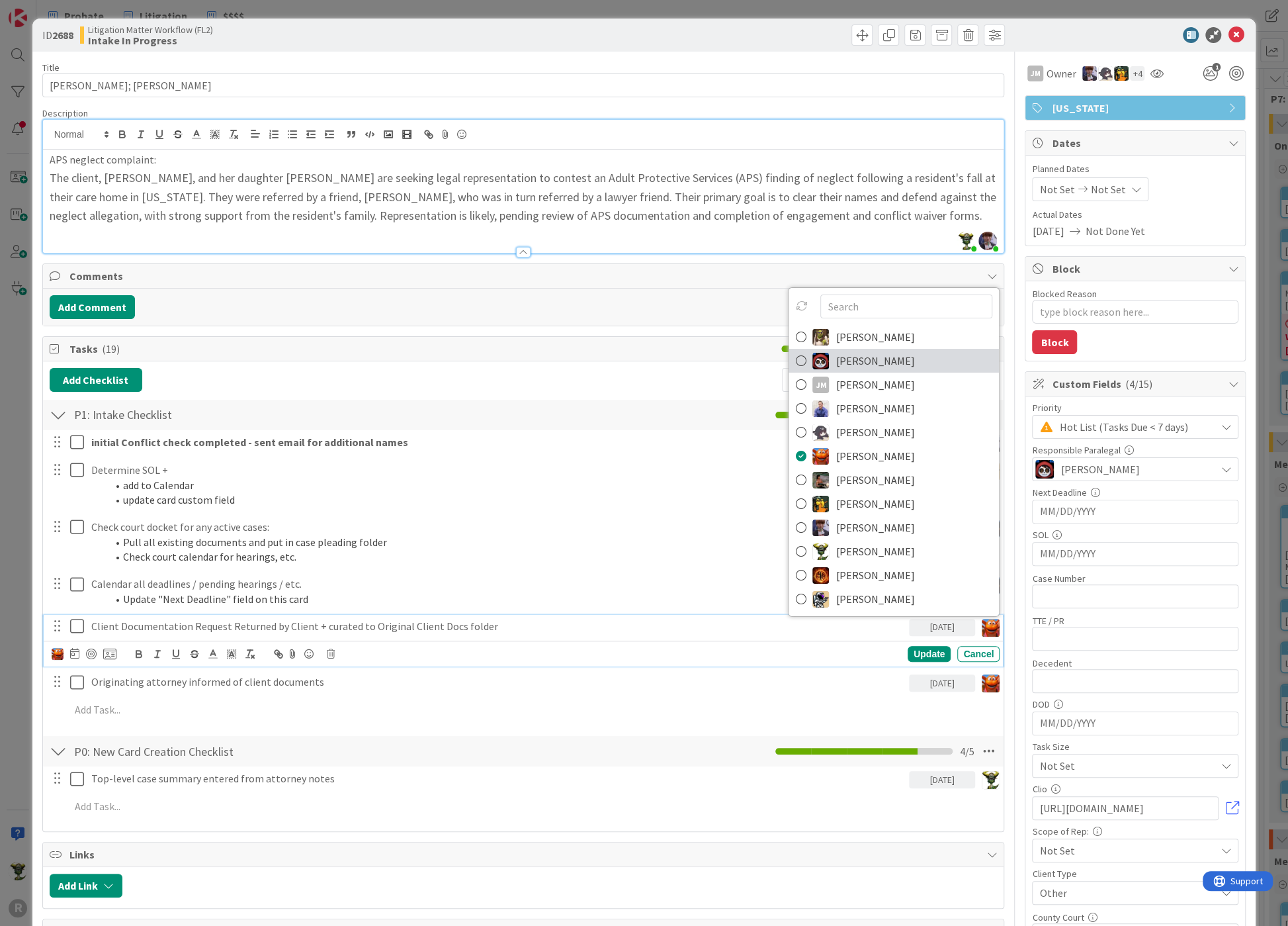
click at [836, 358] on span "[PERSON_NAME]" at bounding box center [875, 360] width 79 height 20
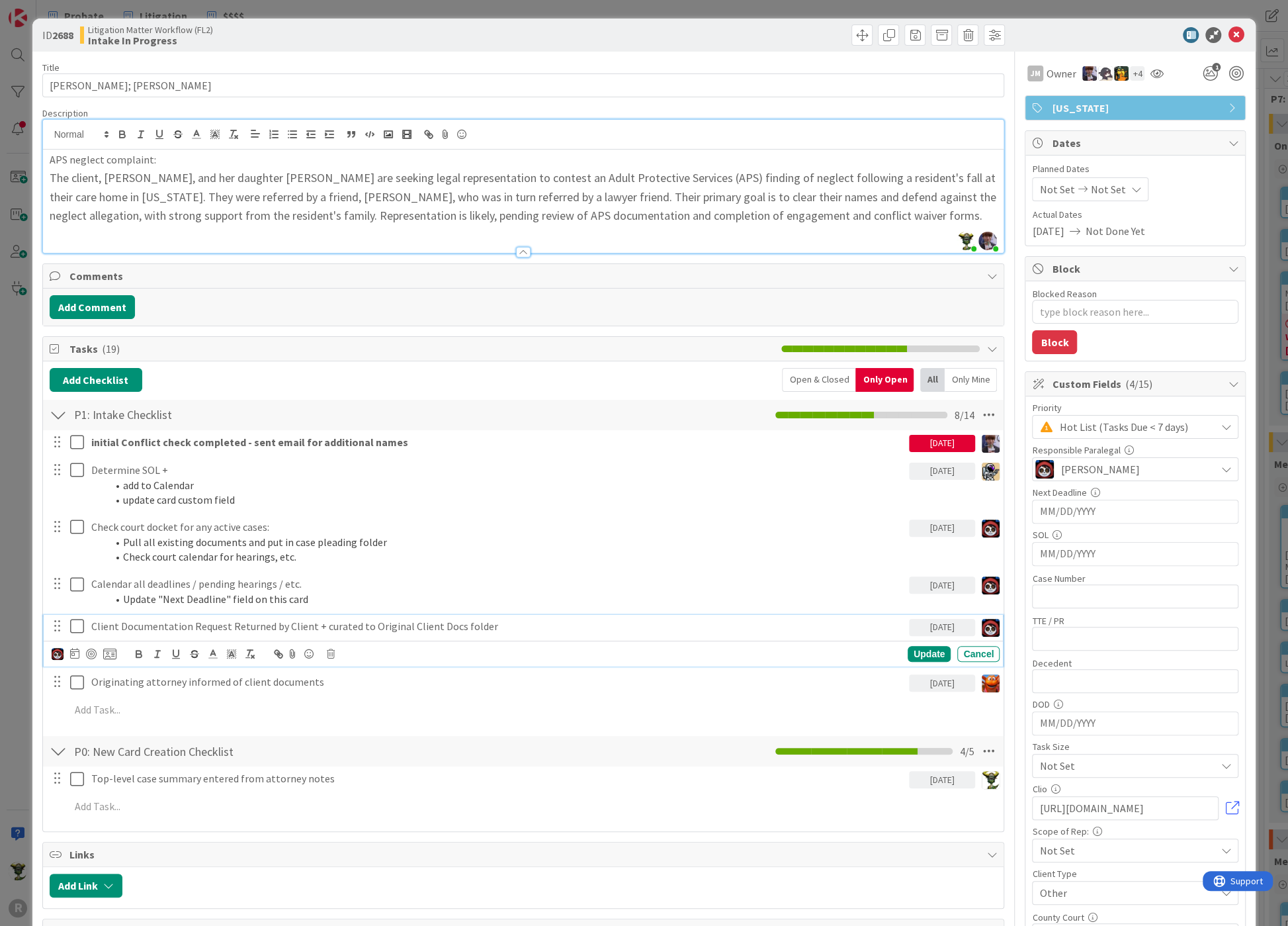
type textarea "x"
click at [430, 619] on p "Client Documentation Request Returned by Client + curated to Original Client Do…" at bounding box center [497, 626] width 812 height 15
click at [71, 652] on icon at bounding box center [74, 653] width 9 height 11
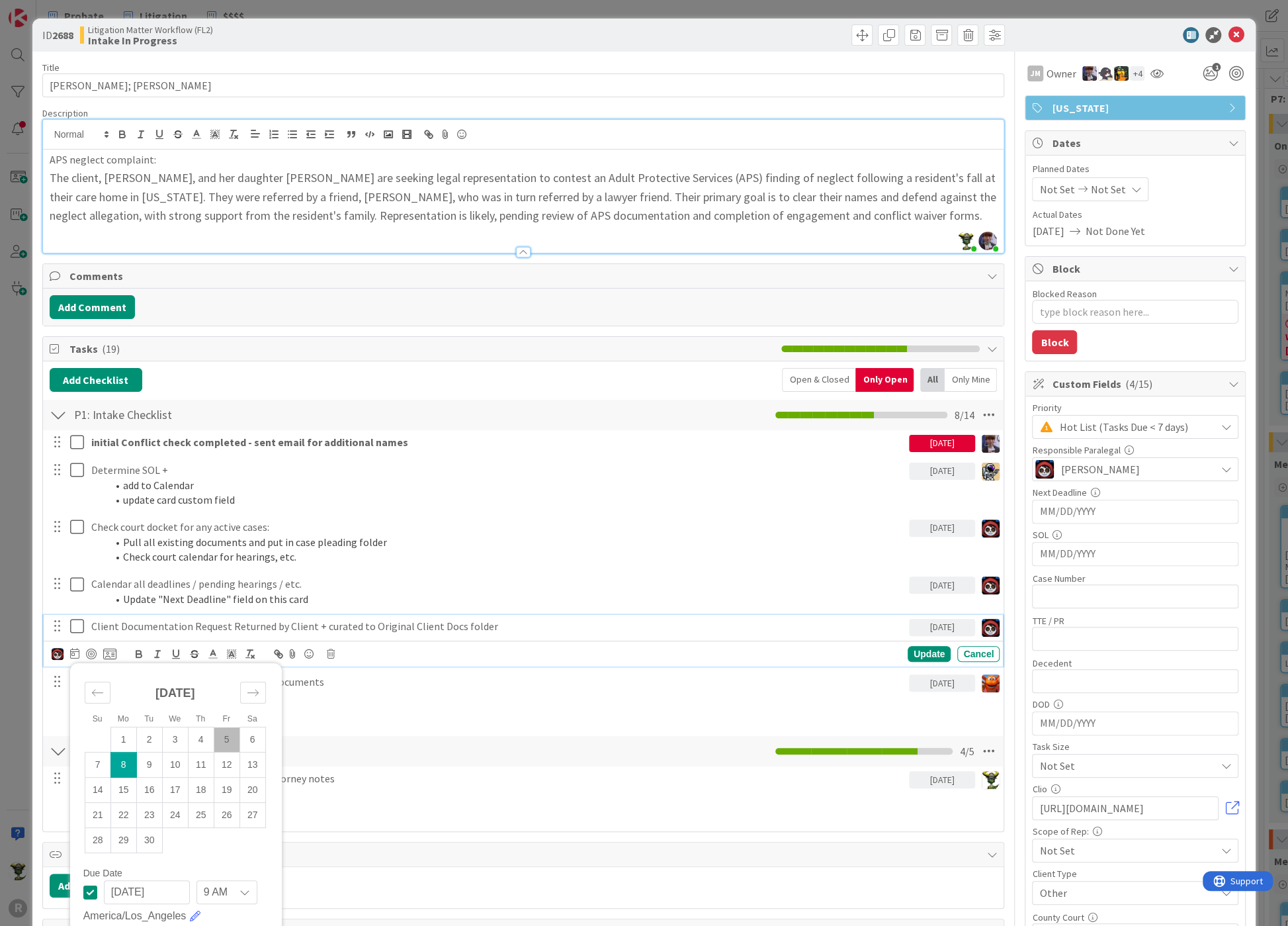
click at [223, 737] on td "5" at bounding box center [226, 740] width 26 height 25
type input "[DATE]"
type textarea "x"
click at [914, 655] on div "Update" at bounding box center [929, 654] width 43 height 16
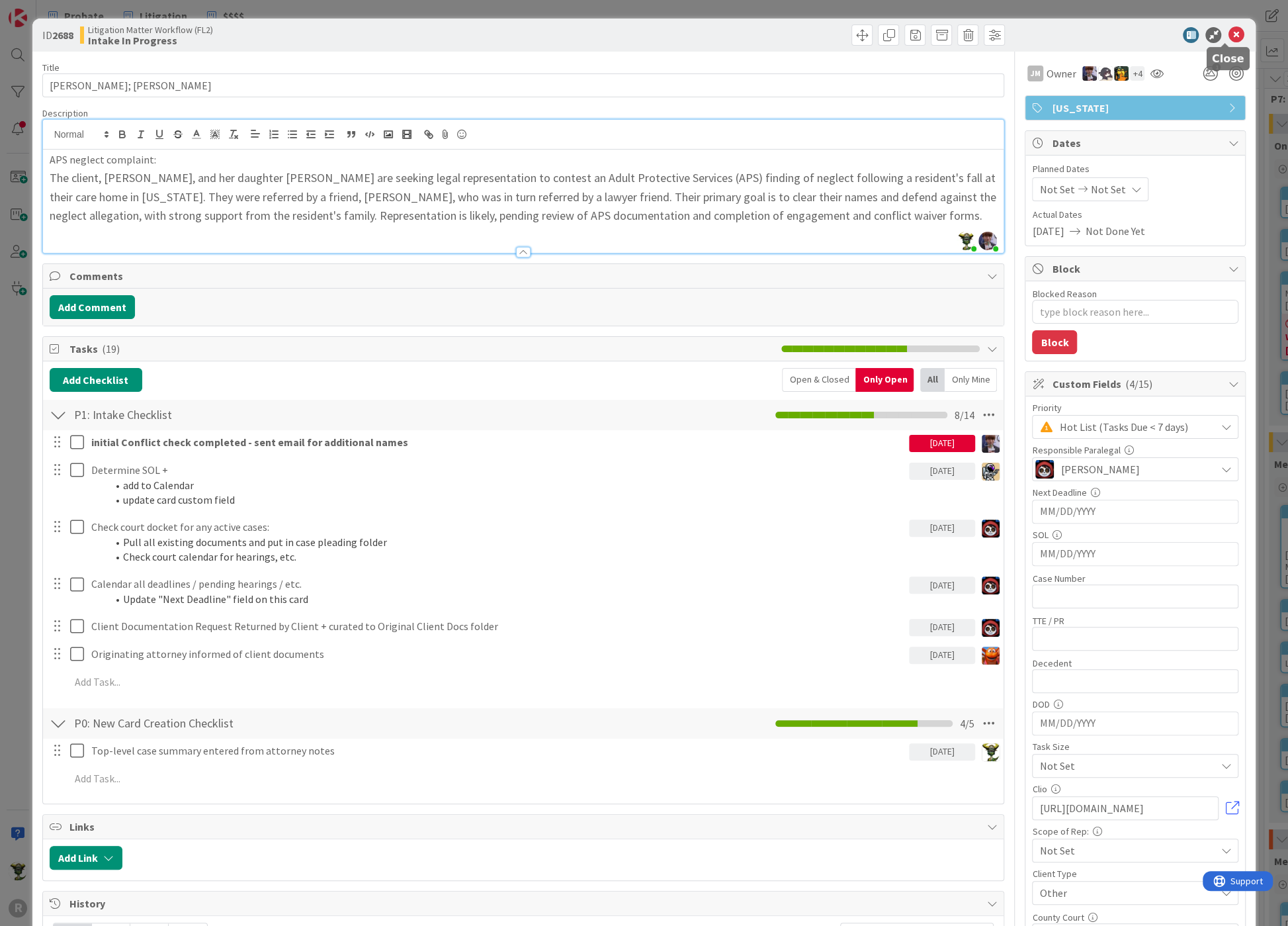
click at [1228, 33] on icon at bounding box center [1236, 35] width 16 height 16
